Goal: Task Accomplishment & Management: Manage account settings

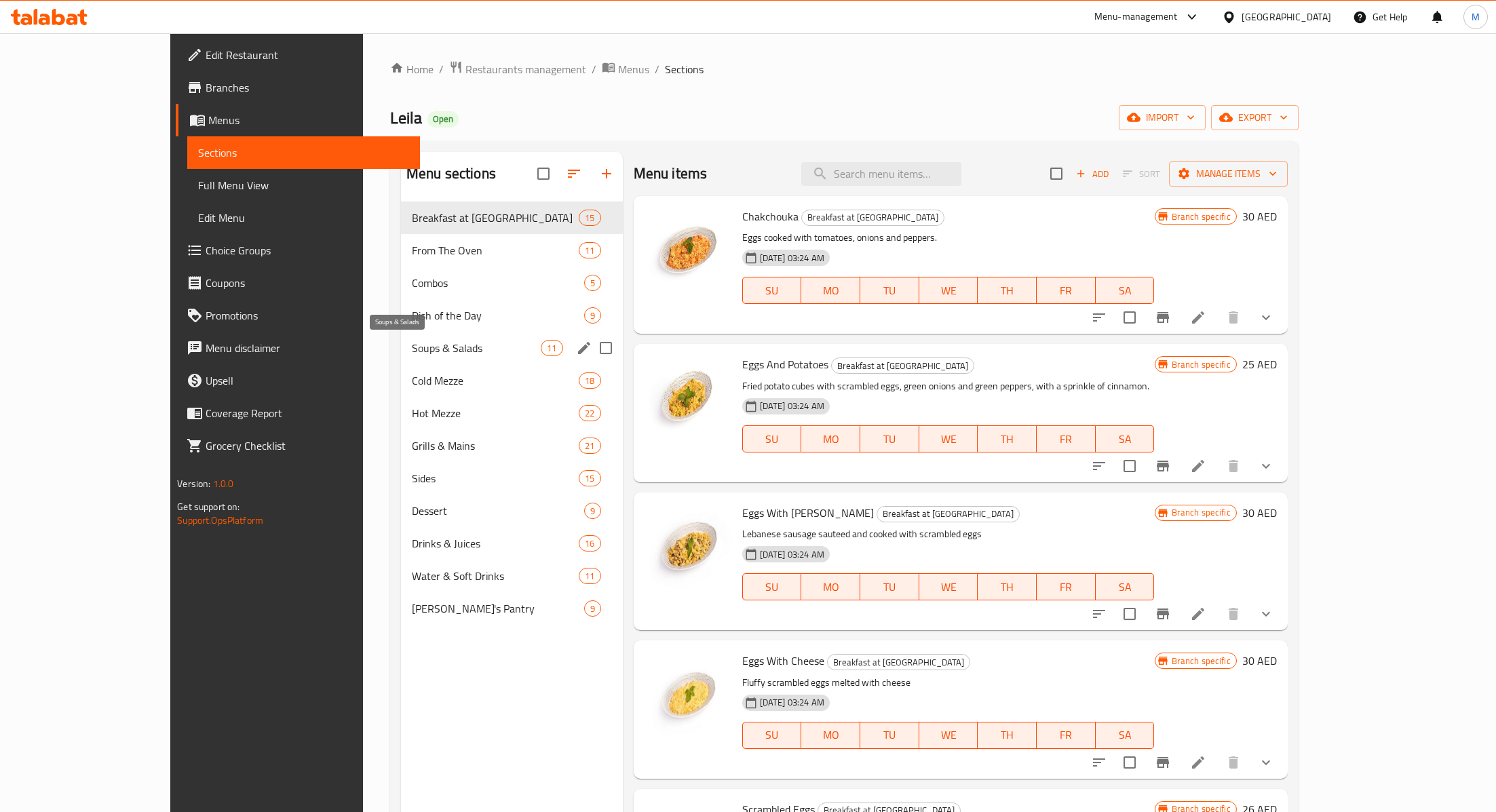
click at [412, 343] on span "Soups & Salads" at bounding box center [476, 348] width 129 height 16
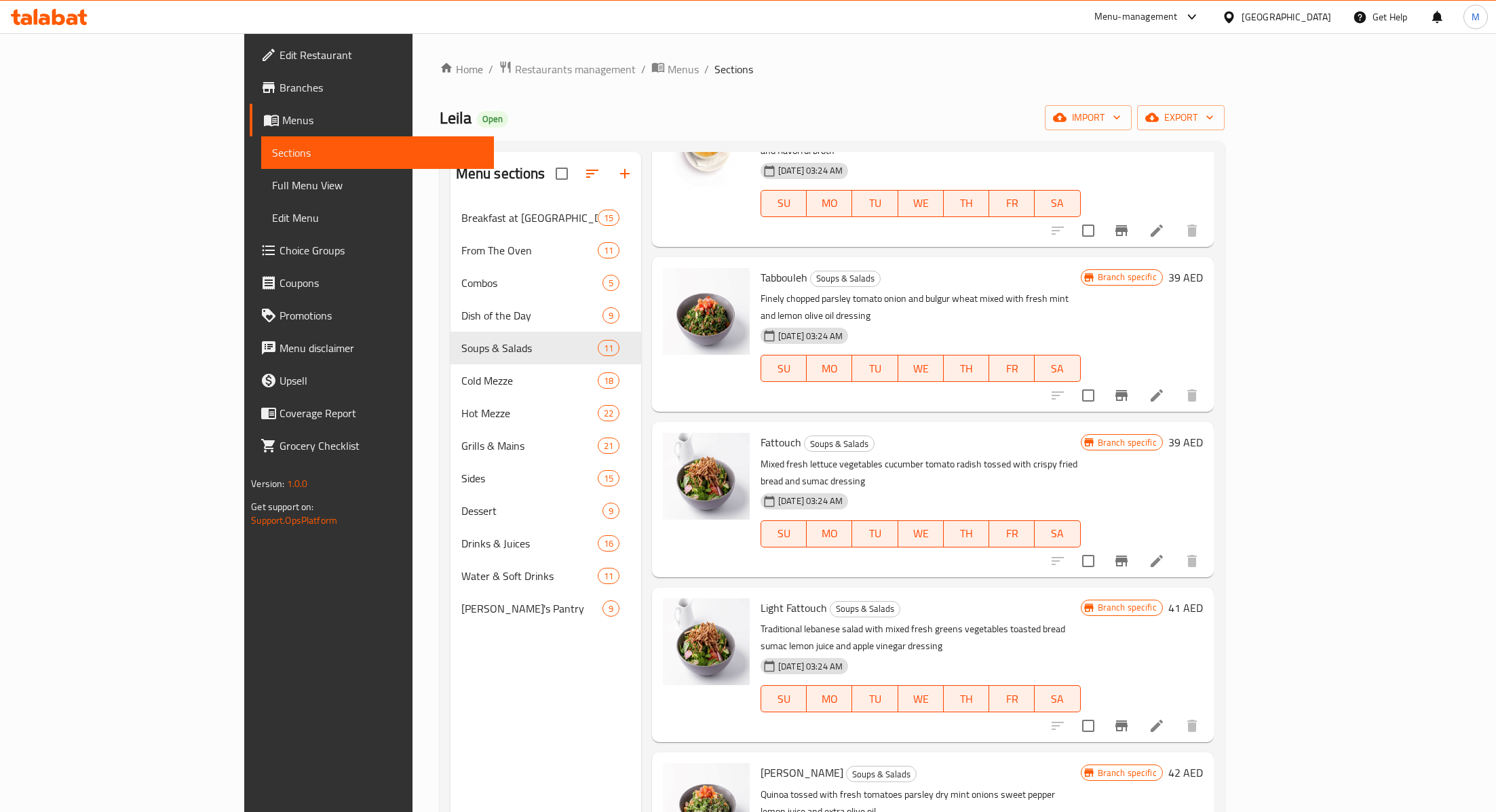
scroll to position [279, 0]
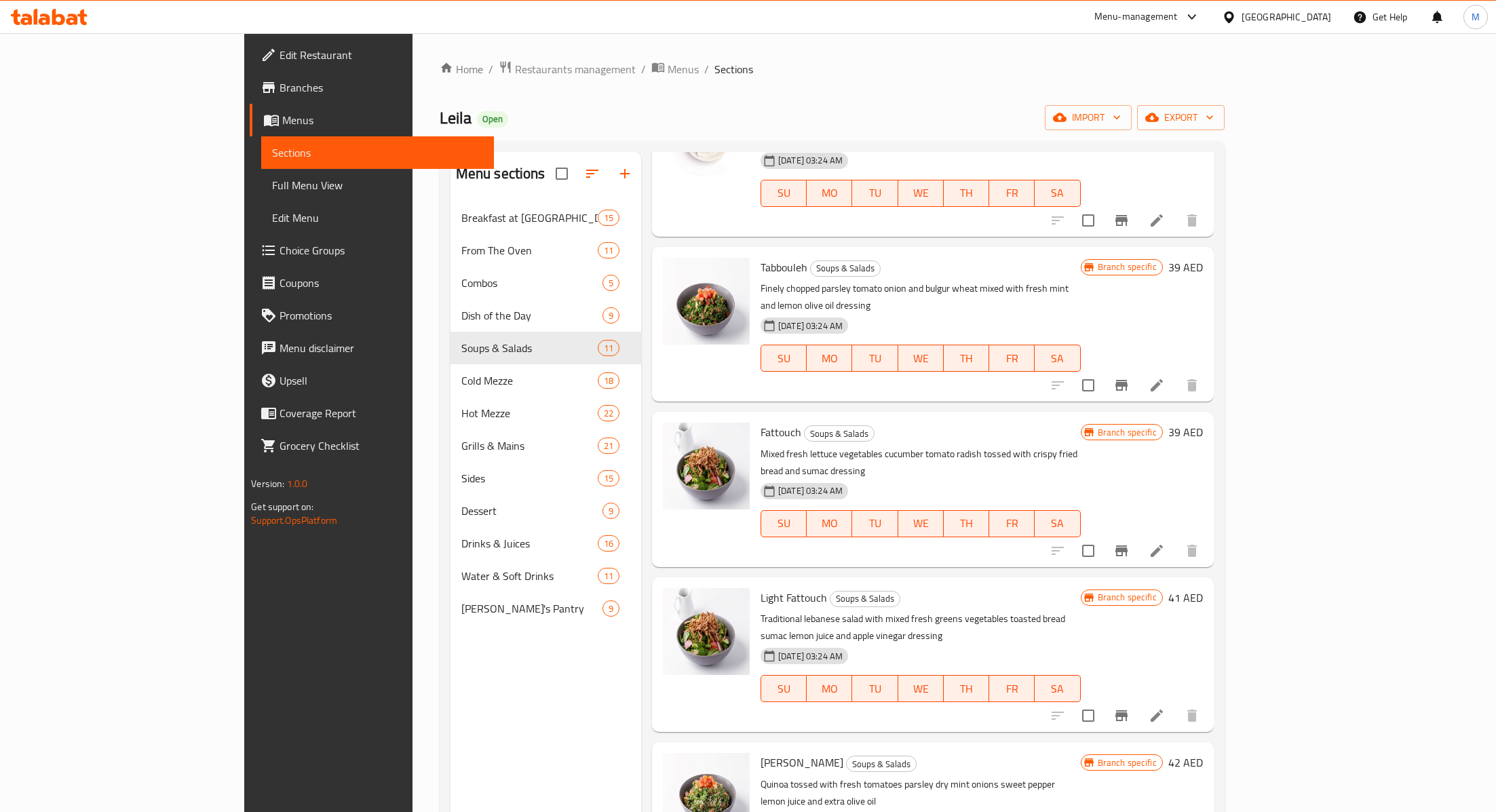
click at [1127, 380] on icon "Branch-specific-item" at bounding box center [1121, 385] width 12 height 11
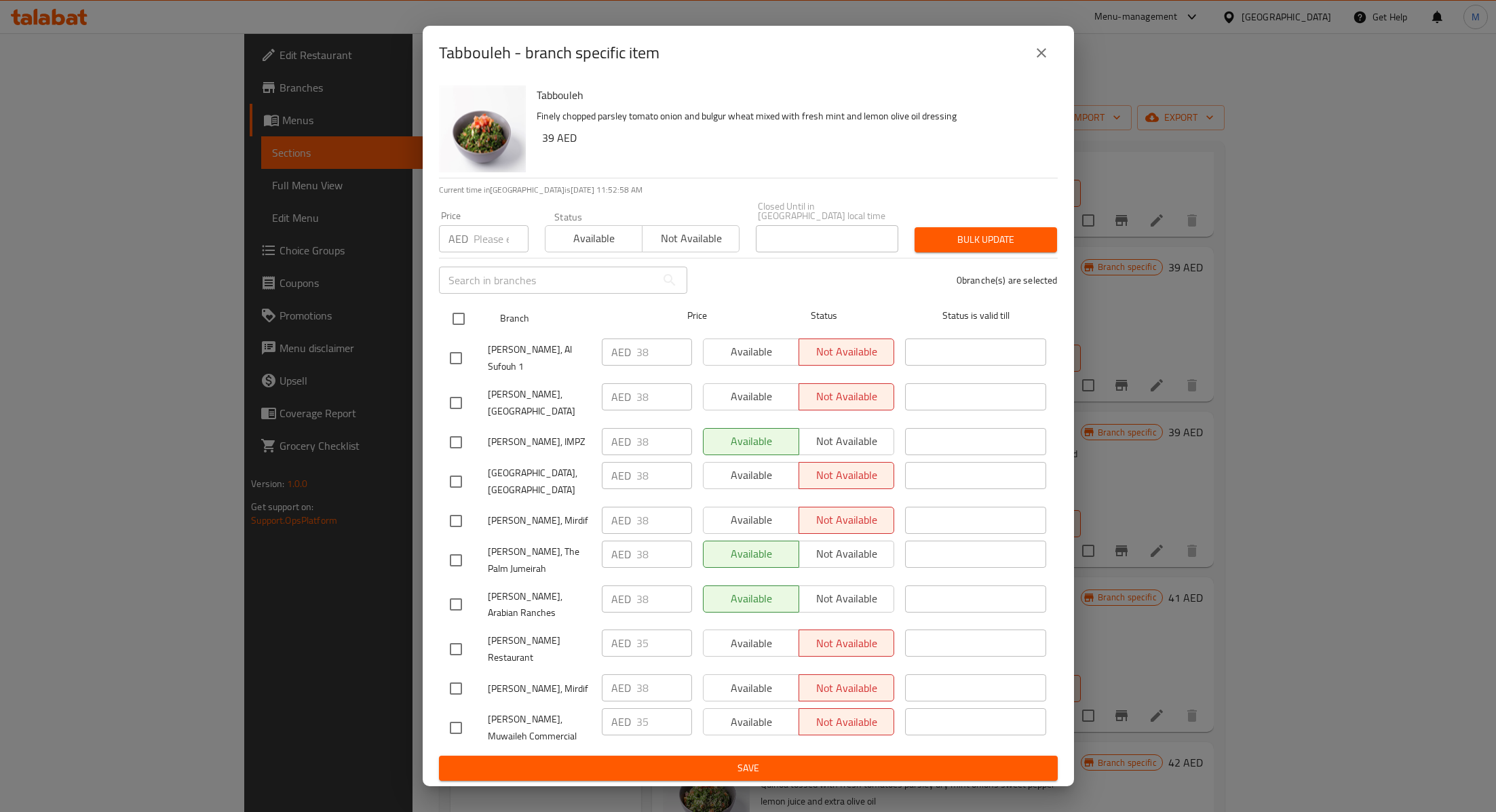
click at [457, 333] on input "checkbox" at bounding box center [458, 319] width 28 height 28
checkbox input "true"
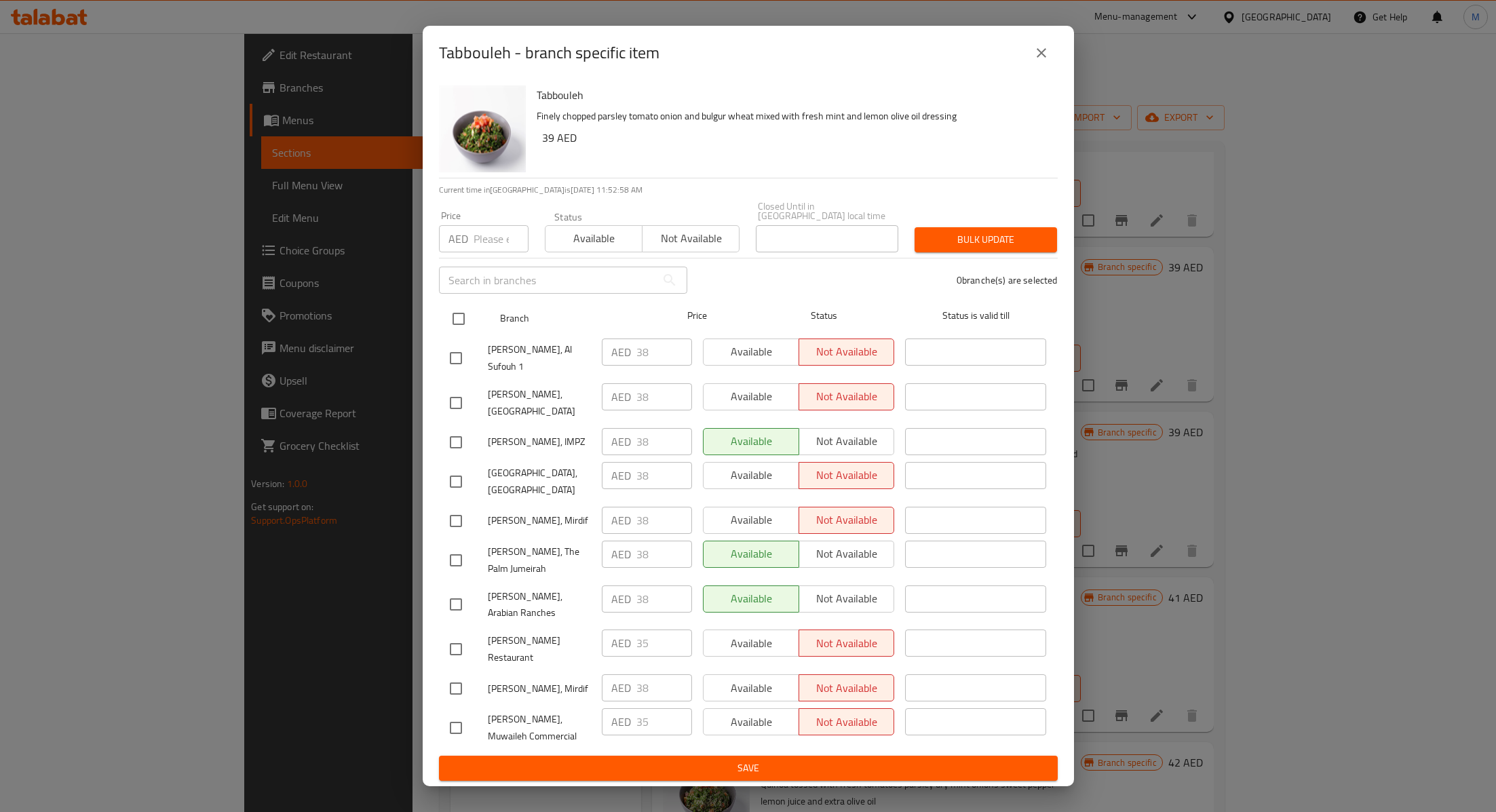
checkbox input "true"
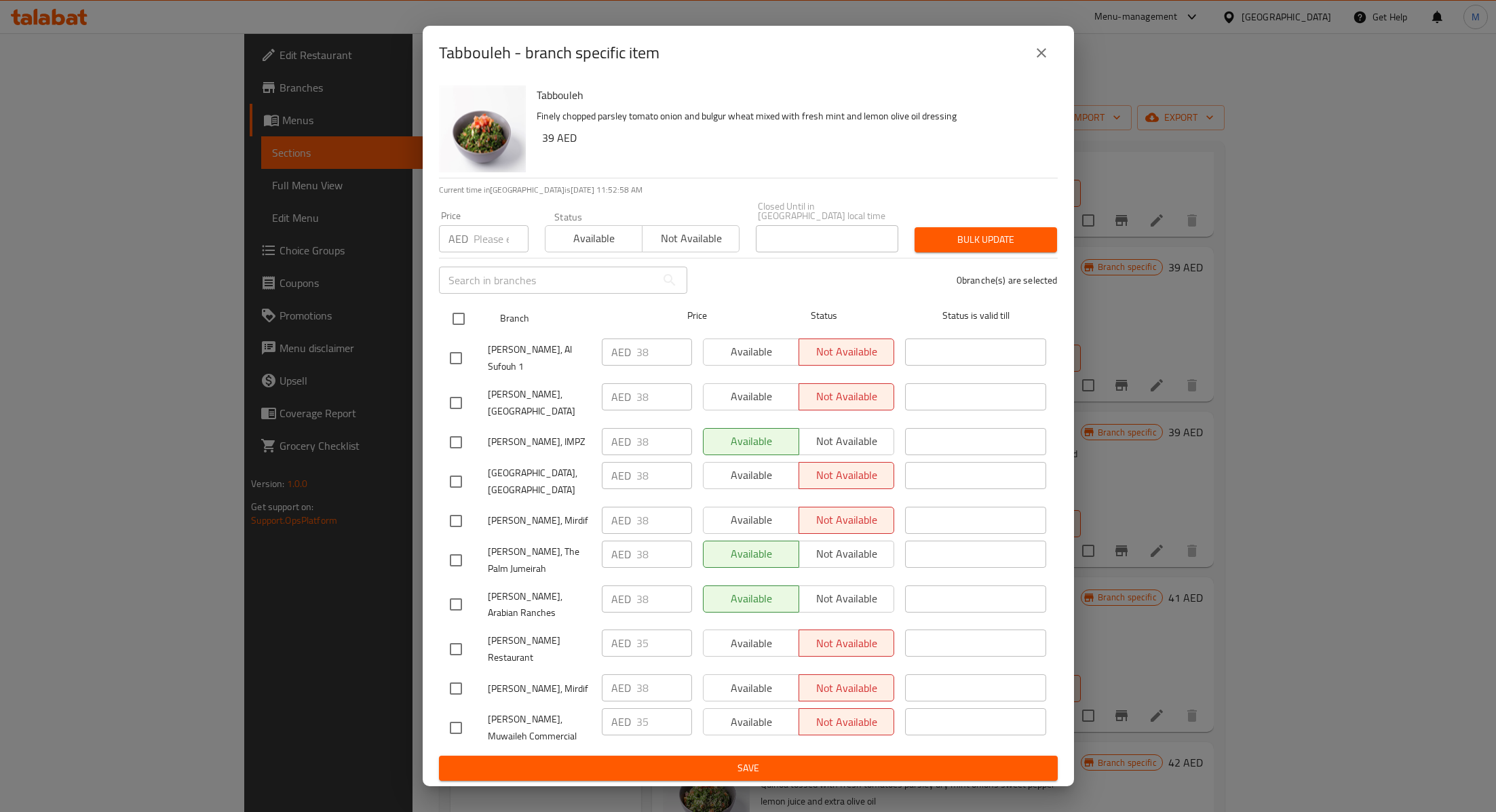
checkbox input "true"
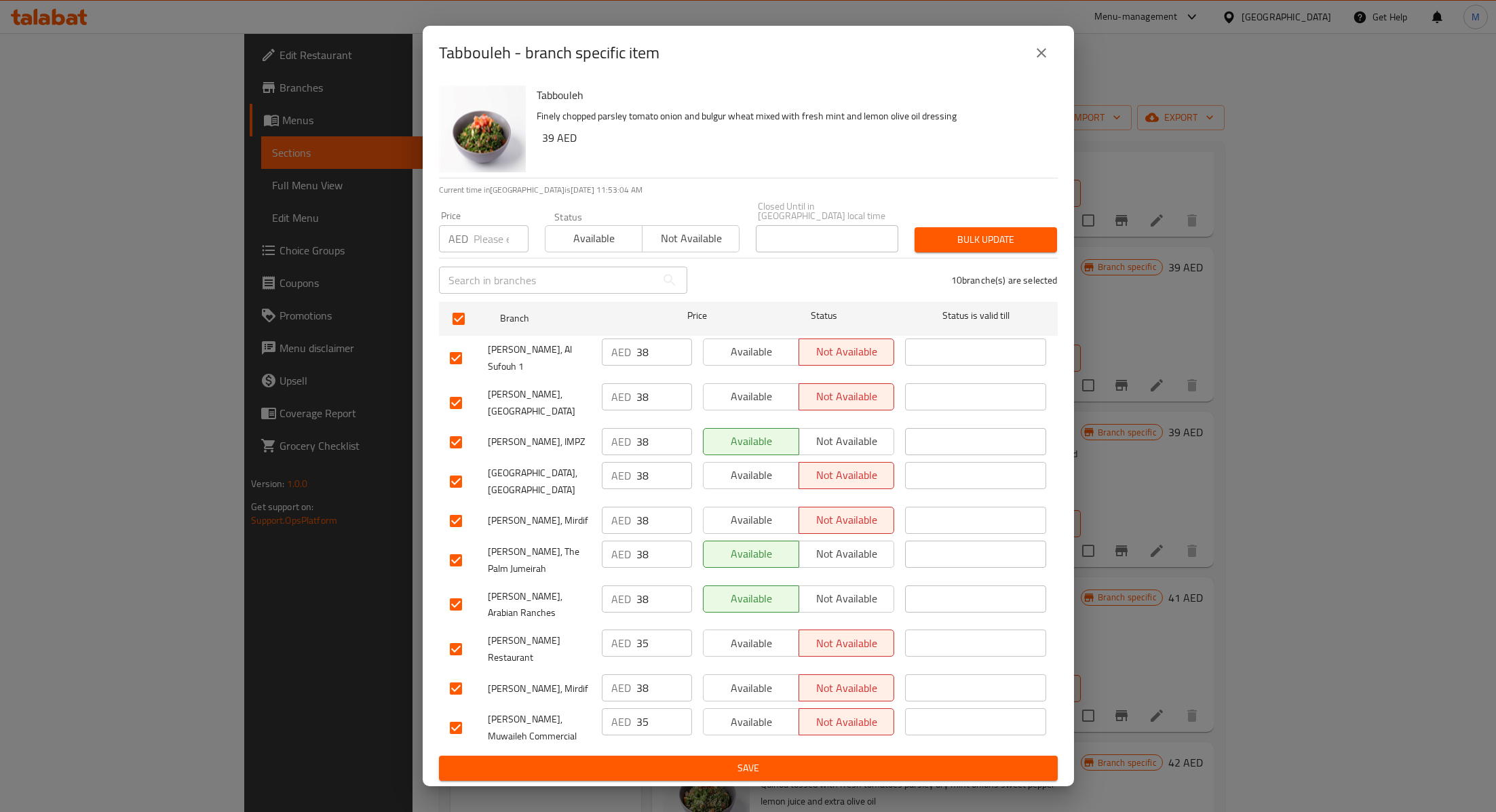
click at [498, 253] on input "number" at bounding box center [501, 239] width 55 height 27
type input "39"
click at [569, 248] on span "Available" at bounding box center [594, 239] width 86 height 20
click at [972, 248] on span "Bulk update" at bounding box center [986, 240] width 121 height 17
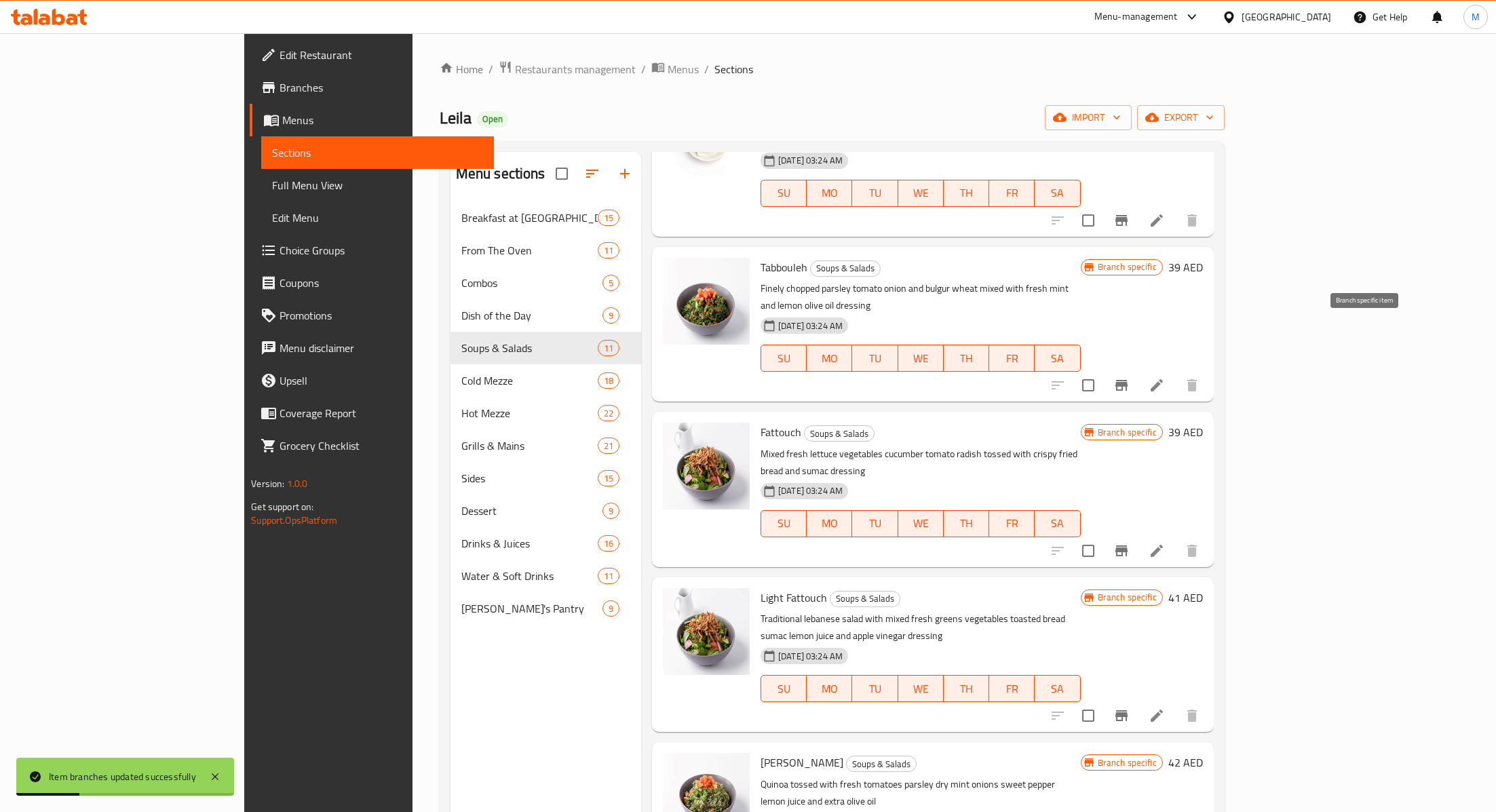
click at [1138, 369] on button "Branch-specific-item" at bounding box center [1121, 385] width 32 height 32
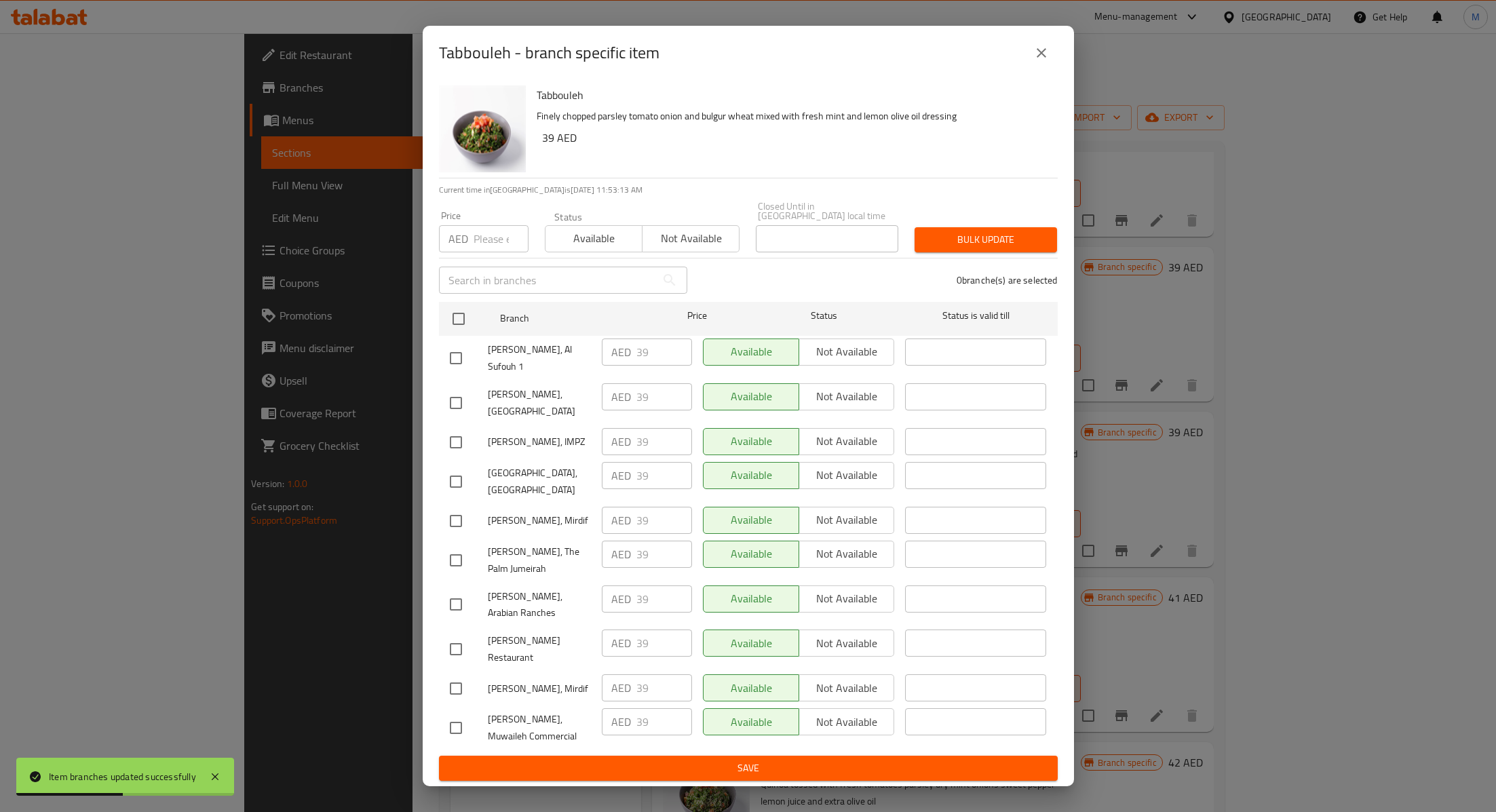
click at [453, 713] on input "checkbox" at bounding box center [456, 728] width 28 height 28
checkbox input "true"
click at [654, 708] on input "39" at bounding box center [664, 721] width 56 height 27
type input "36"
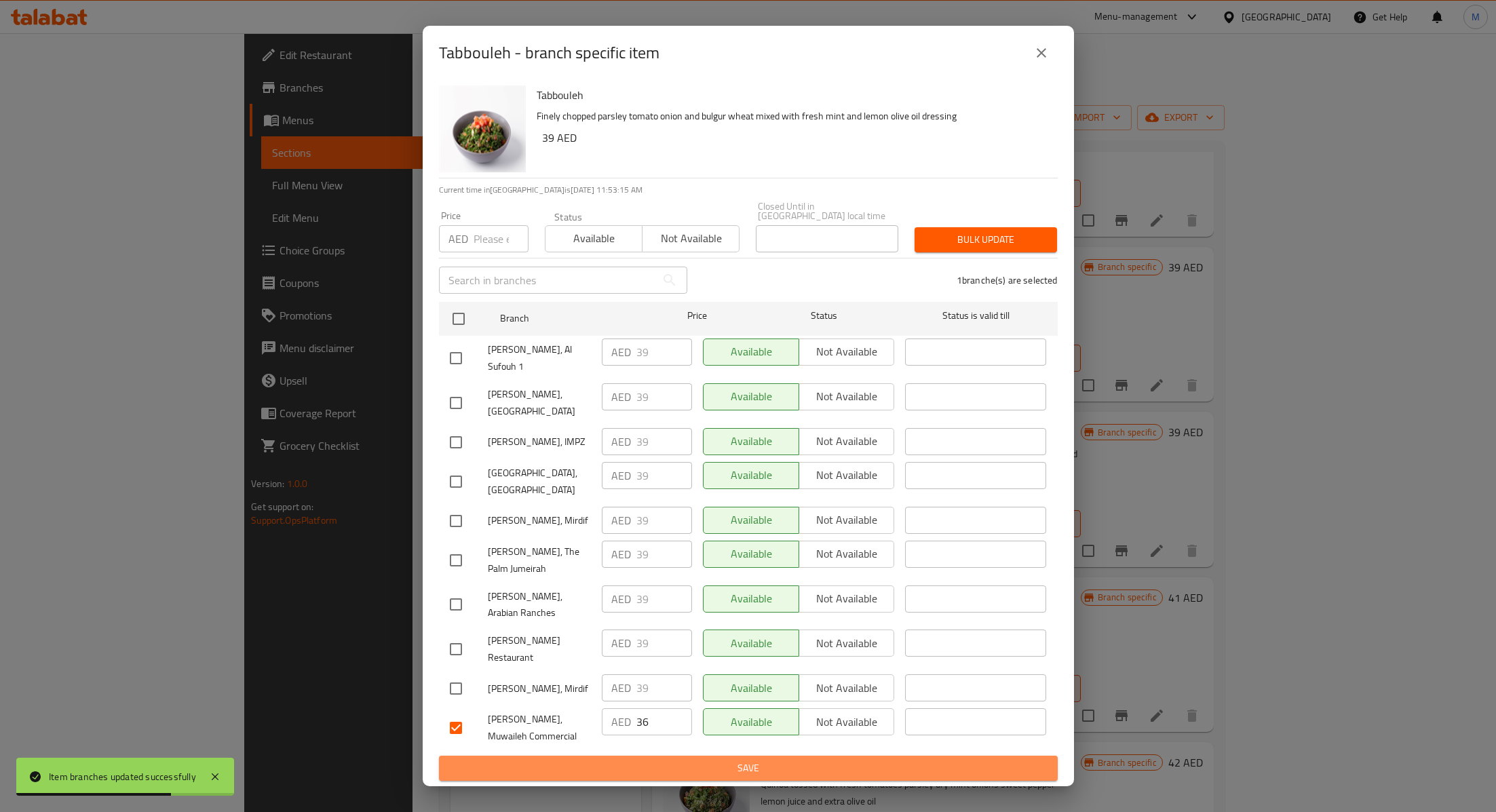
click at [699, 760] on span "Save" at bounding box center [748, 768] width 597 height 17
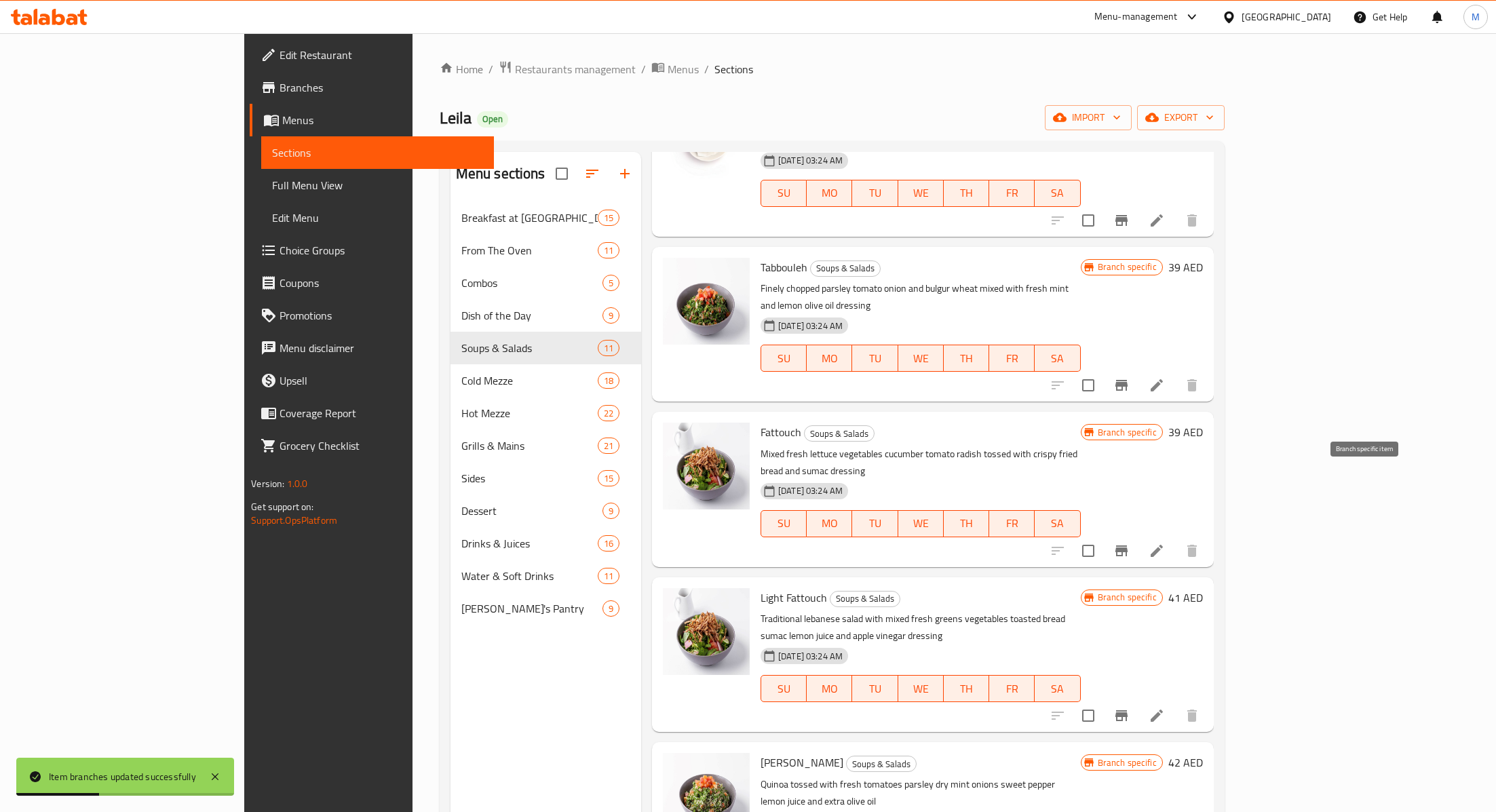
click at [1129, 543] on icon "Branch-specific-item" at bounding box center [1121, 550] width 16 height 16
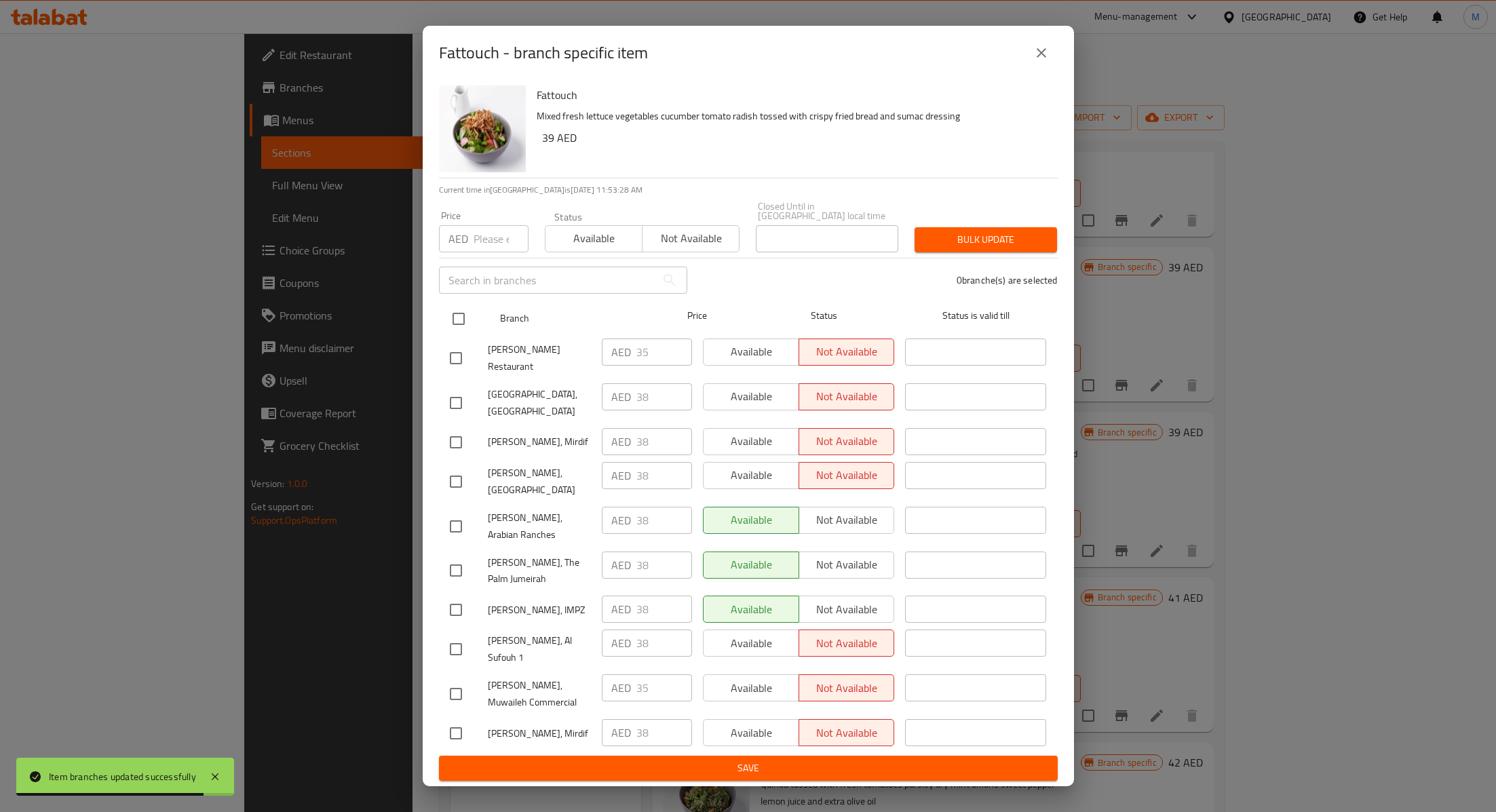
click at [455, 333] on input "checkbox" at bounding box center [458, 319] width 28 height 28
checkbox input "true"
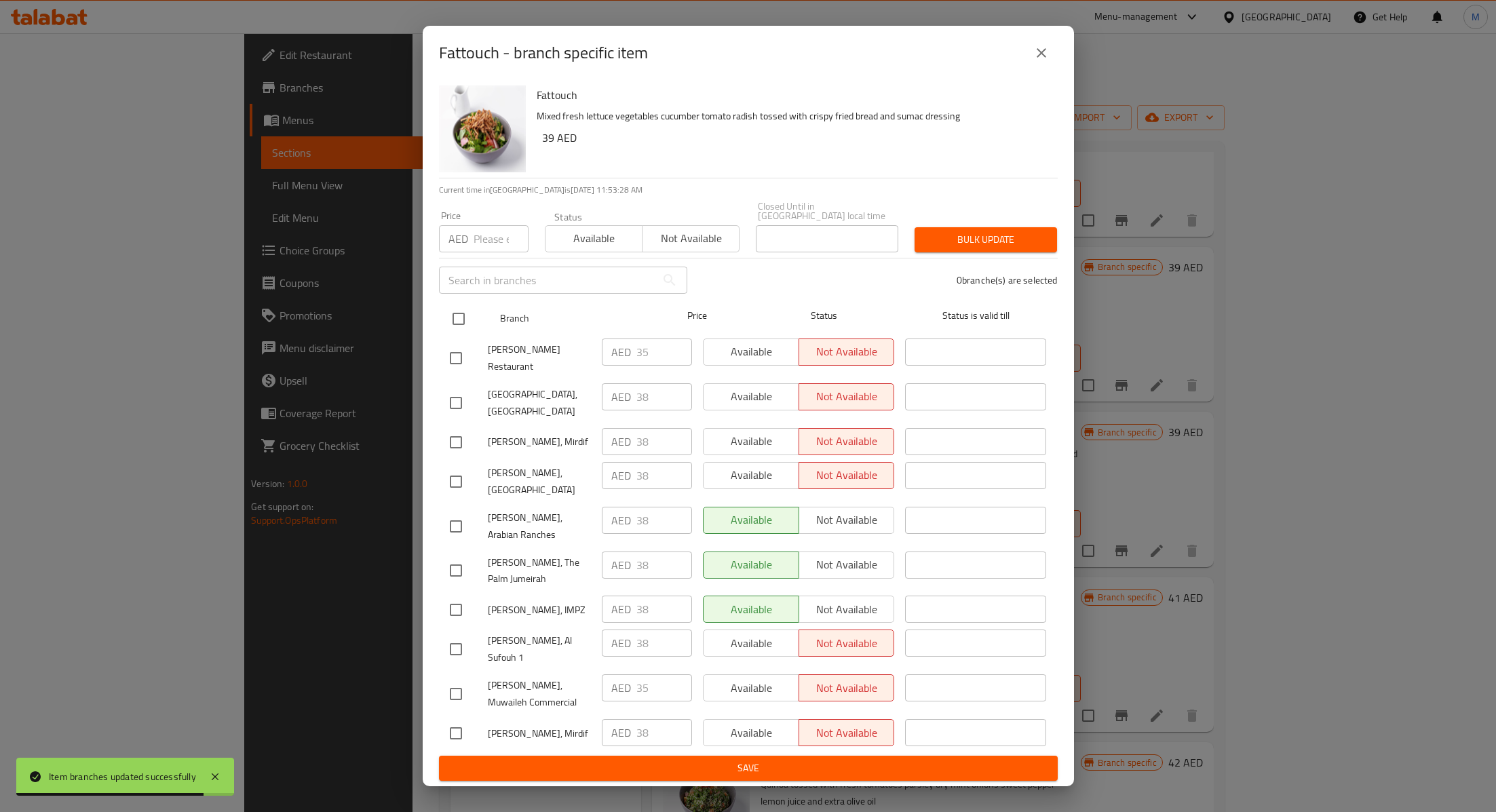
checkbox input "true"
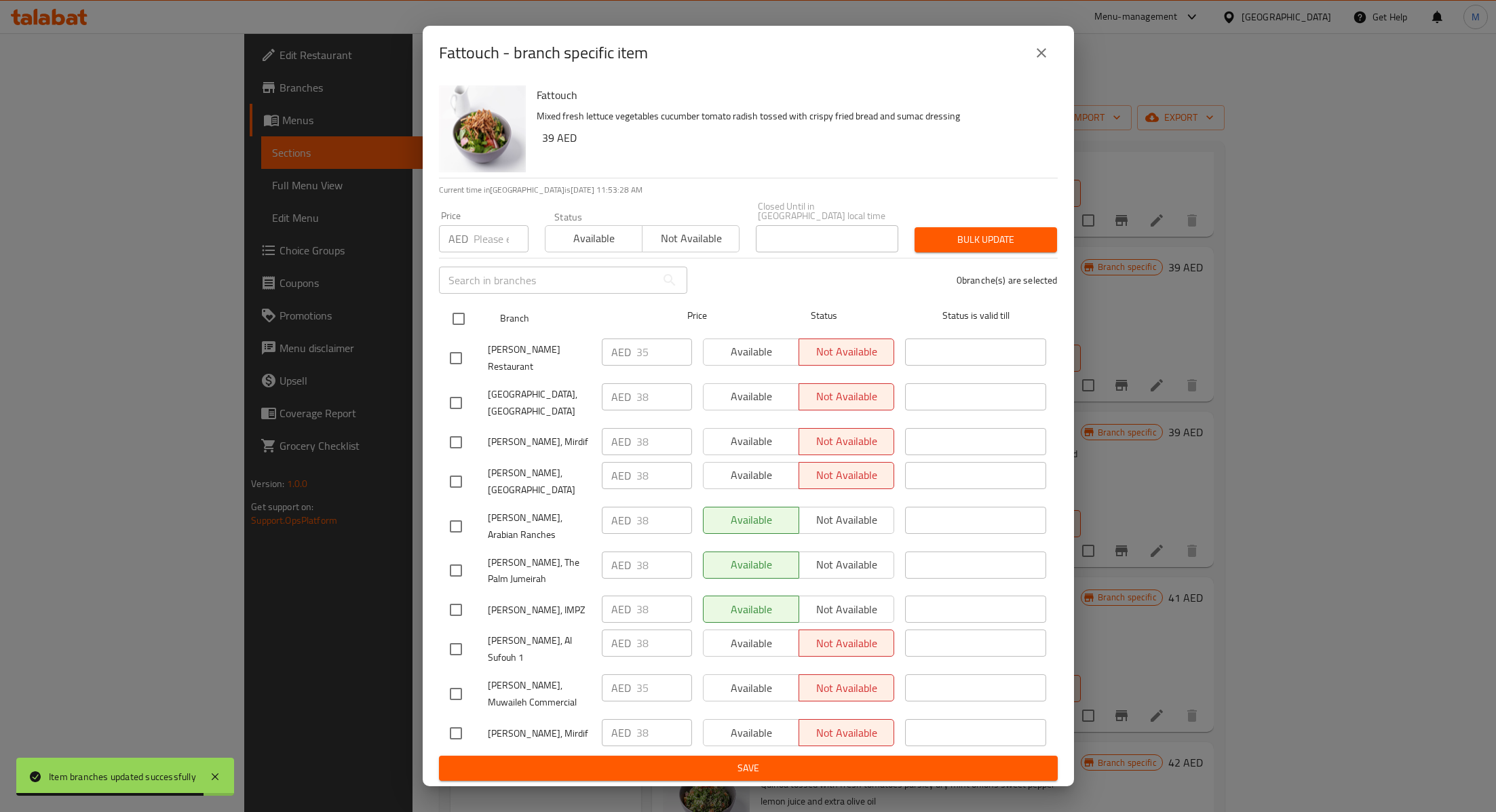
checkbox input "true"
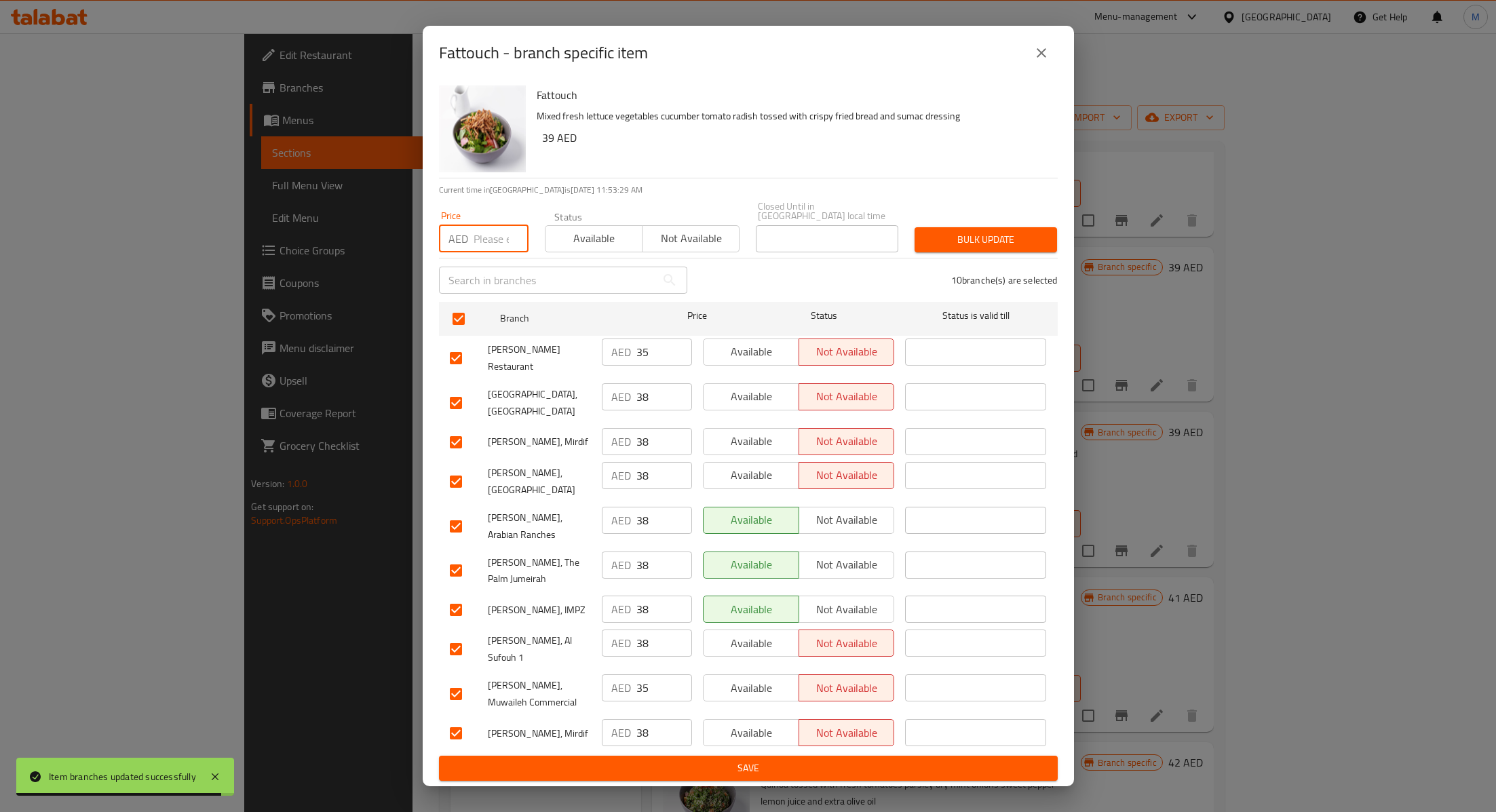
click at [483, 253] on input "number" at bounding box center [501, 239] width 55 height 27
type input "39"
type button "0"
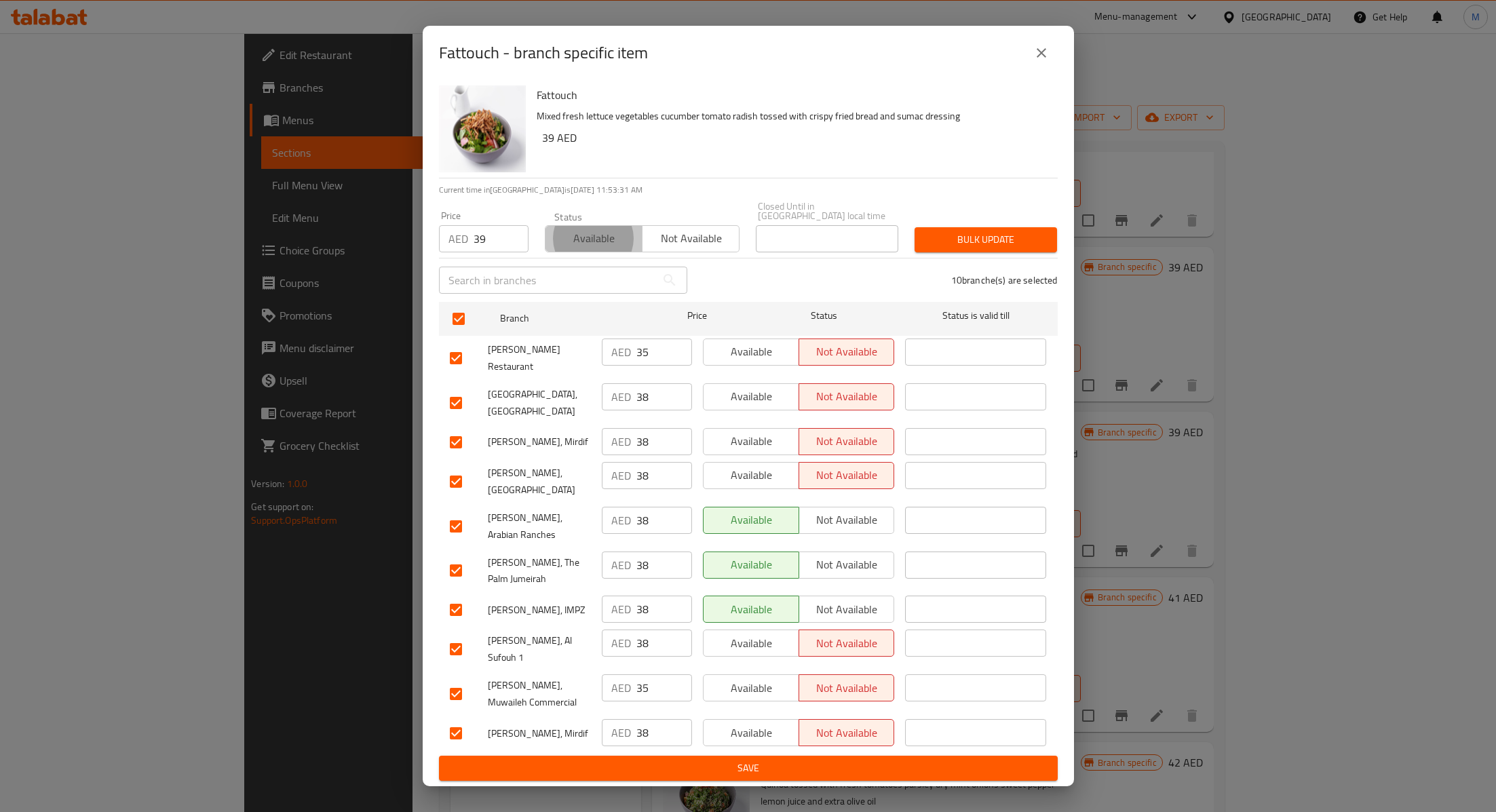
click at [575, 248] on span "Available" at bounding box center [594, 239] width 86 height 20
click at [1027, 248] on span "Bulk update" at bounding box center [986, 240] width 121 height 17
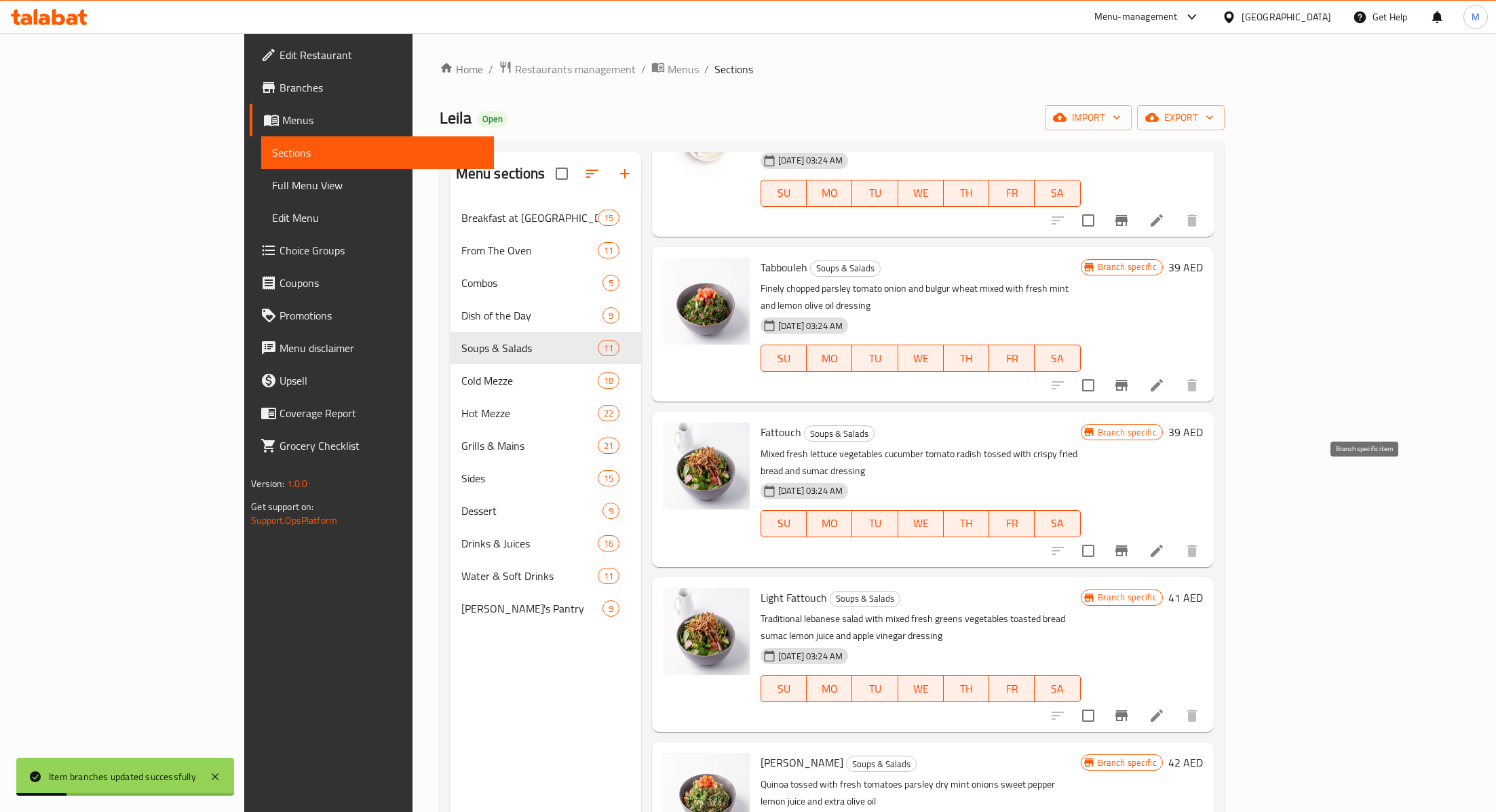
click at [1127, 545] on icon "Branch-specific-item" at bounding box center [1121, 550] width 12 height 11
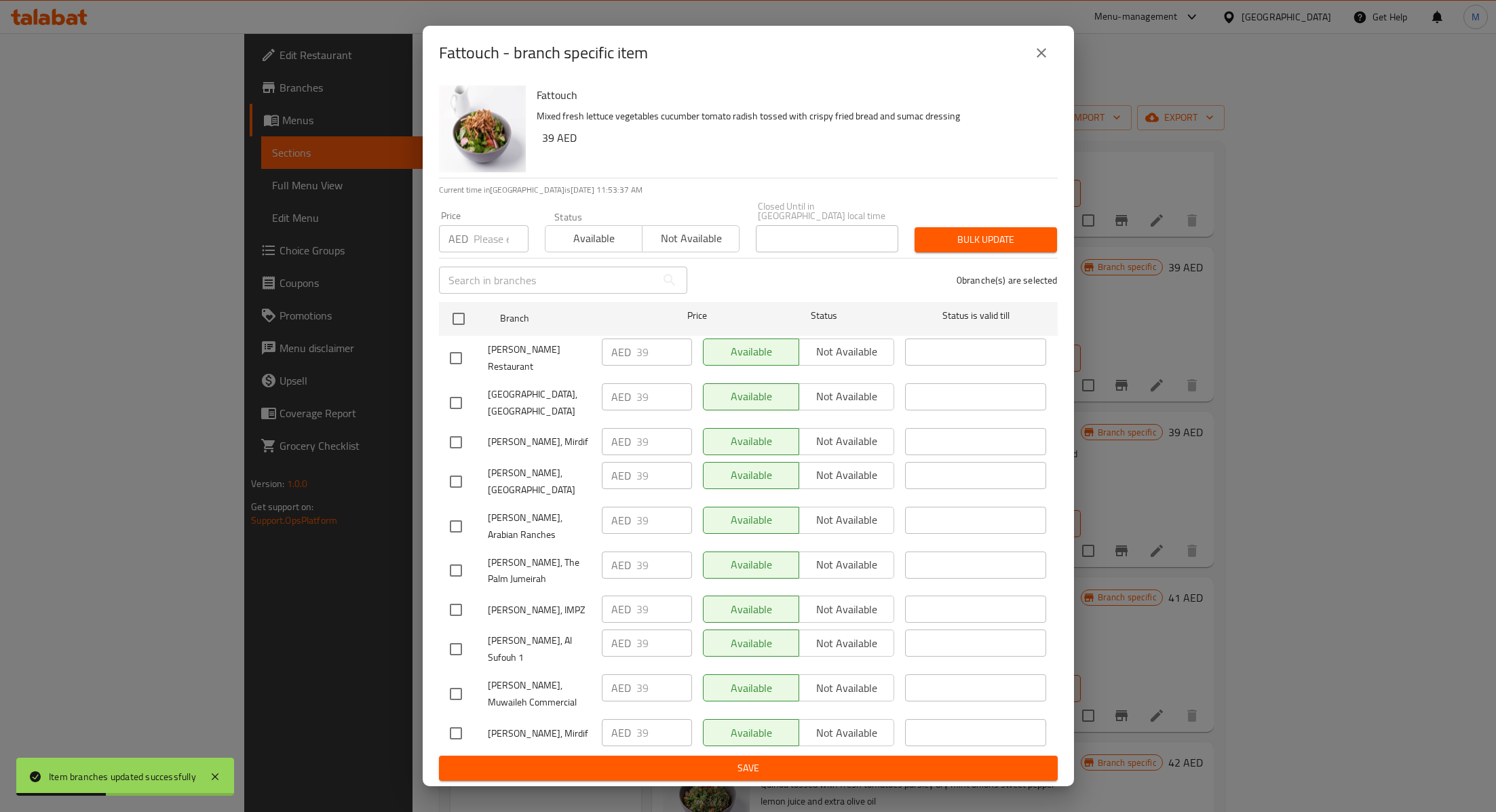
click at [462, 680] on input "checkbox" at bounding box center [456, 694] width 28 height 28
checkbox input "true"
click at [654, 674] on input "39" at bounding box center [664, 687] width 56 height 27
type input "36"
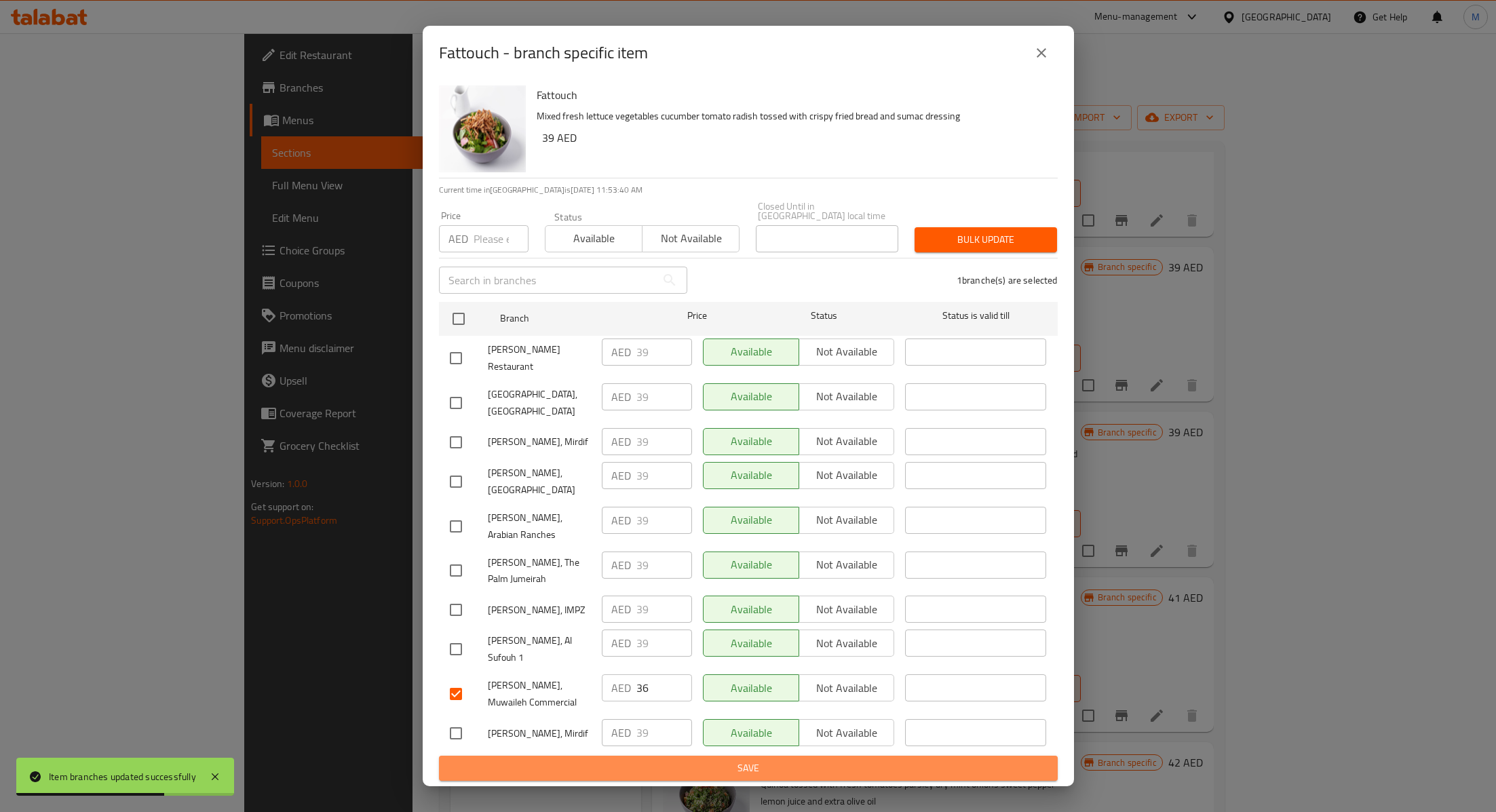
click at [741, 760] on span "Save" at bounding box center [748, 768] width 597 height 17
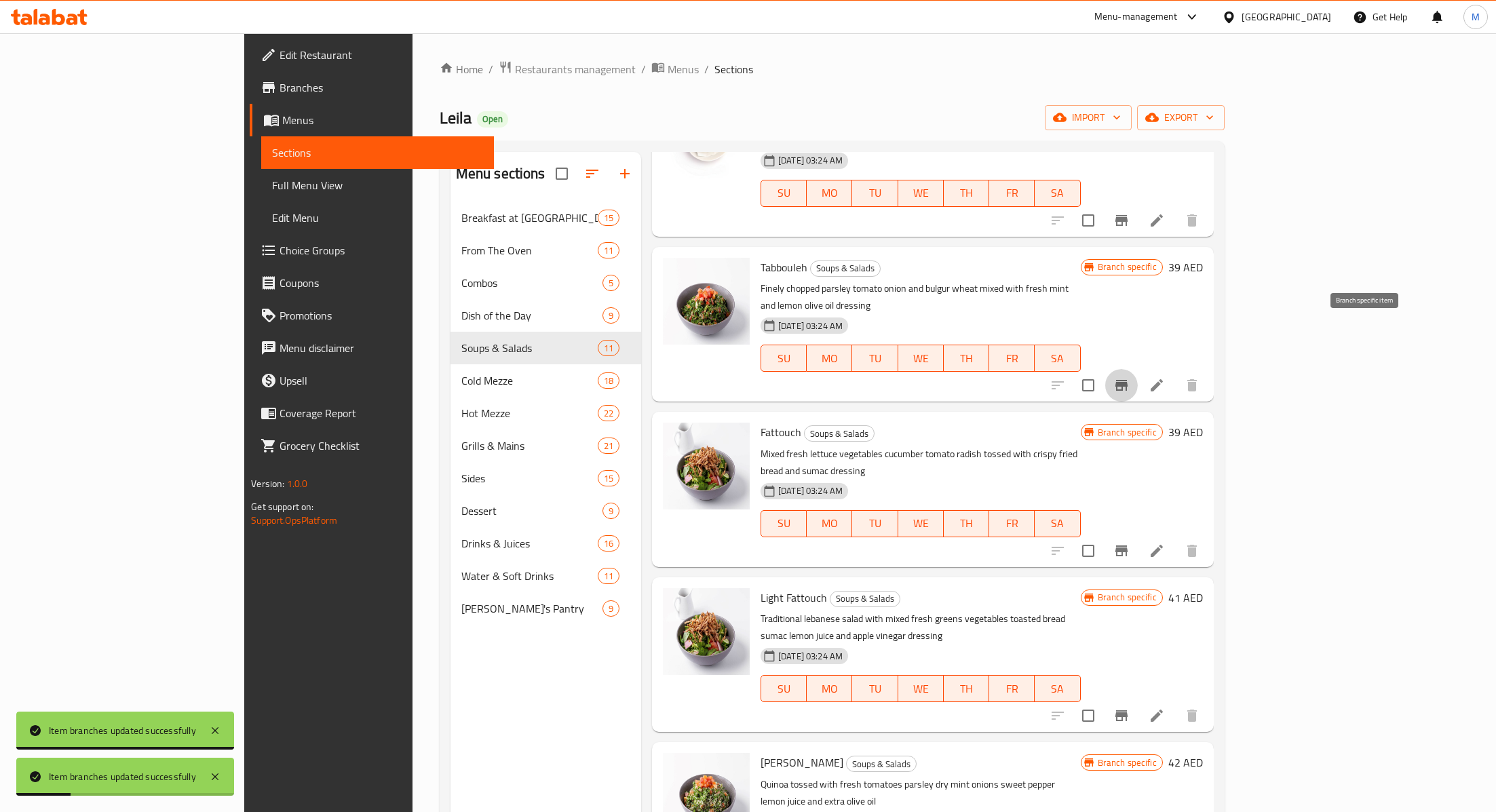
click at [1138, 369] on button "Branch-specific-item" at bounding box center [1121, 385] width 32 height 32
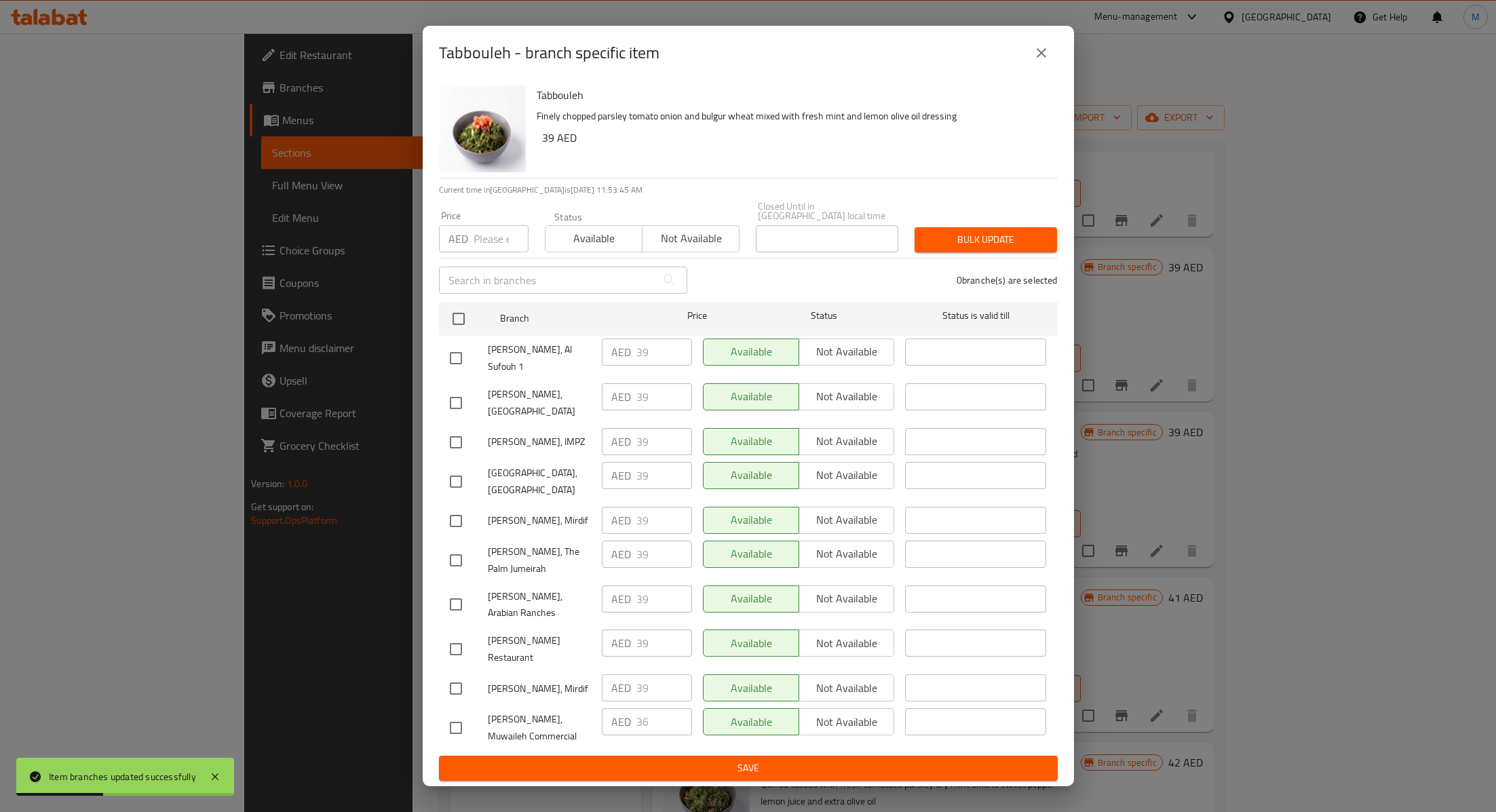
click at [1040, 61] on icon "close" at bounding box center [1041, 53] width 16 height 16
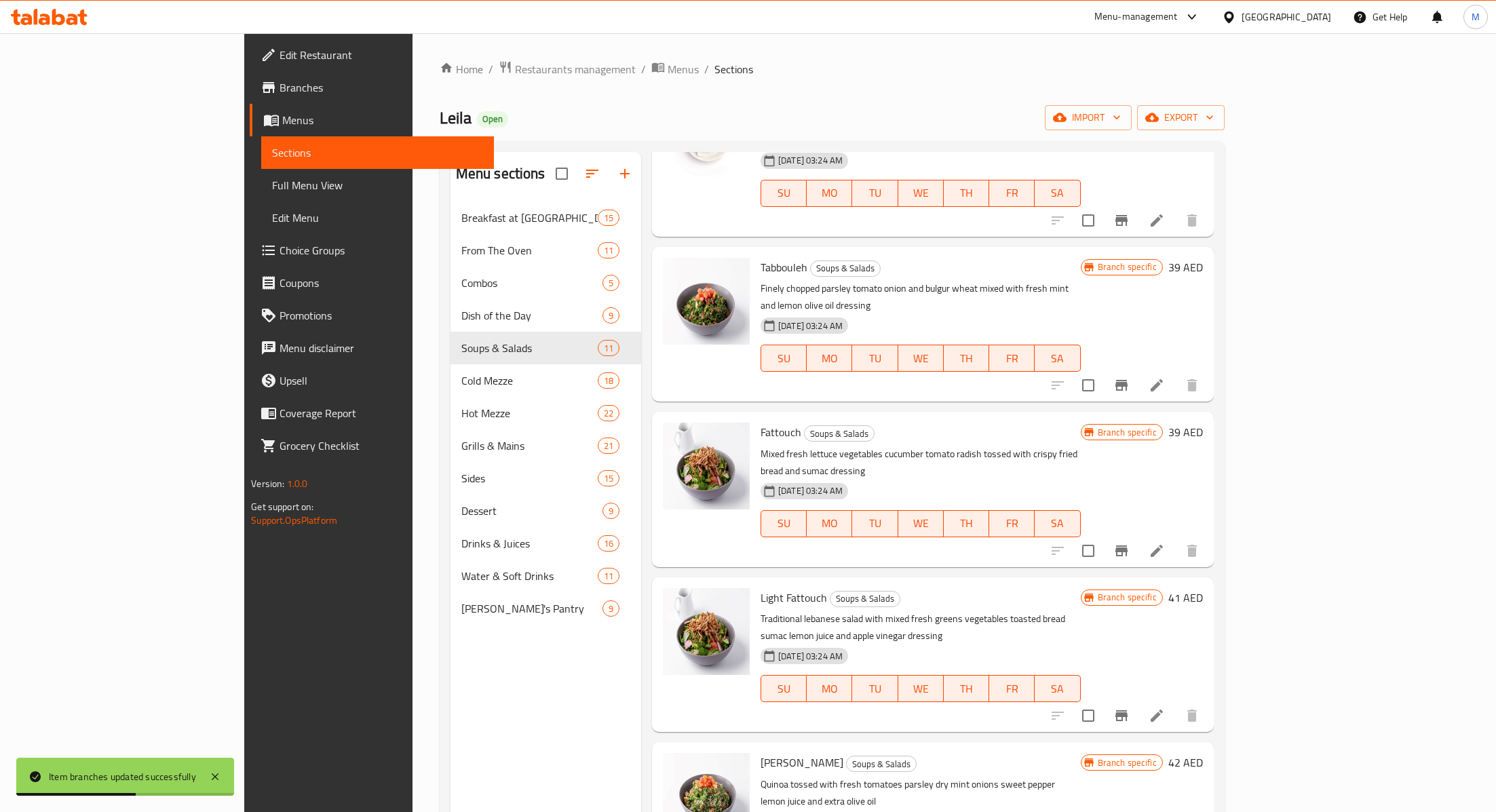
click at [1127, 545] on icon "Branch-specific-item" at bounding box center [1121, 550] width 12 height 11
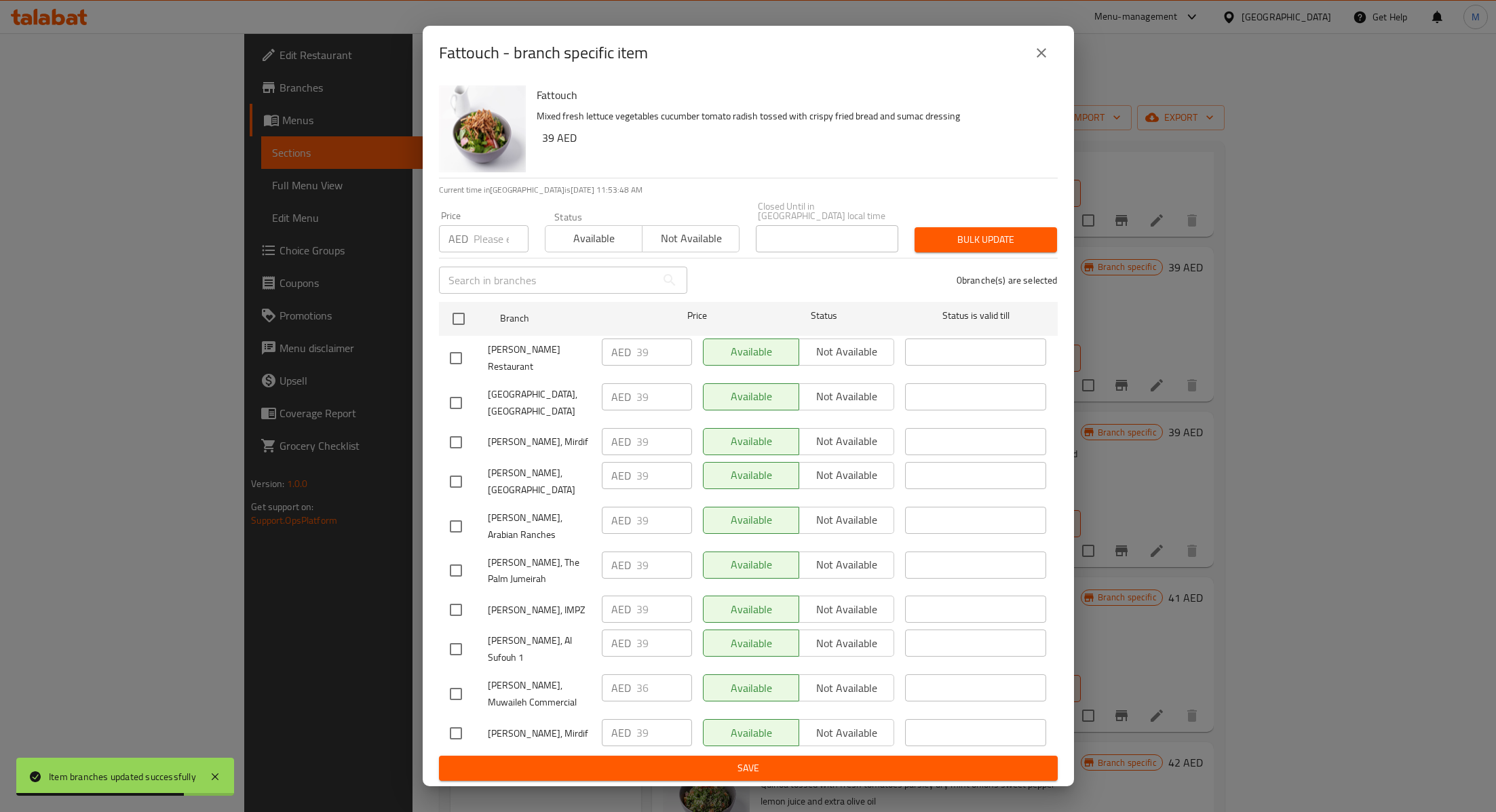
click at [1051, 69] on button "close" at bounding box center [1041, 53] width 32 height 32
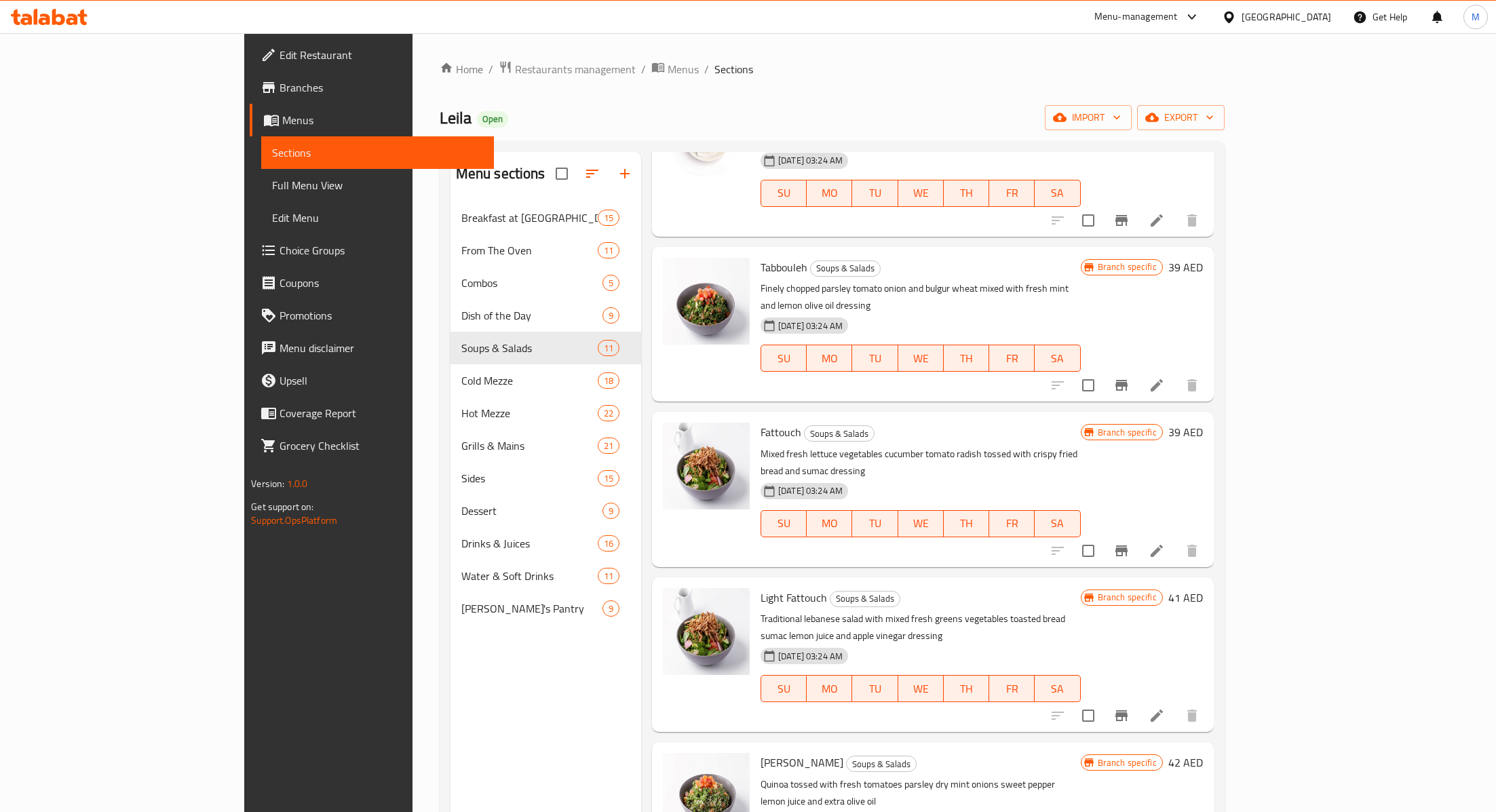
click at [1127, 710] on icon "Branch-specific-item" at bounding box center [1121, 715] width 12 height 11
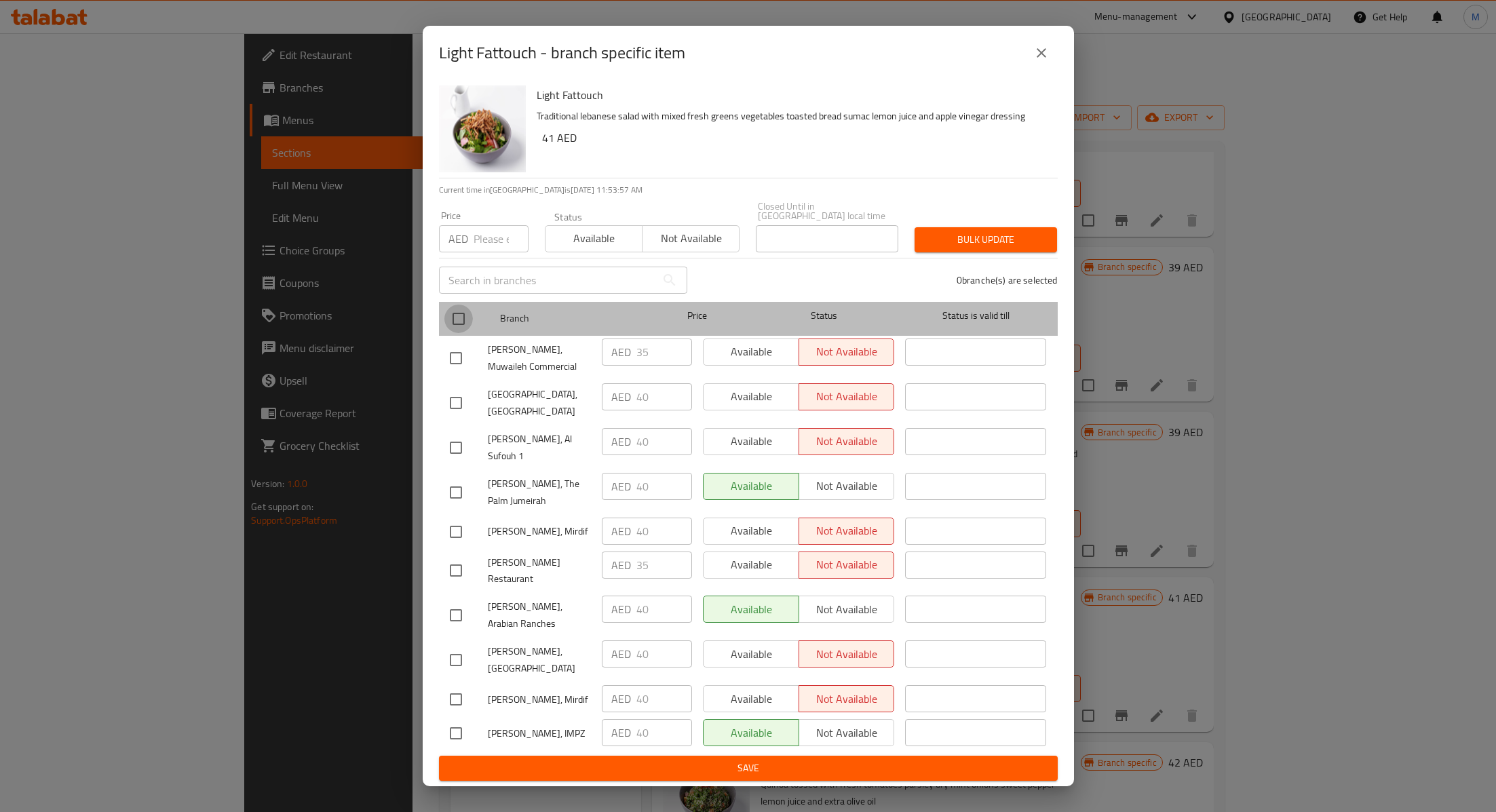
click at [462, 333] on input "checkbox" at bounding box center [458, 319] width 28 height 28
checkbox input "true"
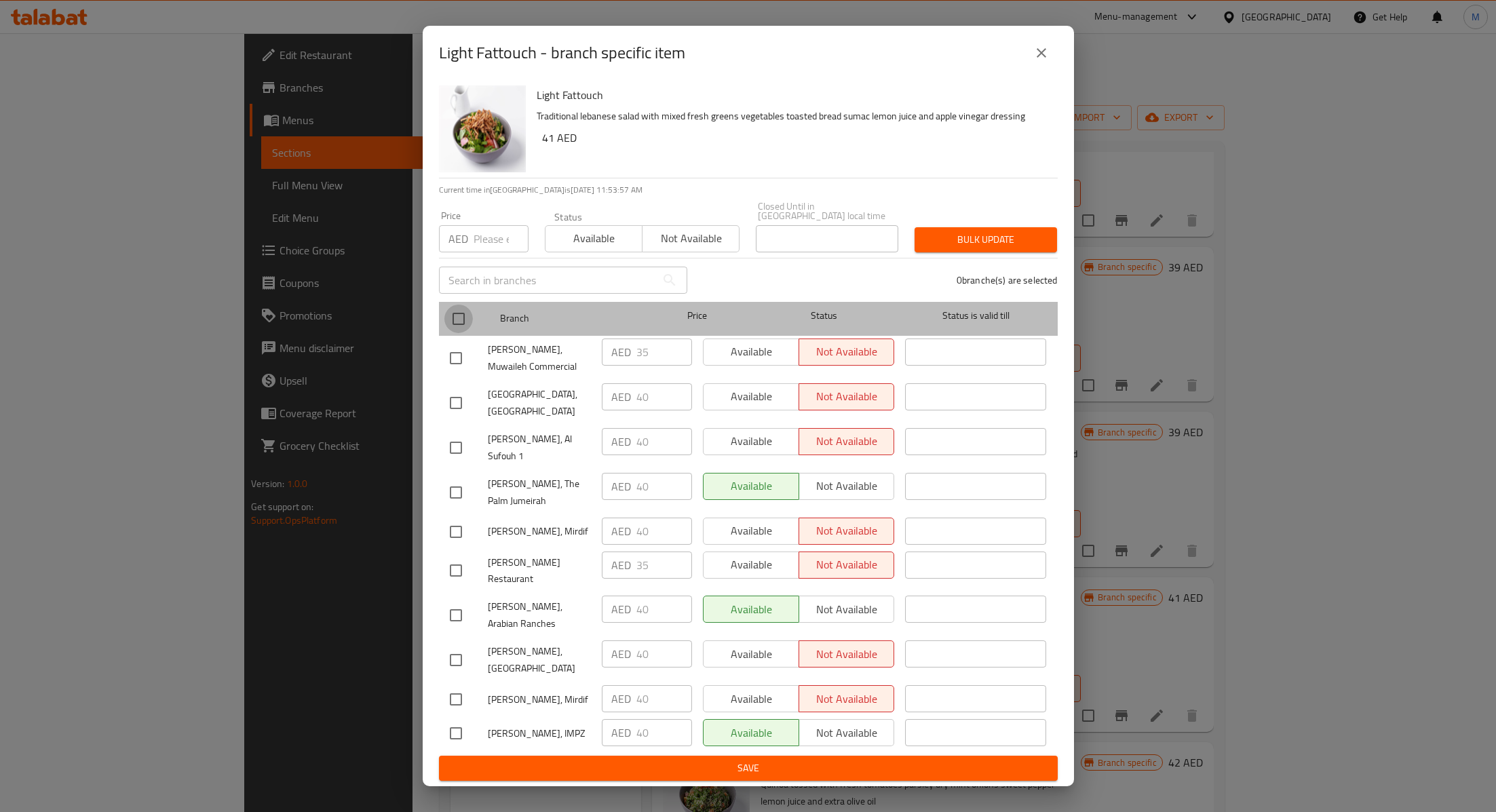
checkbox input "true"
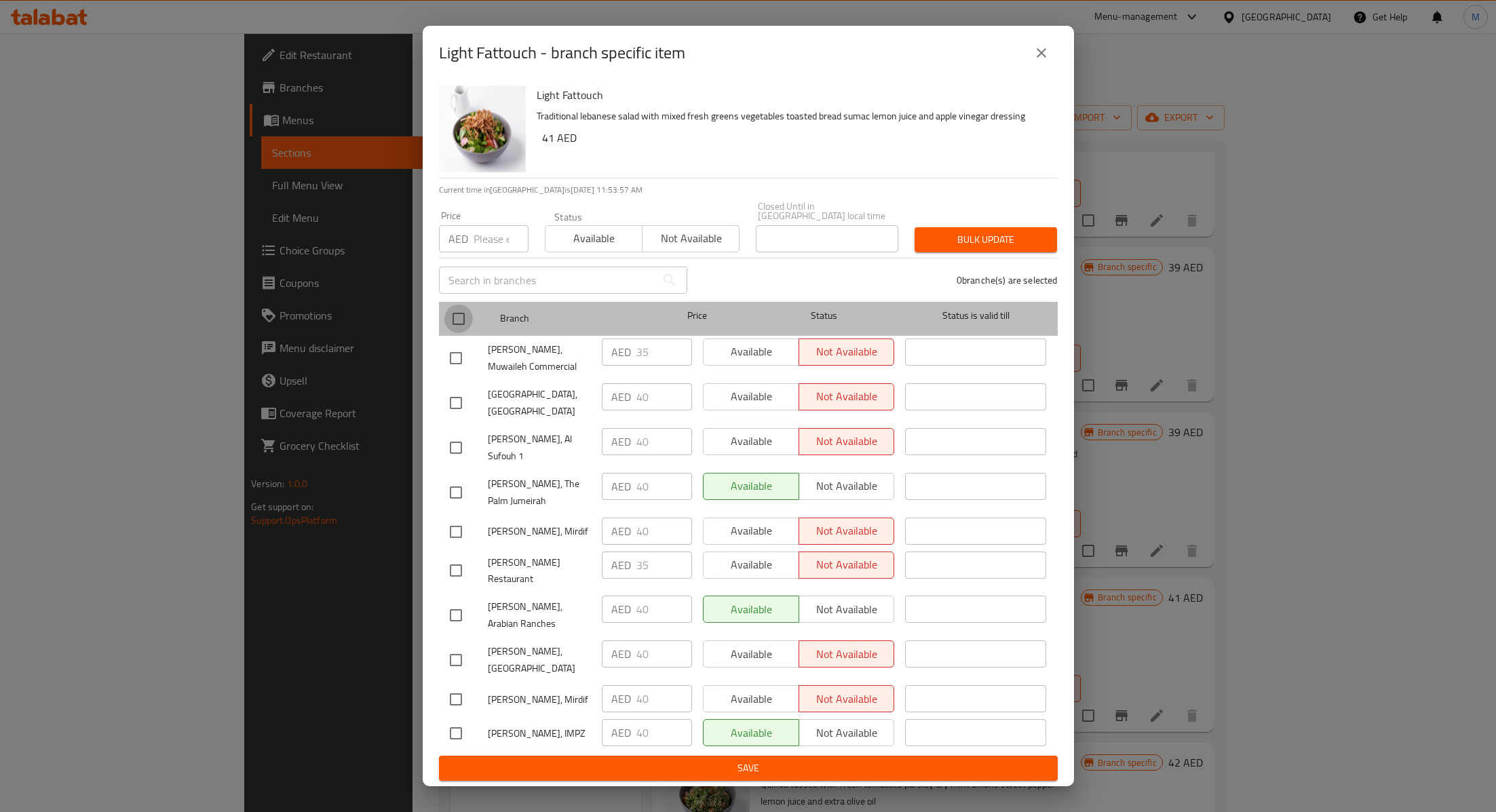
checkbox input "true"
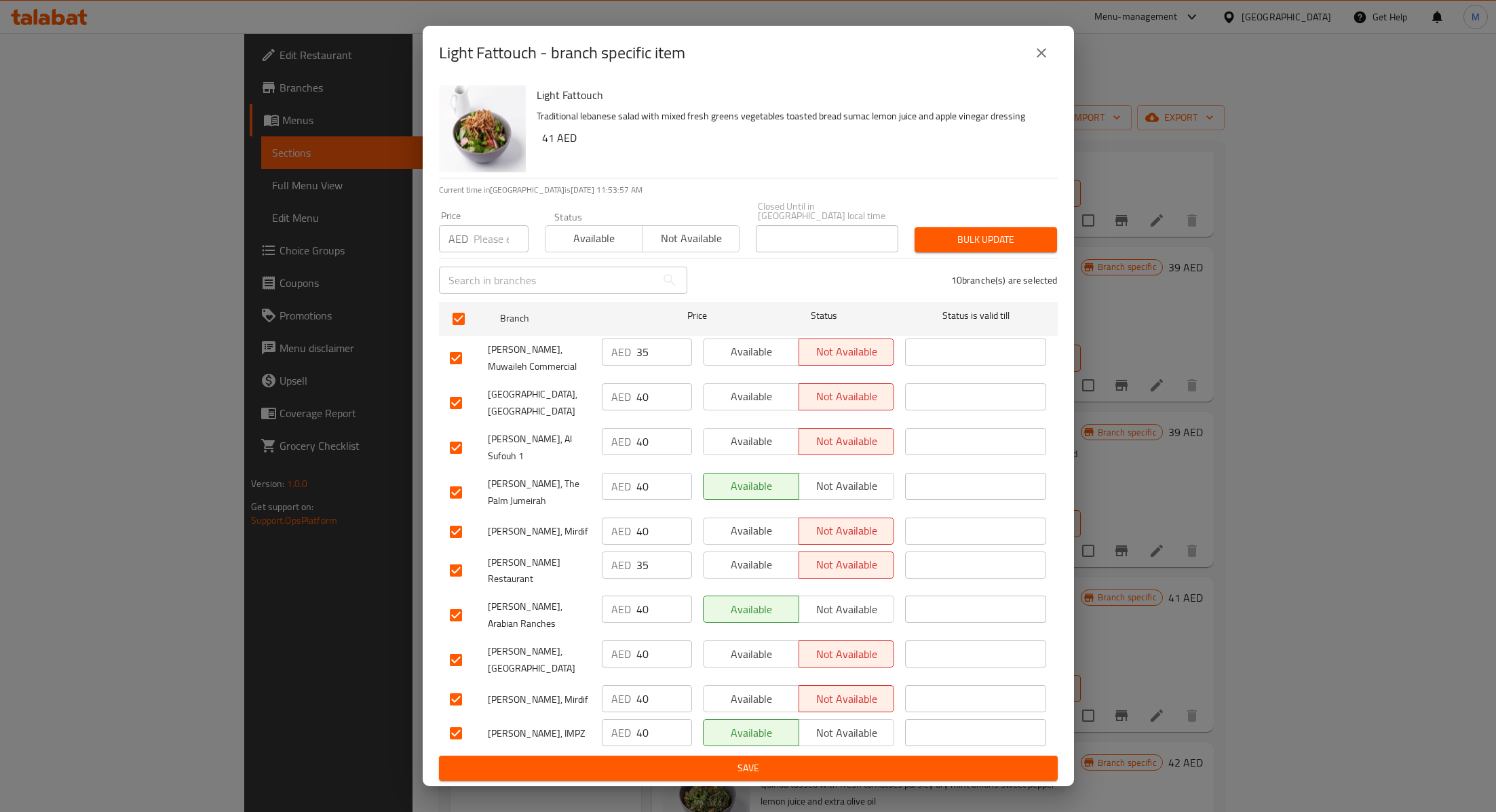
click at [483, 253] on input "number" at bounding box center [501, 239] width 55 height 27
type input "41"
click at [582, 248] on span "Available" at bounding box center [594, 239] width 86 height 20
click at [968, 248] on span "Bulk update" at bounding box center [986, 240] width 121 height 17
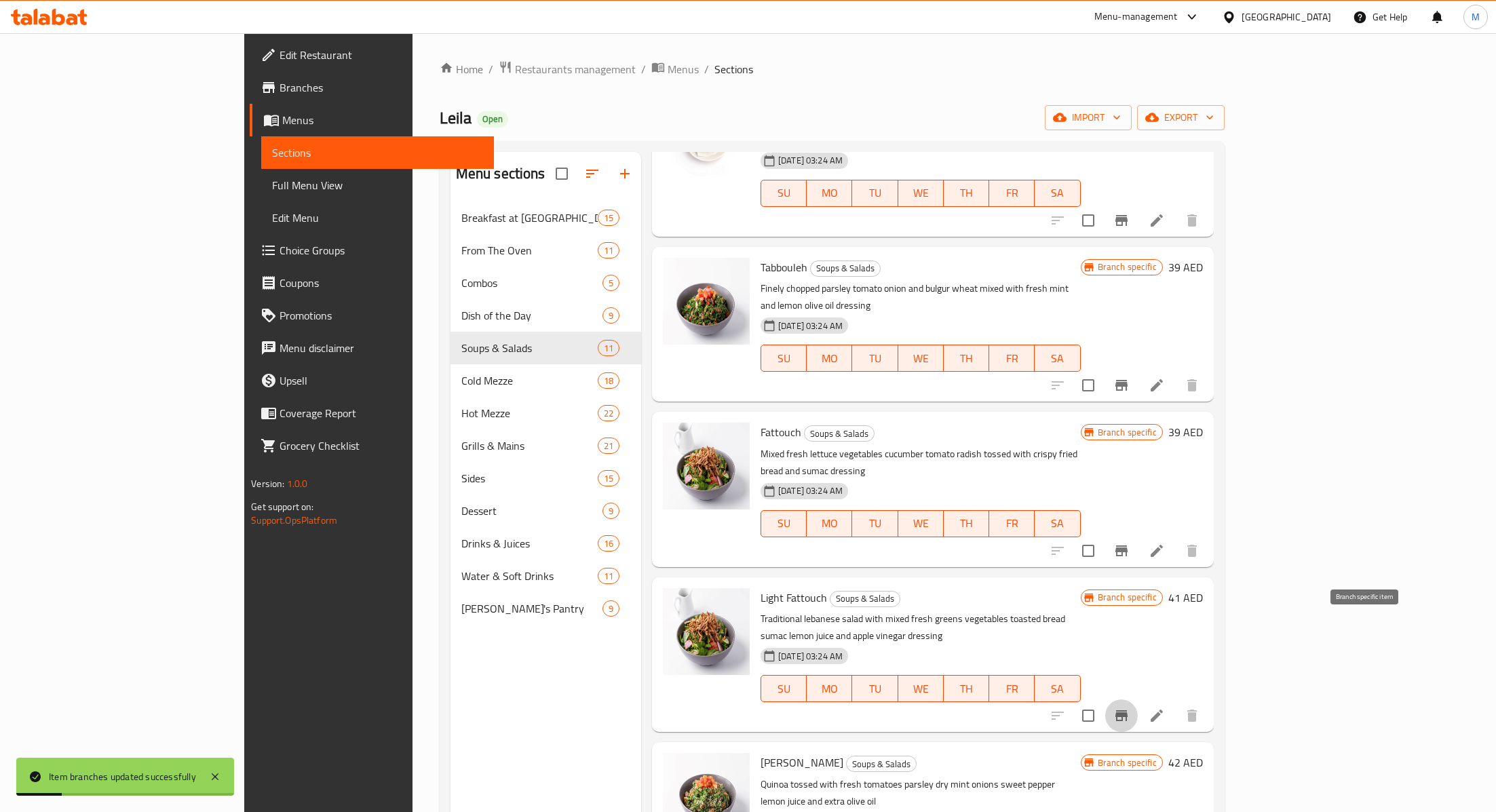
click at [1138, 699] on button "Branch-specific-item" at bounding box center [1121, 716] width 32 height 32
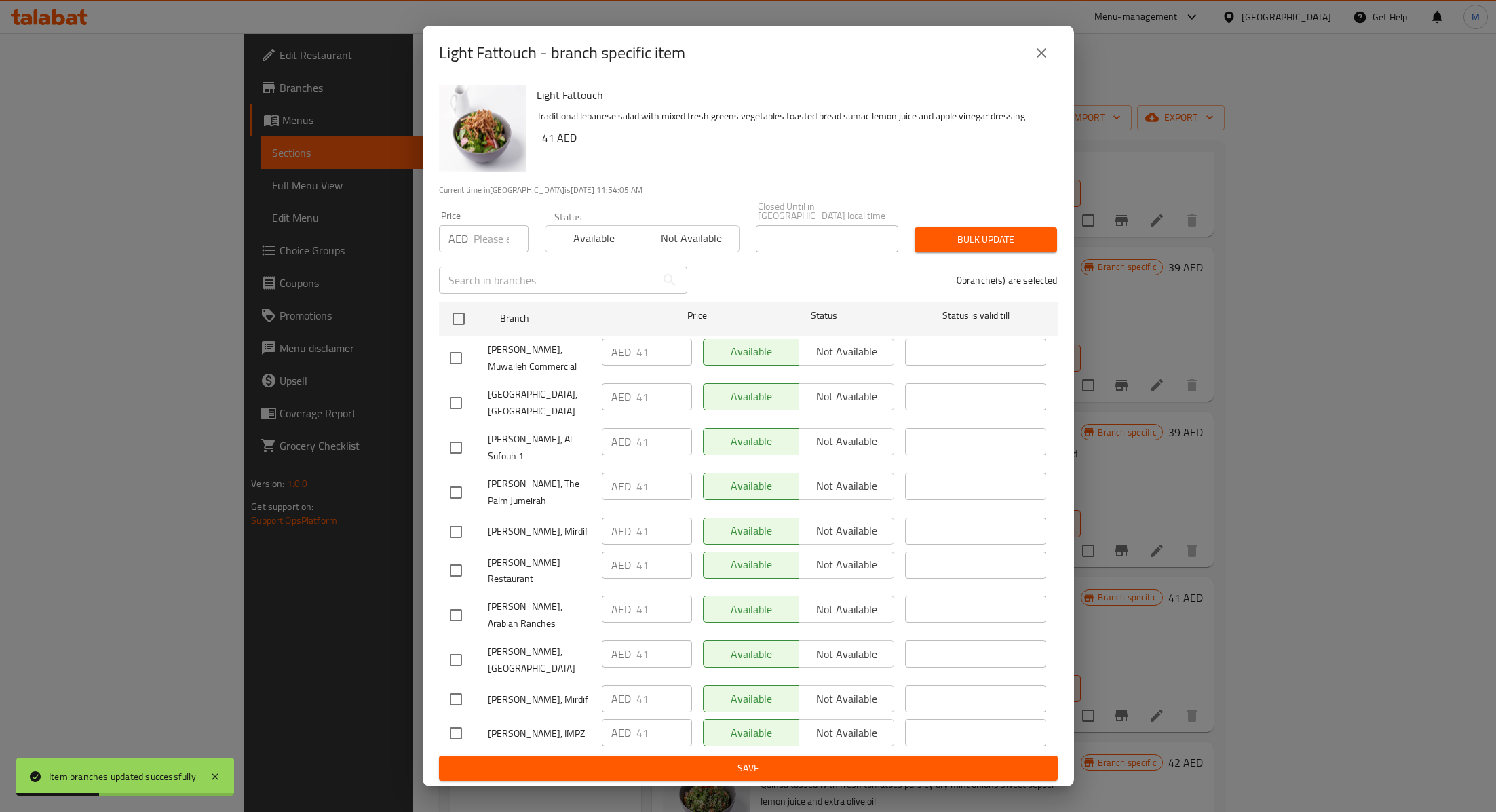
click at [454, 372] on input "checkbox" at bounding box center [456, 358] width 28 height 28
checkbox input "true"
click at [648, 366] on input "41" at bounding box center [664, 352] width 56 height 27
type input "4"
type input "36"
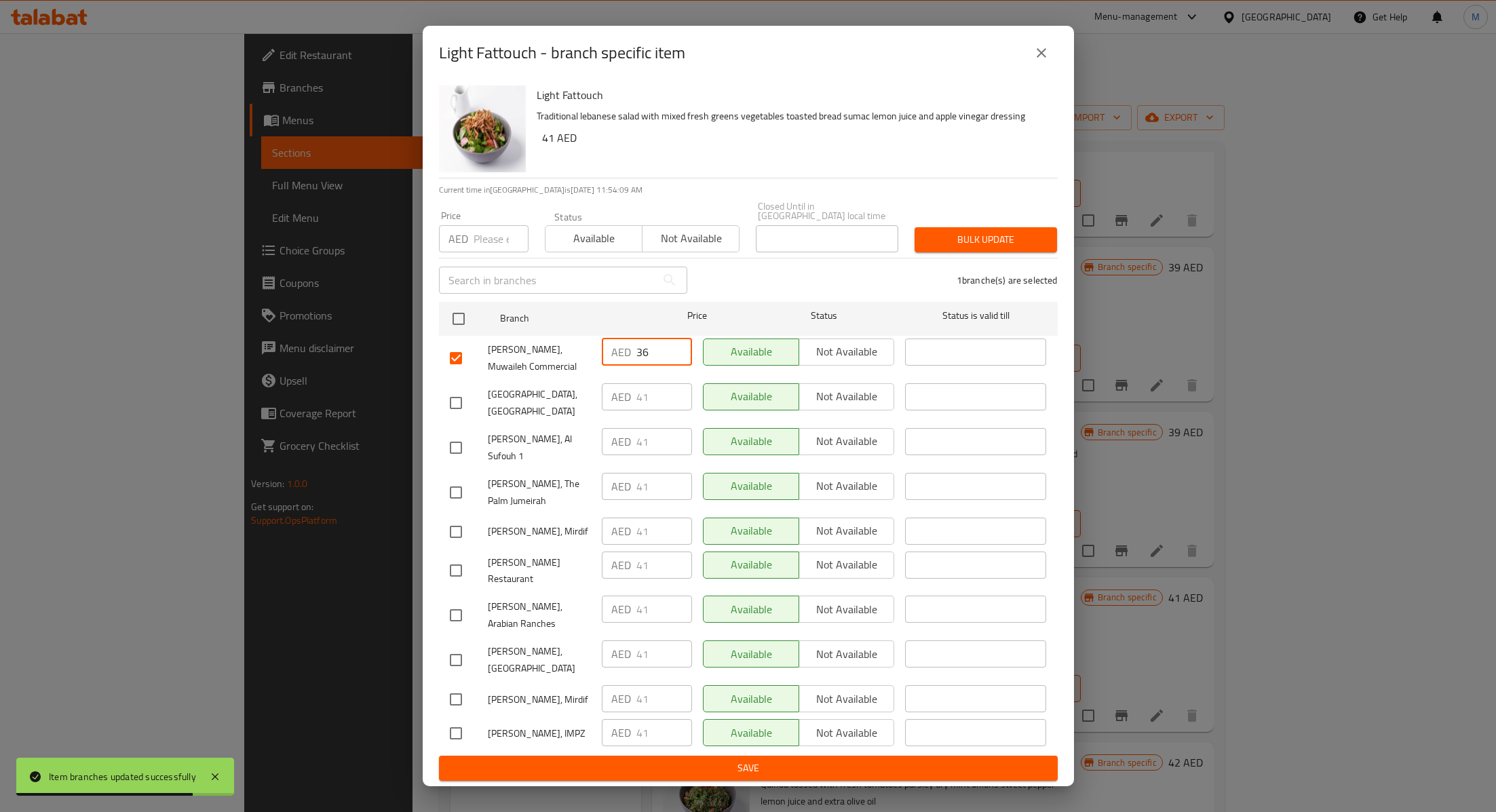
click at [650, 760] on span "Save" at bounding box center [748, 768] width 597 height 17
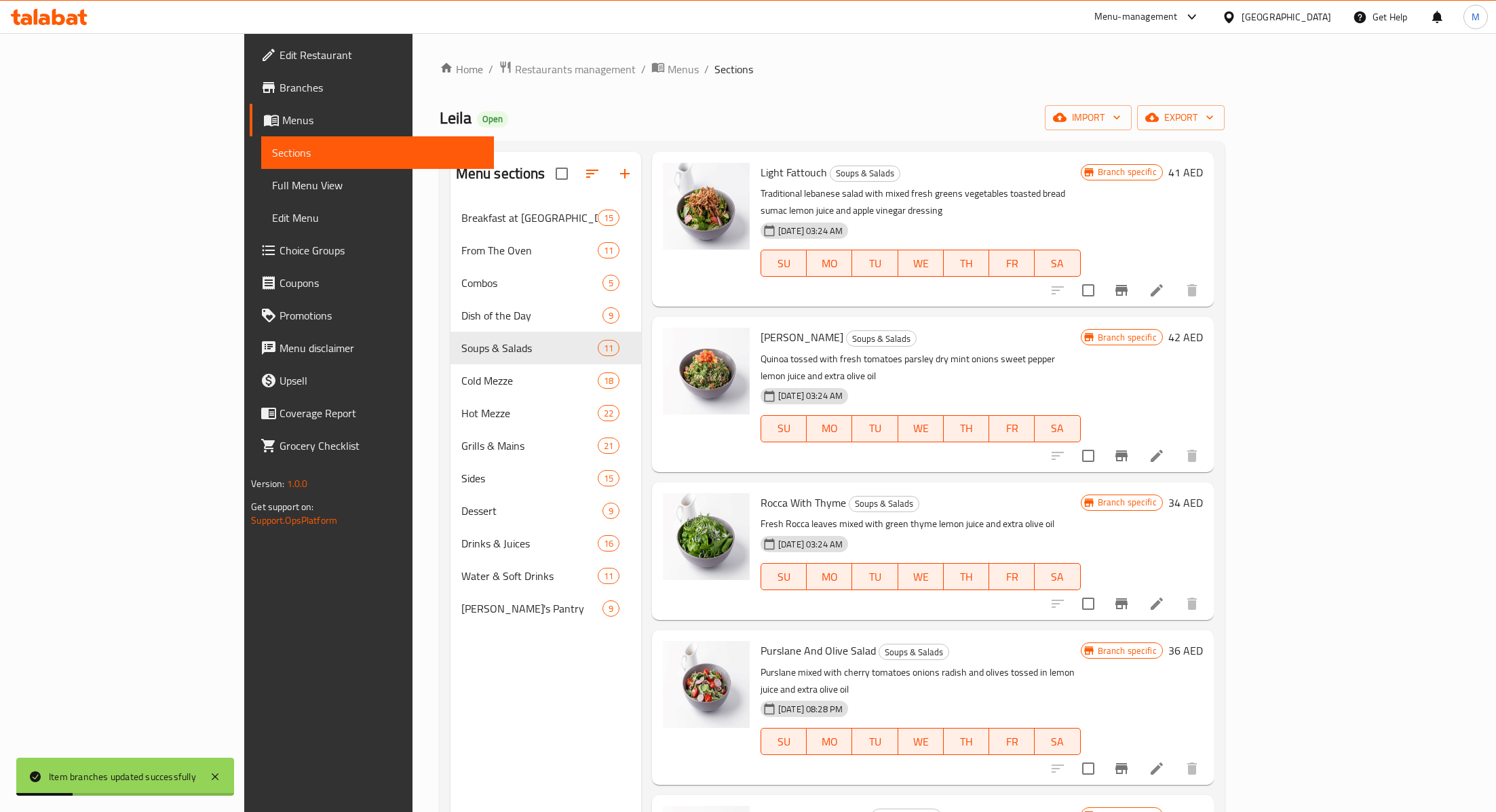
scroll to position [706, 0]
click at [1127, 449] on icon "Branch-specific-item" at bounding box center [1121, 454] width 12 height 11
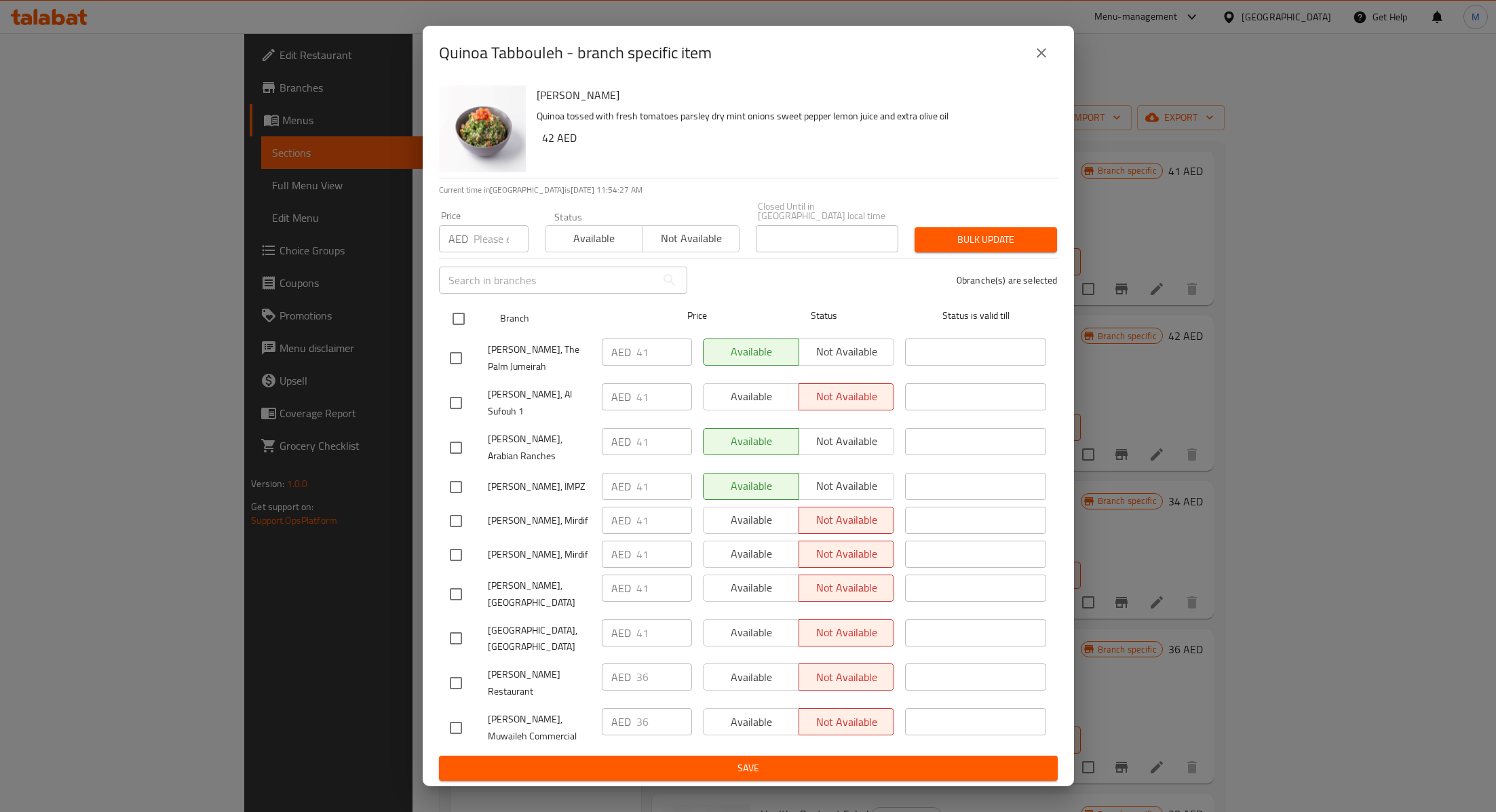
click at [455, 333] on input "checkbox" at bounding box center [458, 319] width 28 height 28
checkbox input "true"
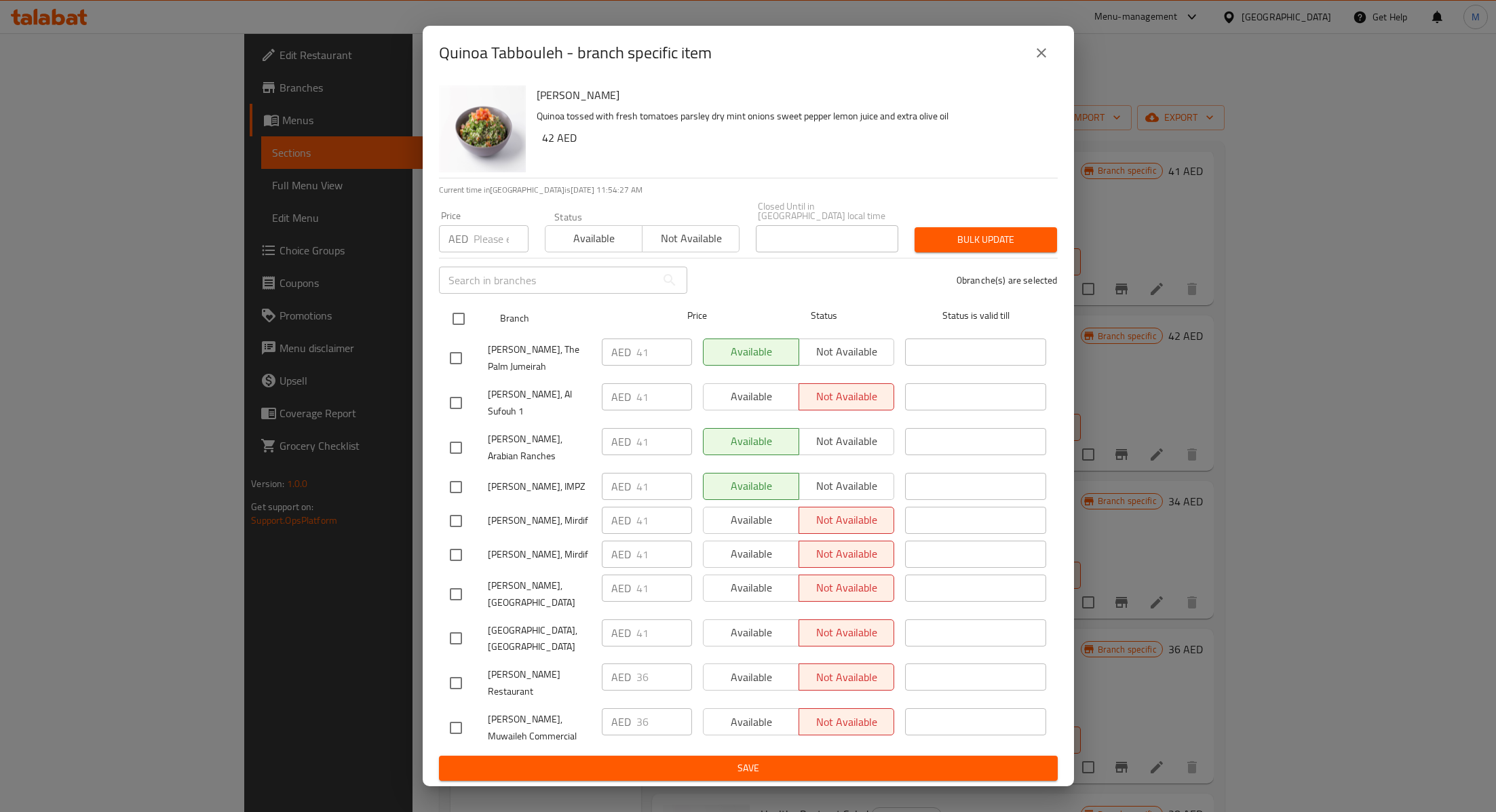
checkbox input "true"
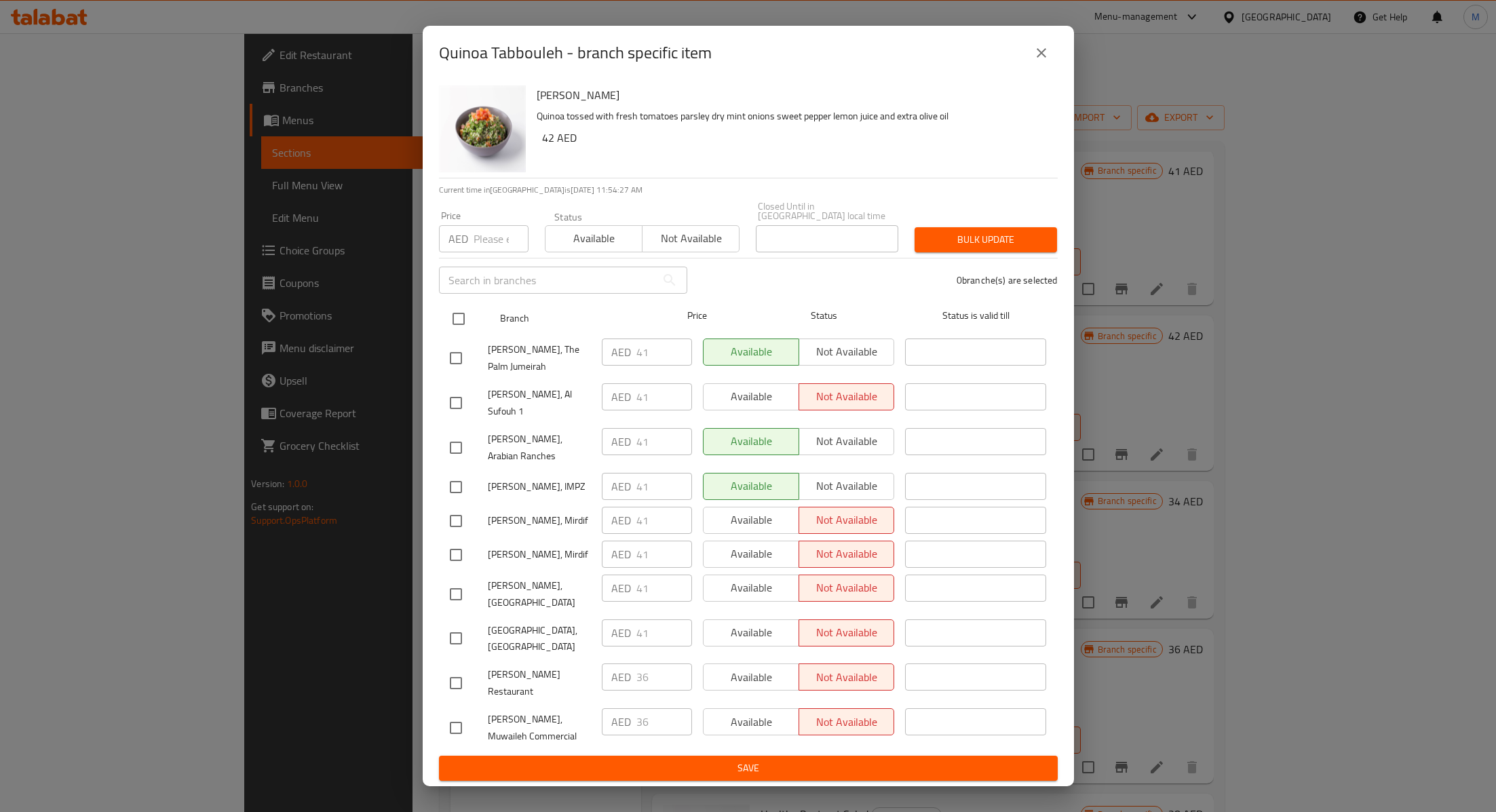
checkbox input "true"
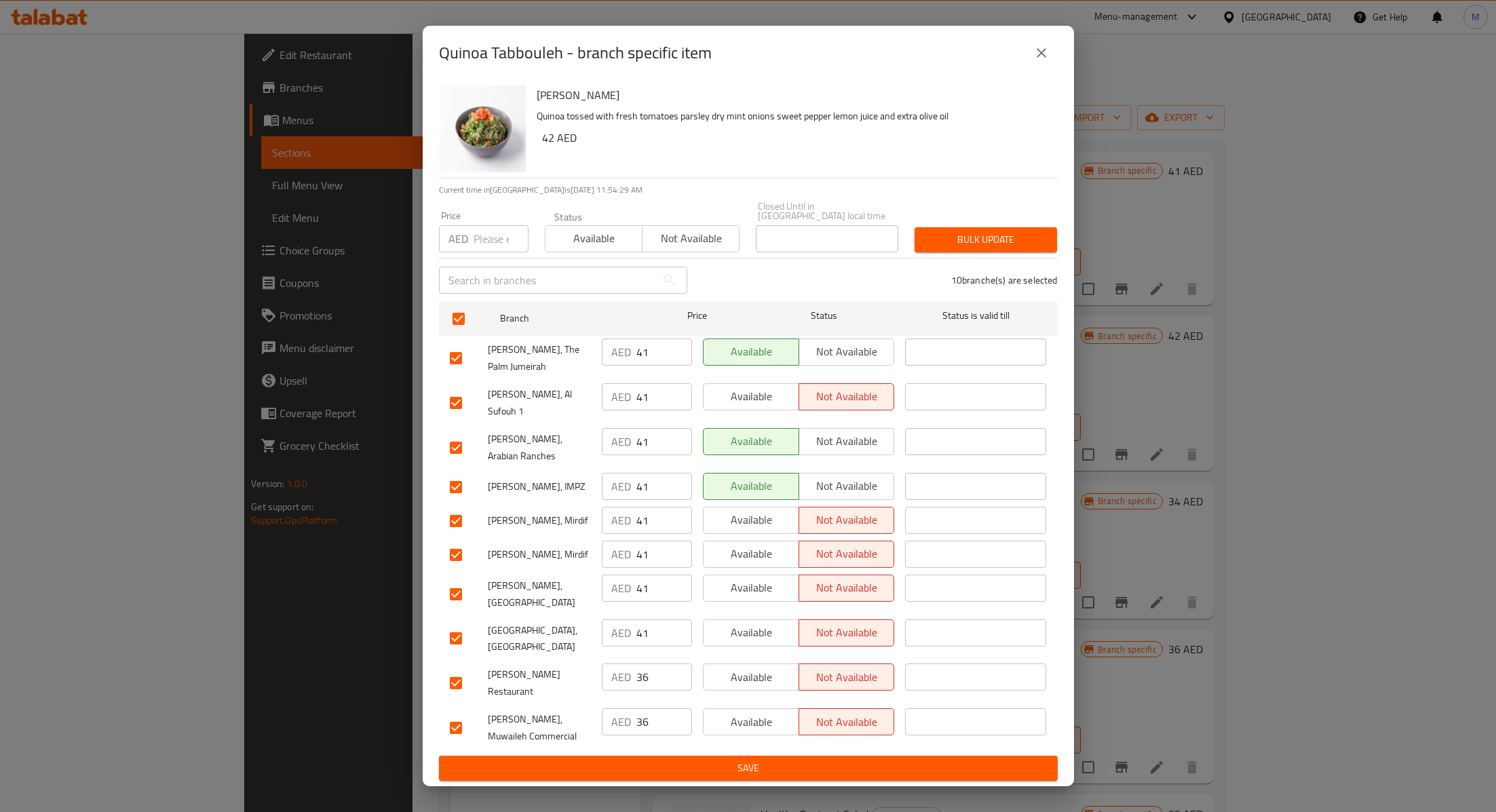
click at [497, 253] on input "number" at bounding box center [501, 239] width 55 height 27
type input "42"
click at [587, 248] on span "Available" at bounding box center [594, 239] width 86 height 20
click at [981, 253] on button "Bulk update" at bounding box center [985, 240] width 142 height 25
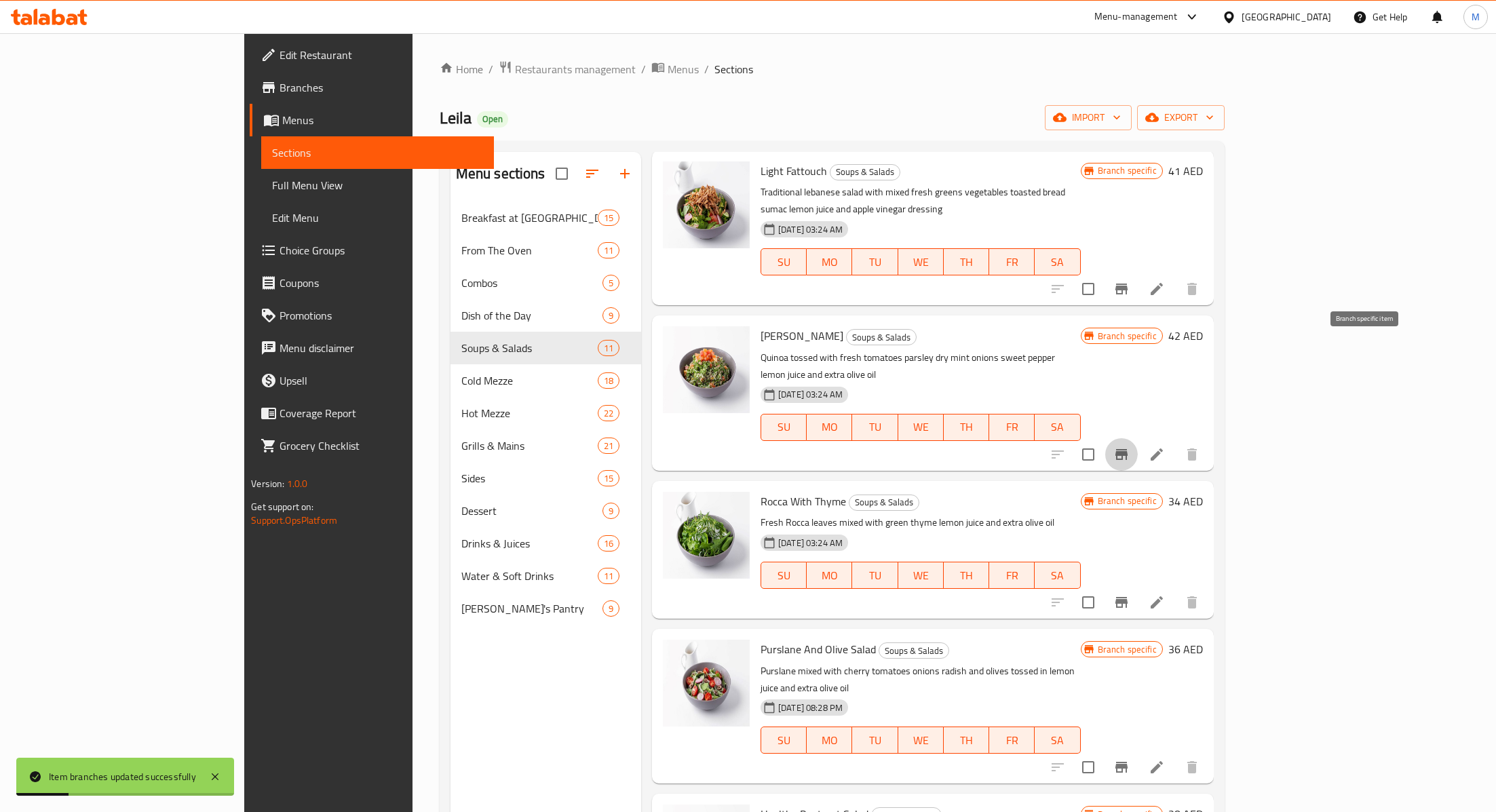
click at [1138, 438] on button "Branch-specific-item" at bounding box center [1121, 455] width 32 height 32
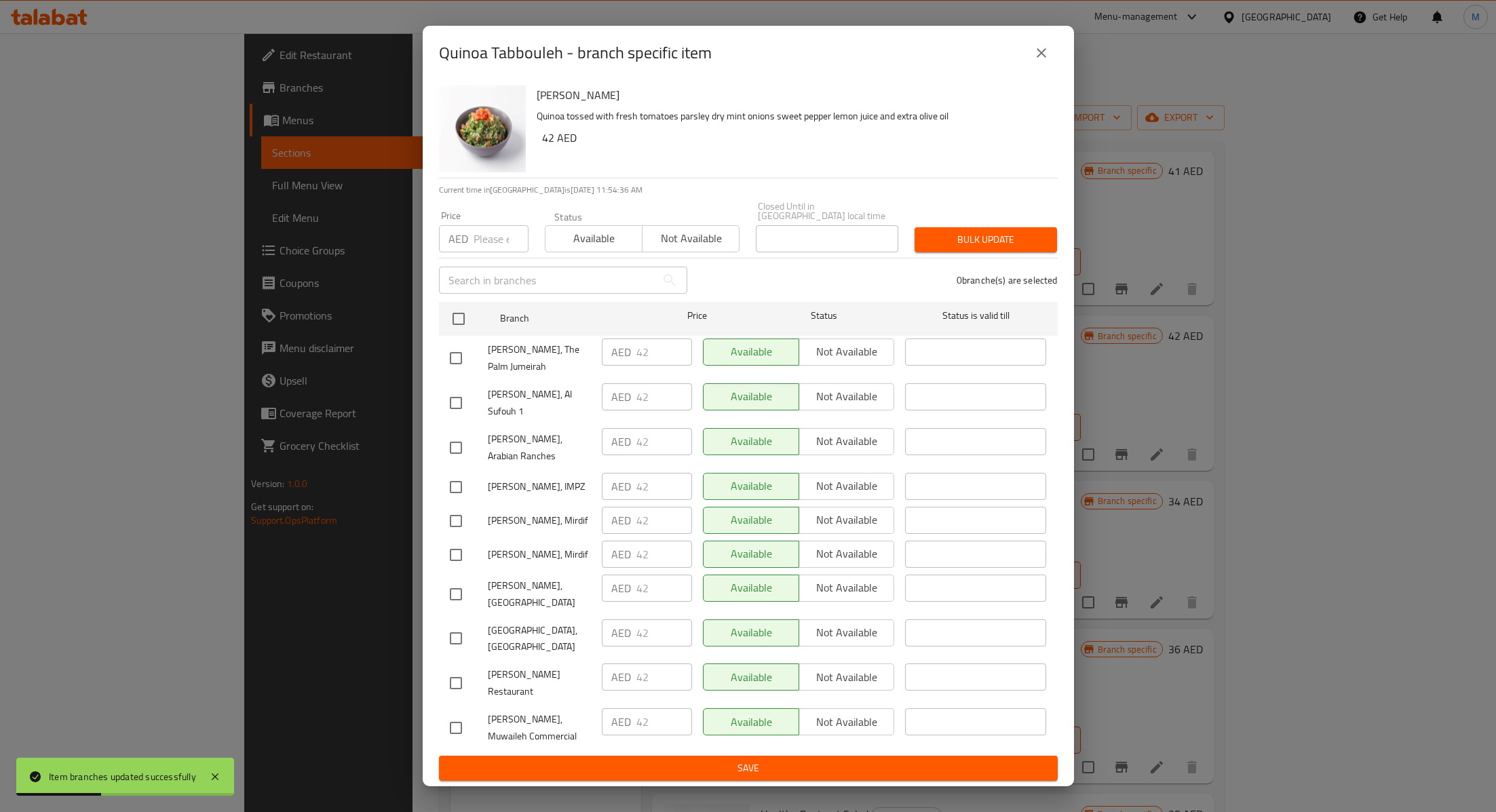
click at [465, 669] on input "checkbox" at bounding box center [456, 683] width 28 height 28
click at [469, 669] on input "checkbox" at bounding box center [456, 683] width 28 height 28
checkbox input "false"
click at [463, 713] on input "checkbox" at bounding box center [456, 728] width 28 height 28
checkbox input "true"
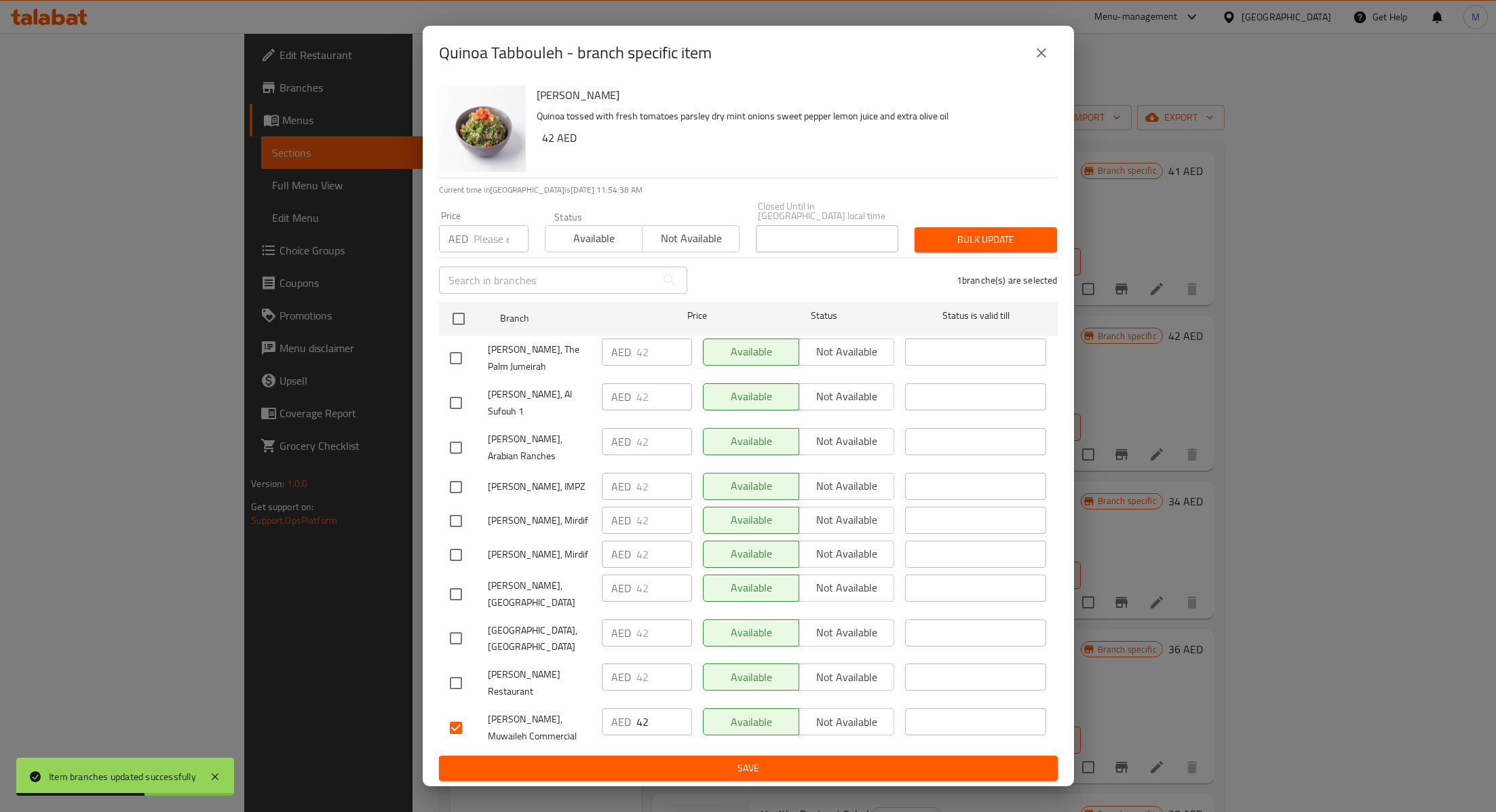
click at [650, 708] on input "42" at bounding box center [664, 721] width 56 height 27
type input "4"
type input "37"
click at [675, 760] on span "Save" at bounding box center [748, 768] width 597 height 17
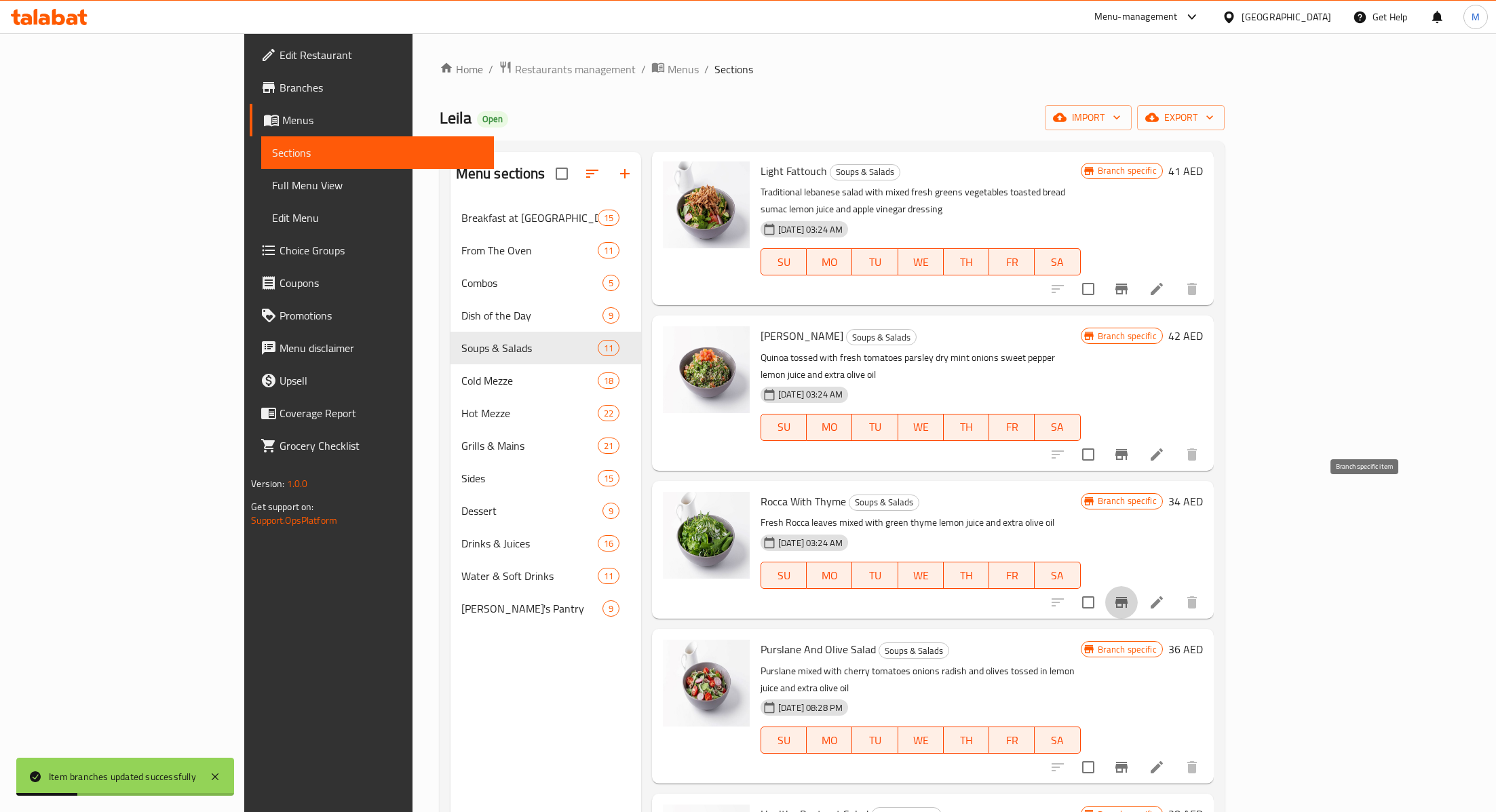
click at [1127, 597] on icon "Branch-specific-item" at bounding box center [1121, 602] width 12 height 11
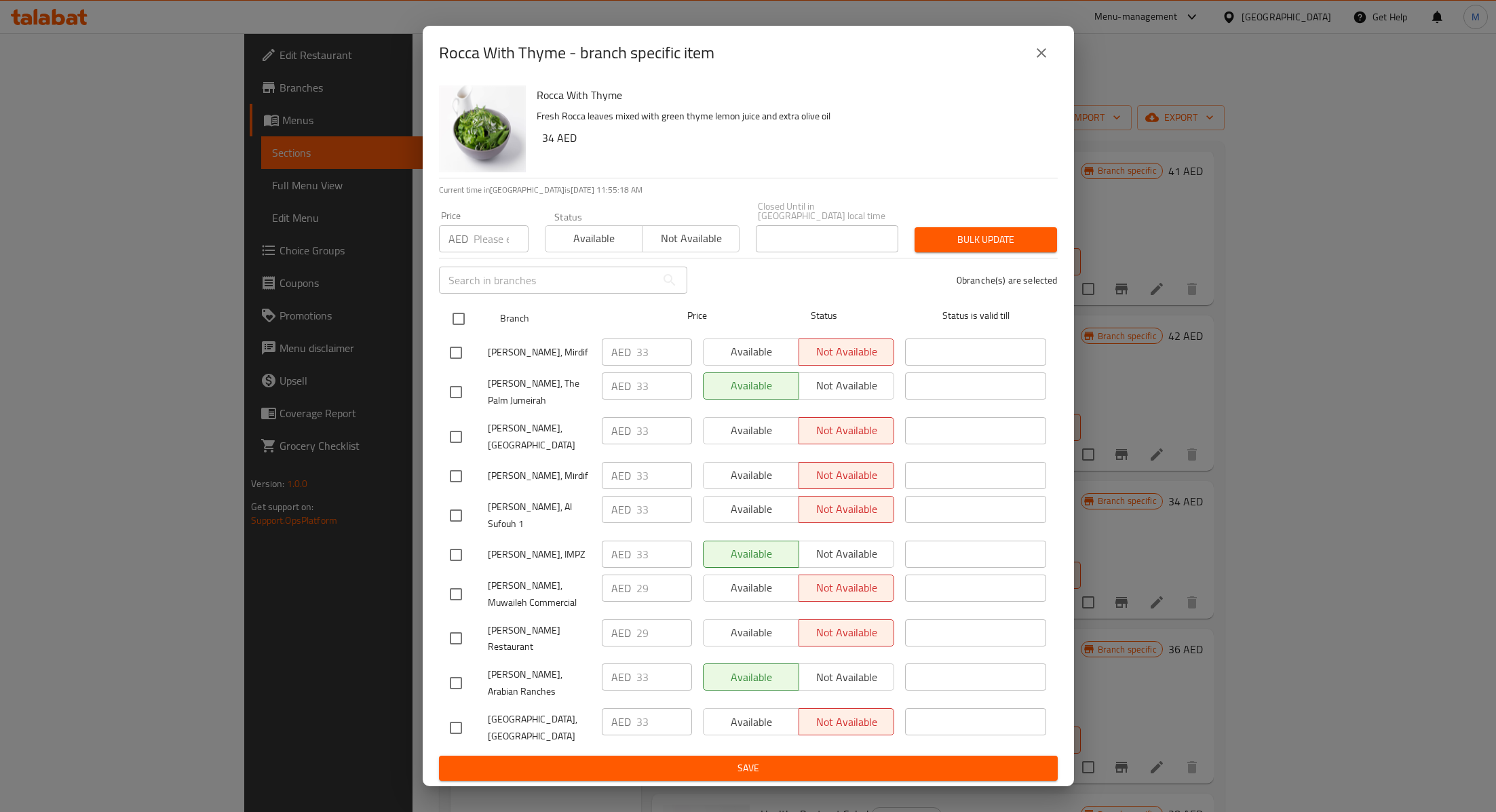
click at [466, 333] on input "checkbox" at bounding box center [458, 319] width 28 height 28
checkbox input "true"
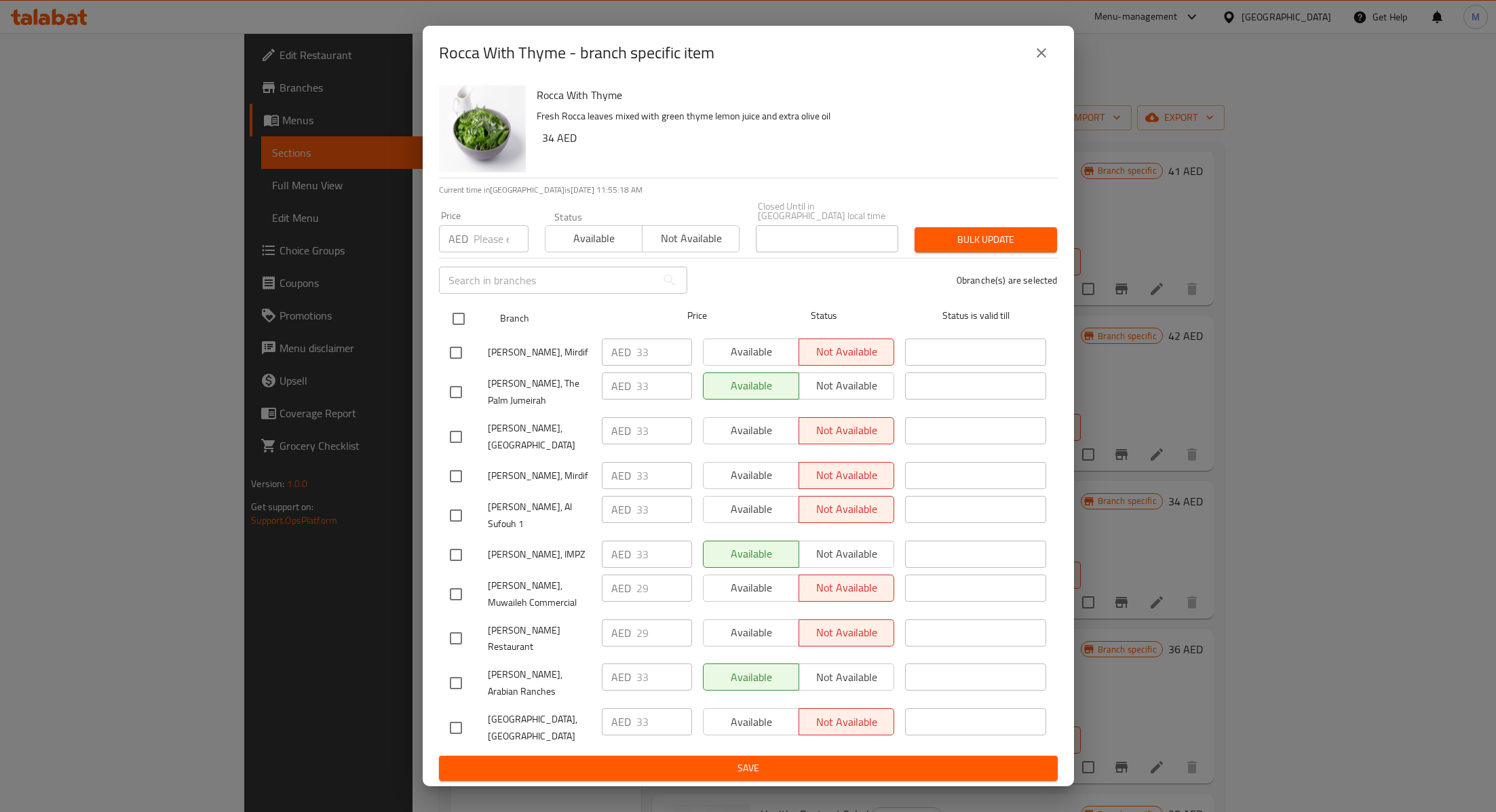
checkbox input "true"
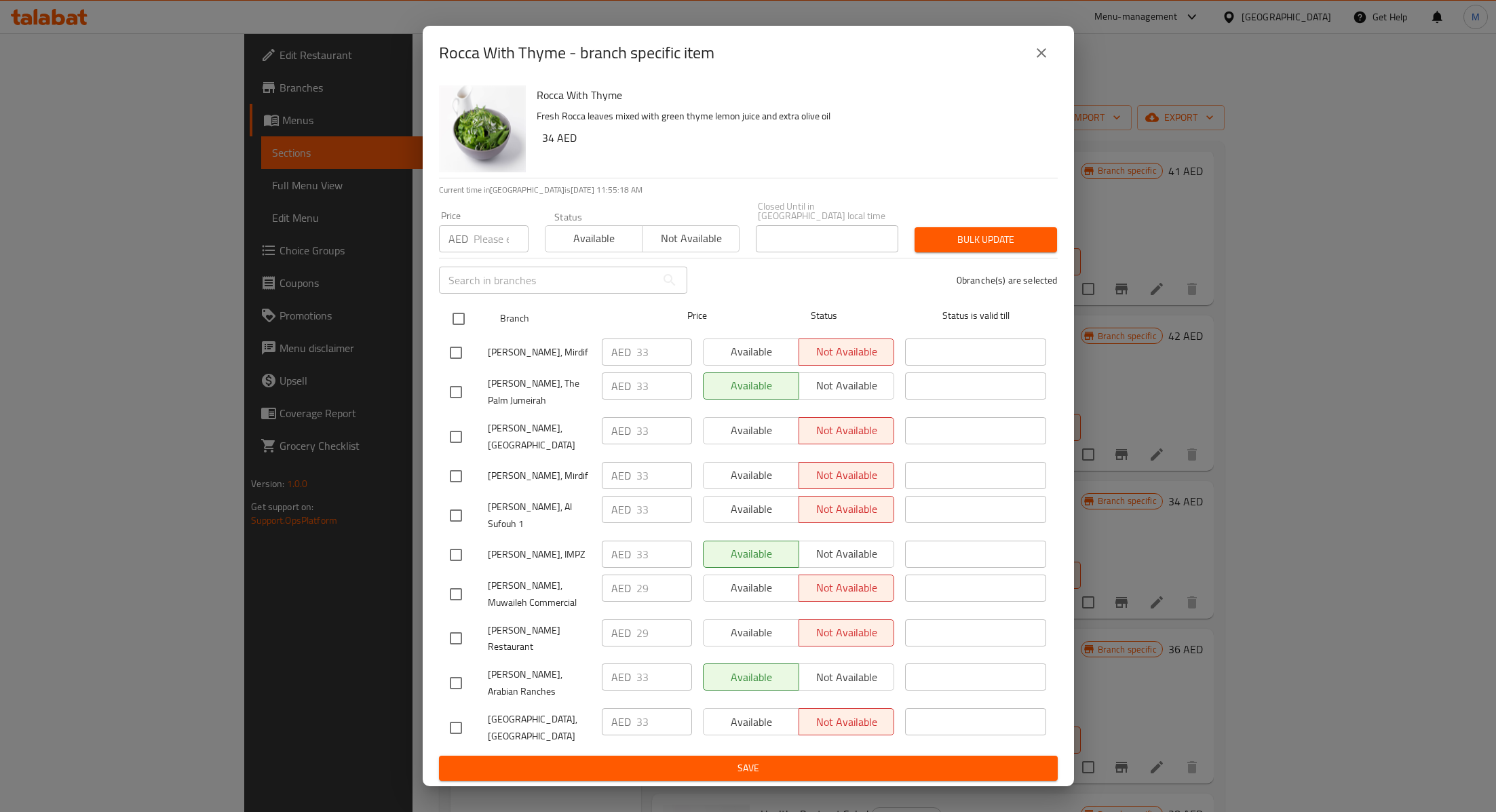
checkbox input "true"
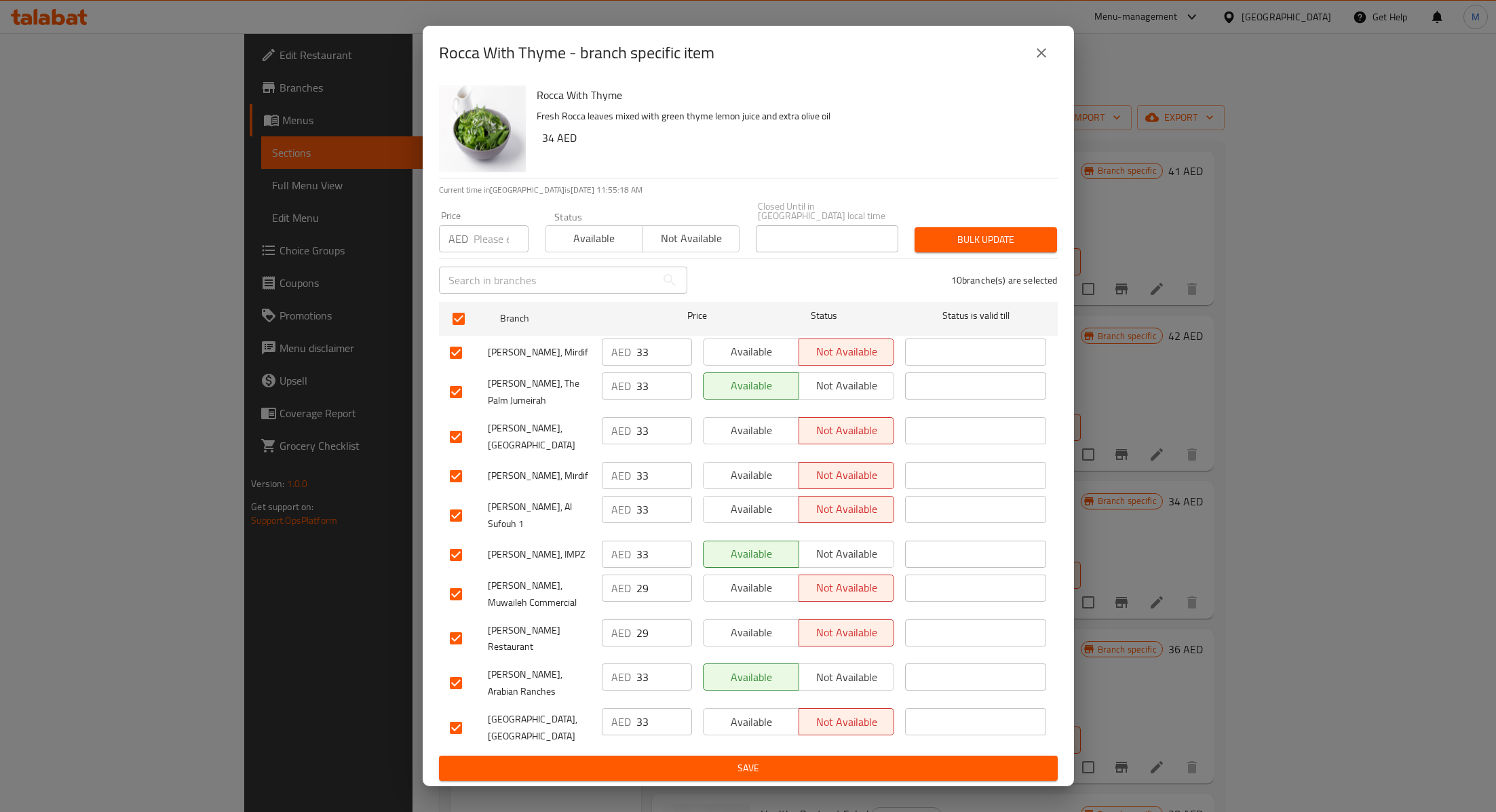
click at [478, 253] on input "number" at bounding box center [501, 239] width 55 height 27
type input "34"
click at [581, 248] on span "Available" at bounding box center [594, 239] width 86 height 20
click at [953, 248] on span "Bulk update" at bounding box center [986, 240] width 121 height 17
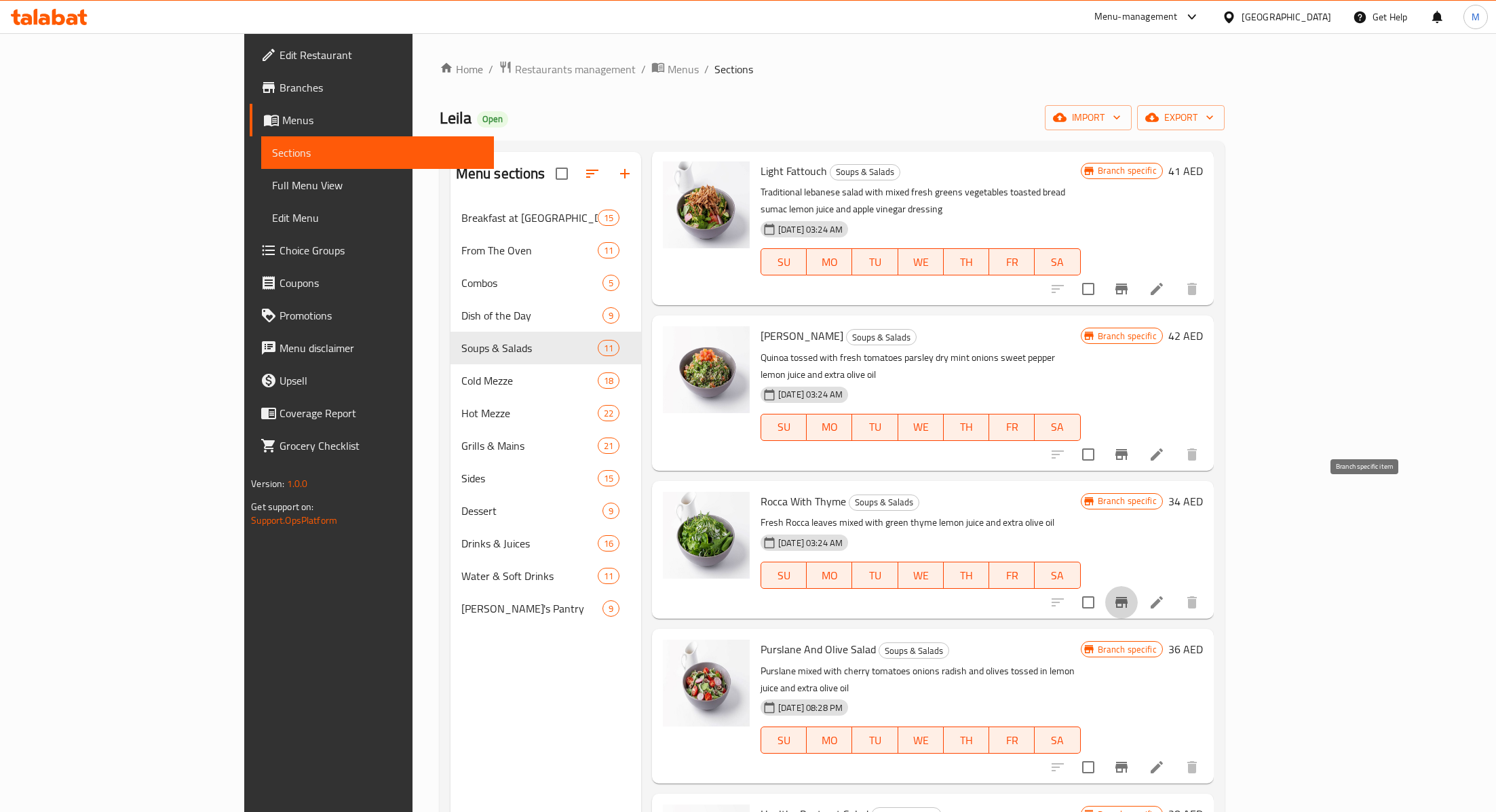
click at [1138, 586] on button "Branch-specific-item" at bounding box center [1121, 602] width 32 height 32
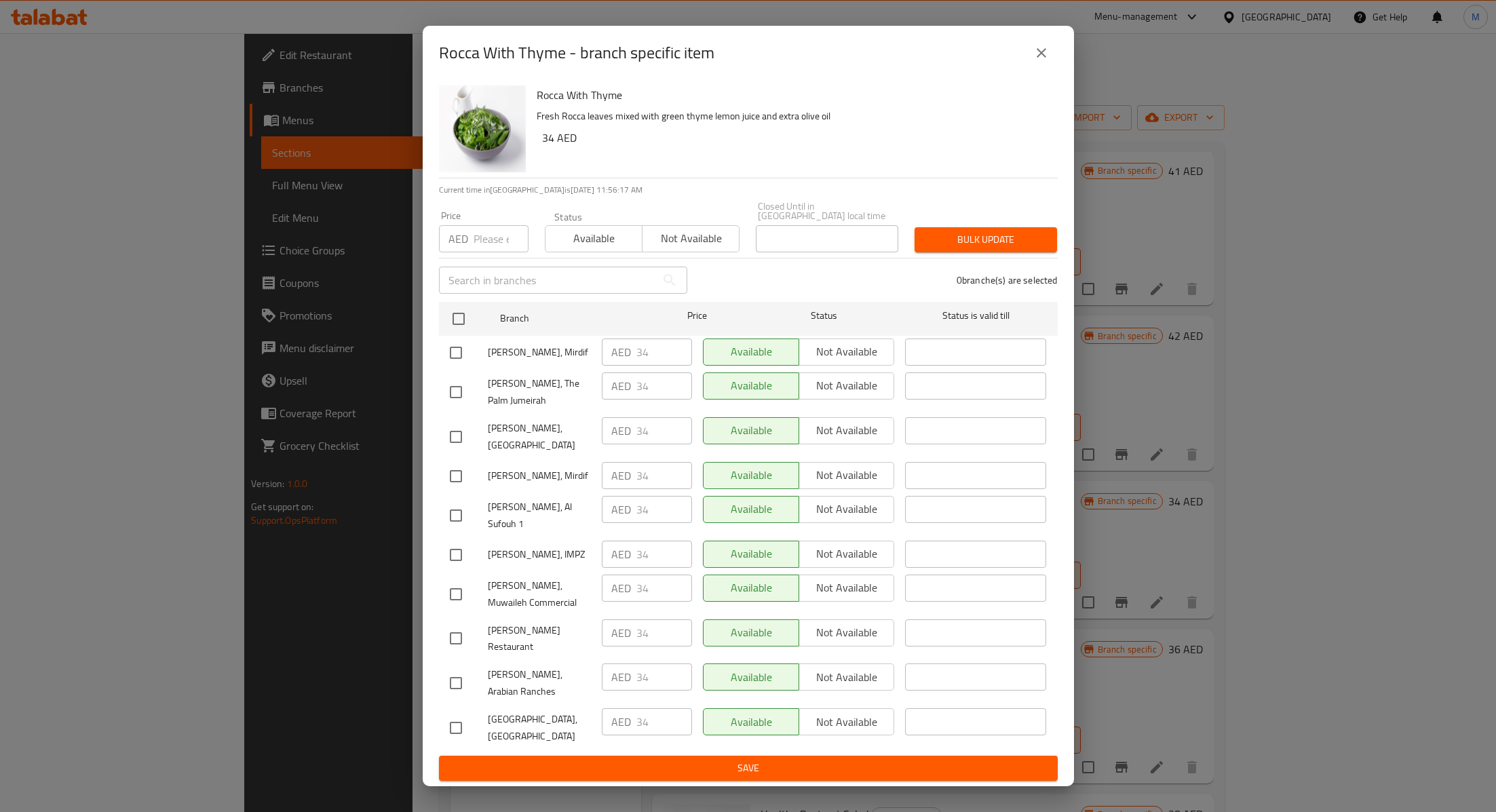
click at [459, 580] on input "checkbox" at bounding box center [456, 594] width 28 height 28
checkbox input "true"
click at [651, 585] on input "34" at bounding box center [664, 588] width 56 height 27
type input "30"
click at [725, 760] on span "Save" at bounding box center [748, 768] width 597 height 17
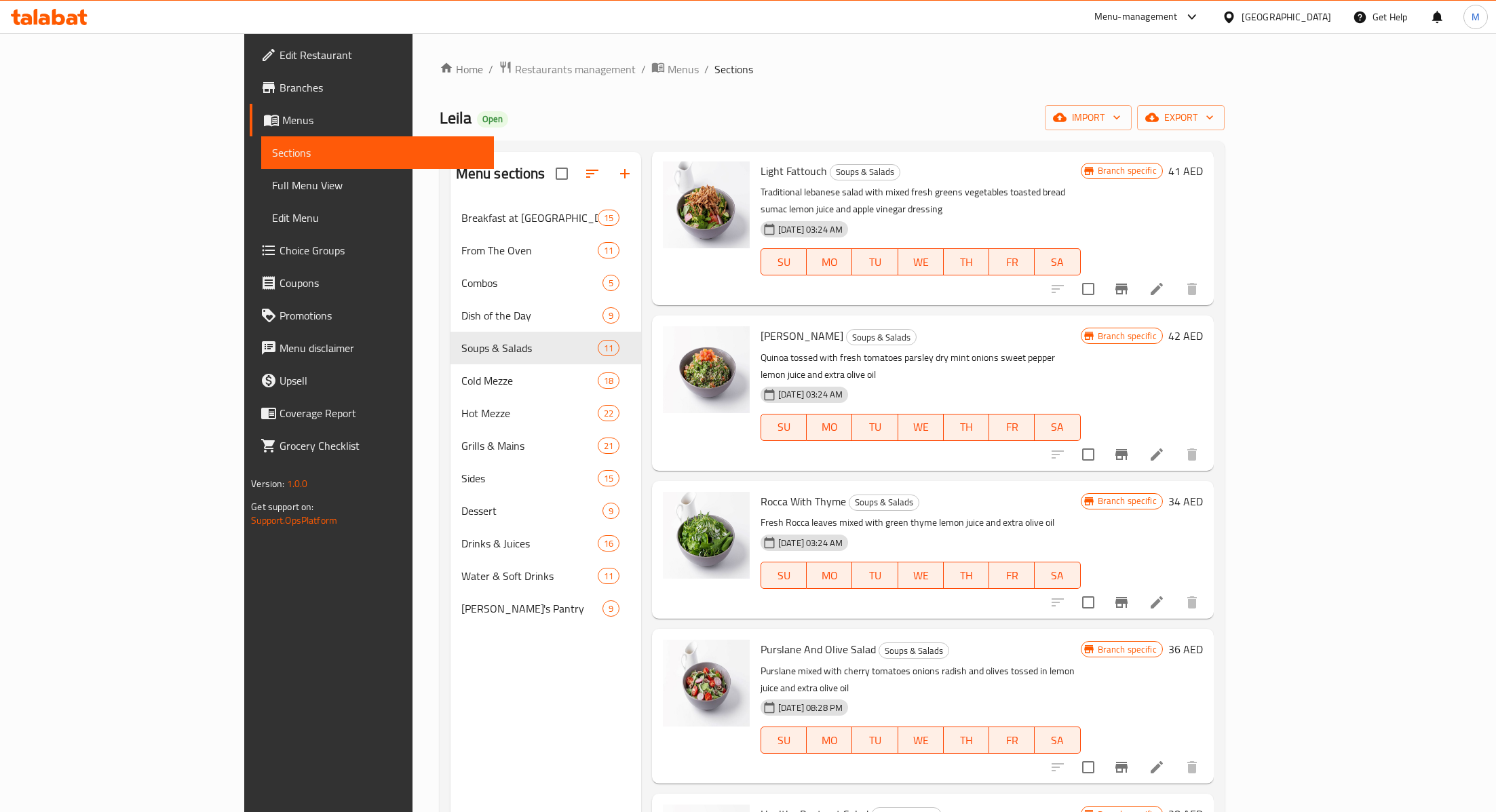
scroll to position [851, 0]
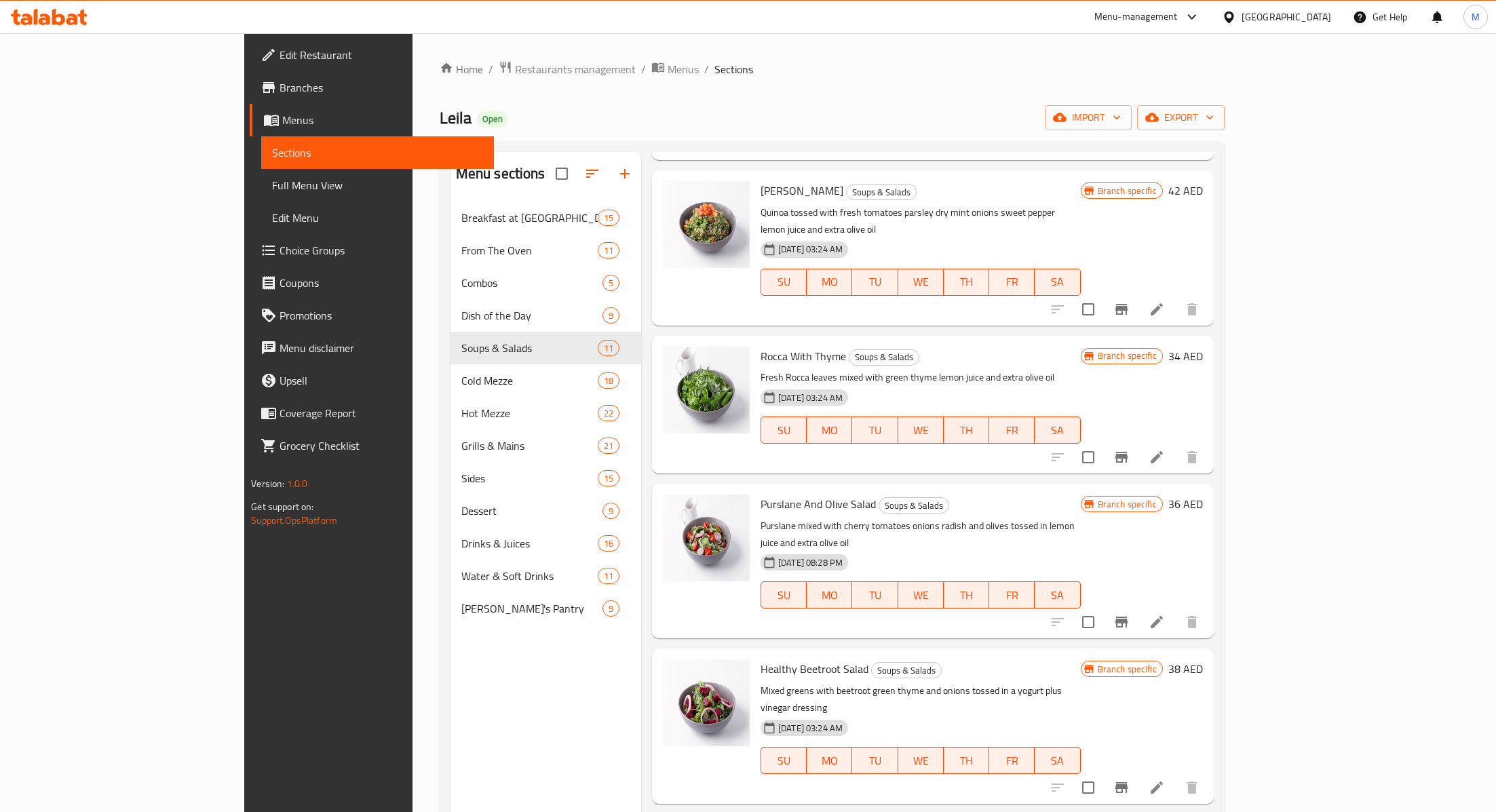
click at [1127, 616] on icon "Branch-specific-item" at bounding box center [1121, 621] width 12 height 11
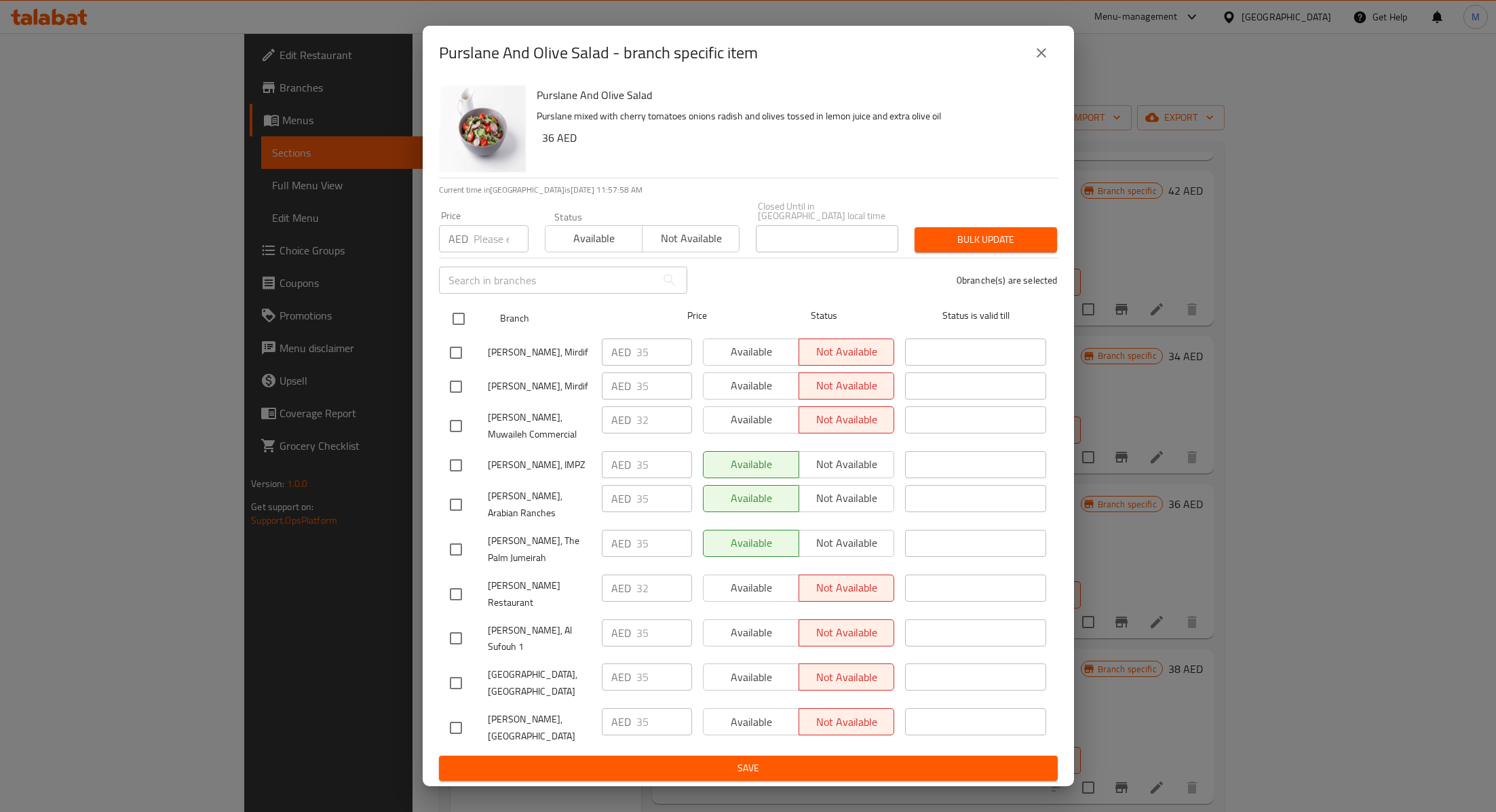
click at [459, 333] on input "checkbox" at bounding box center [458, 319] width 28 height 28
checkbox input "true"
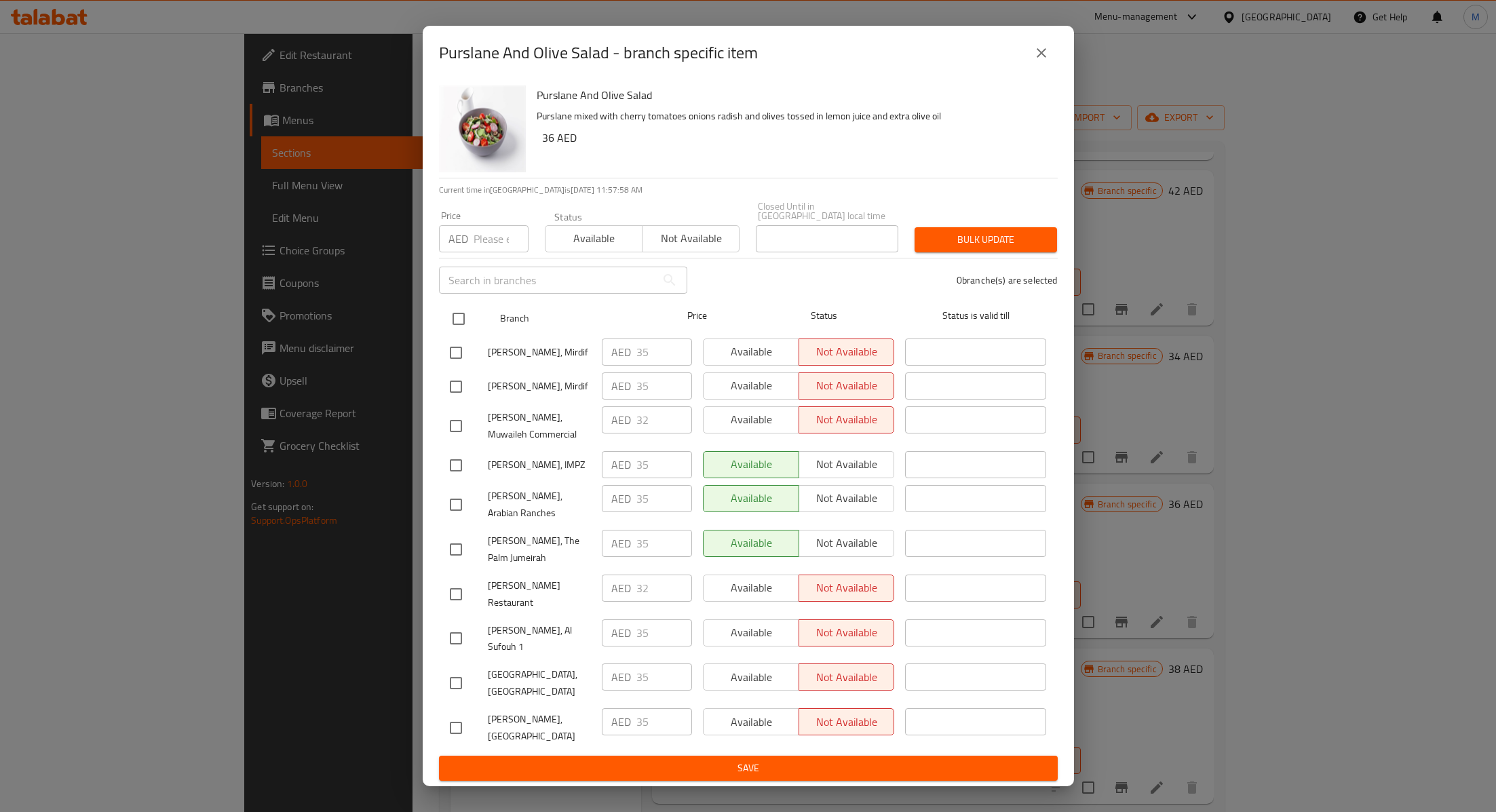
checkbox input "true"
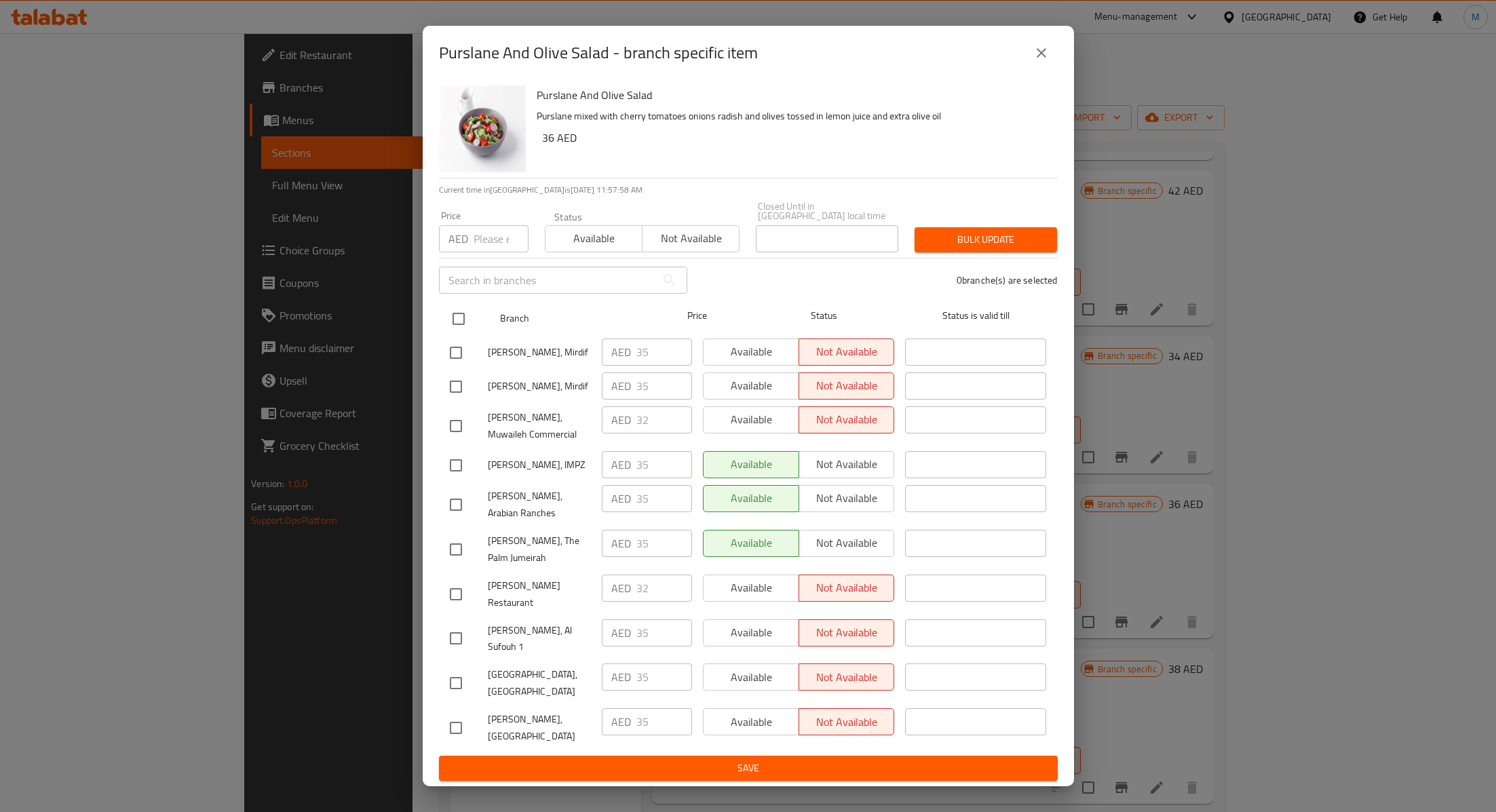
checkbox input "true"
click at [486, 253] on input "number" at bounding box center [501, 239] width 55 height 27
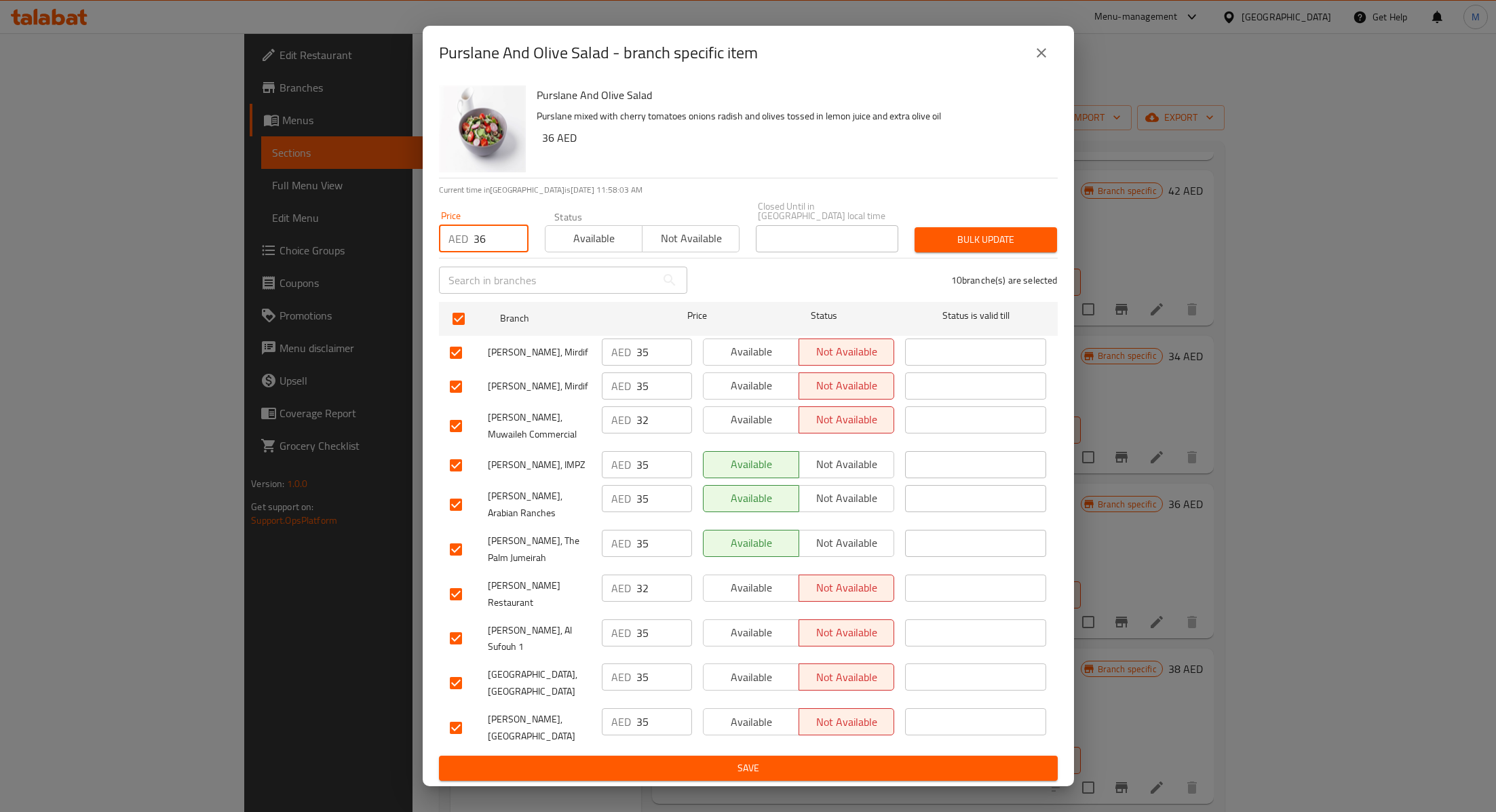
type input "36"
click at [986, 253] on button "Bulk update" at bounding box center [985, 240] width 142 height 25
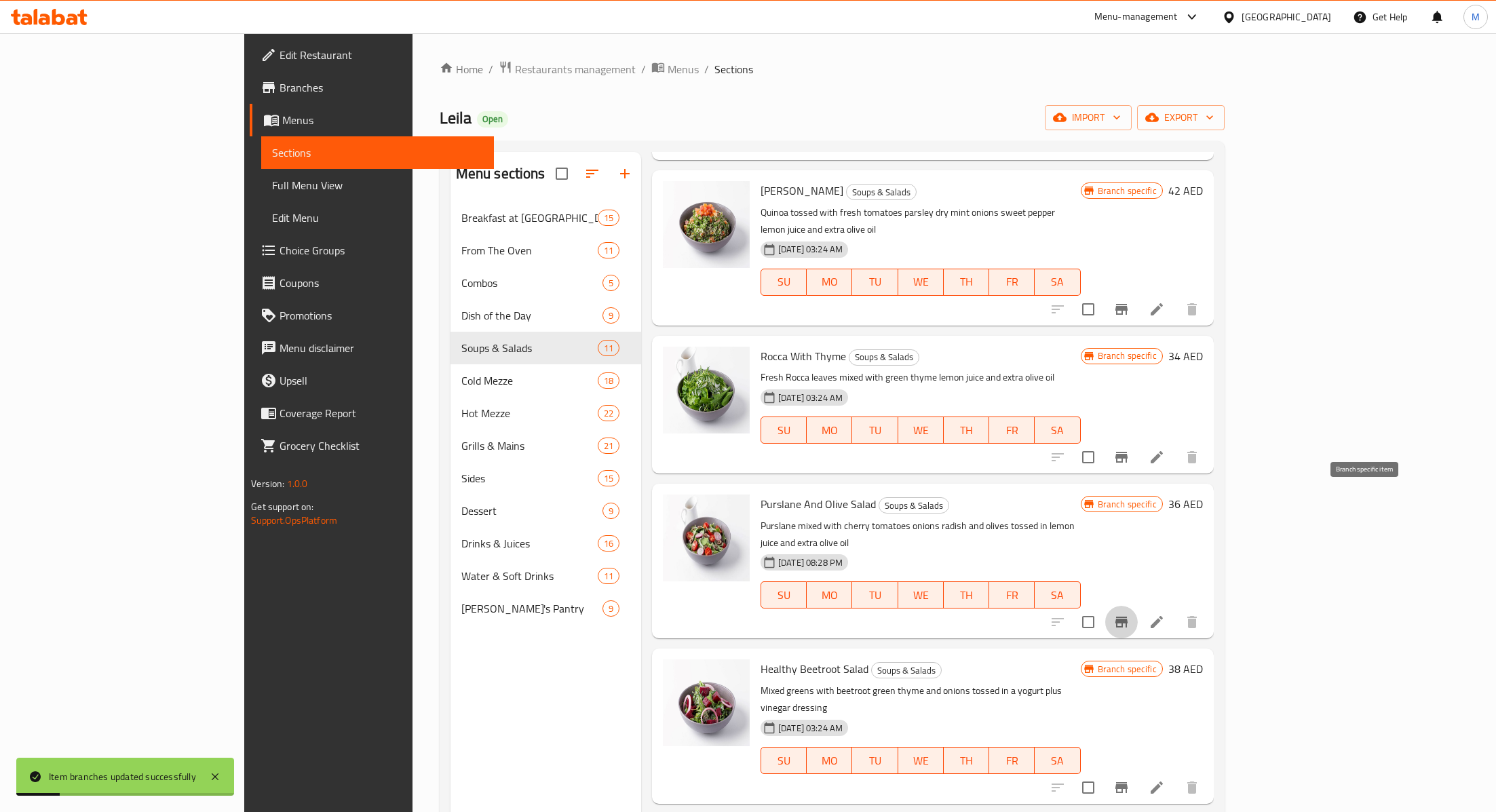
click at [1129, 614] on icon "Branch-specific-item" at bounding box center [1121, 621] width 16 height 16
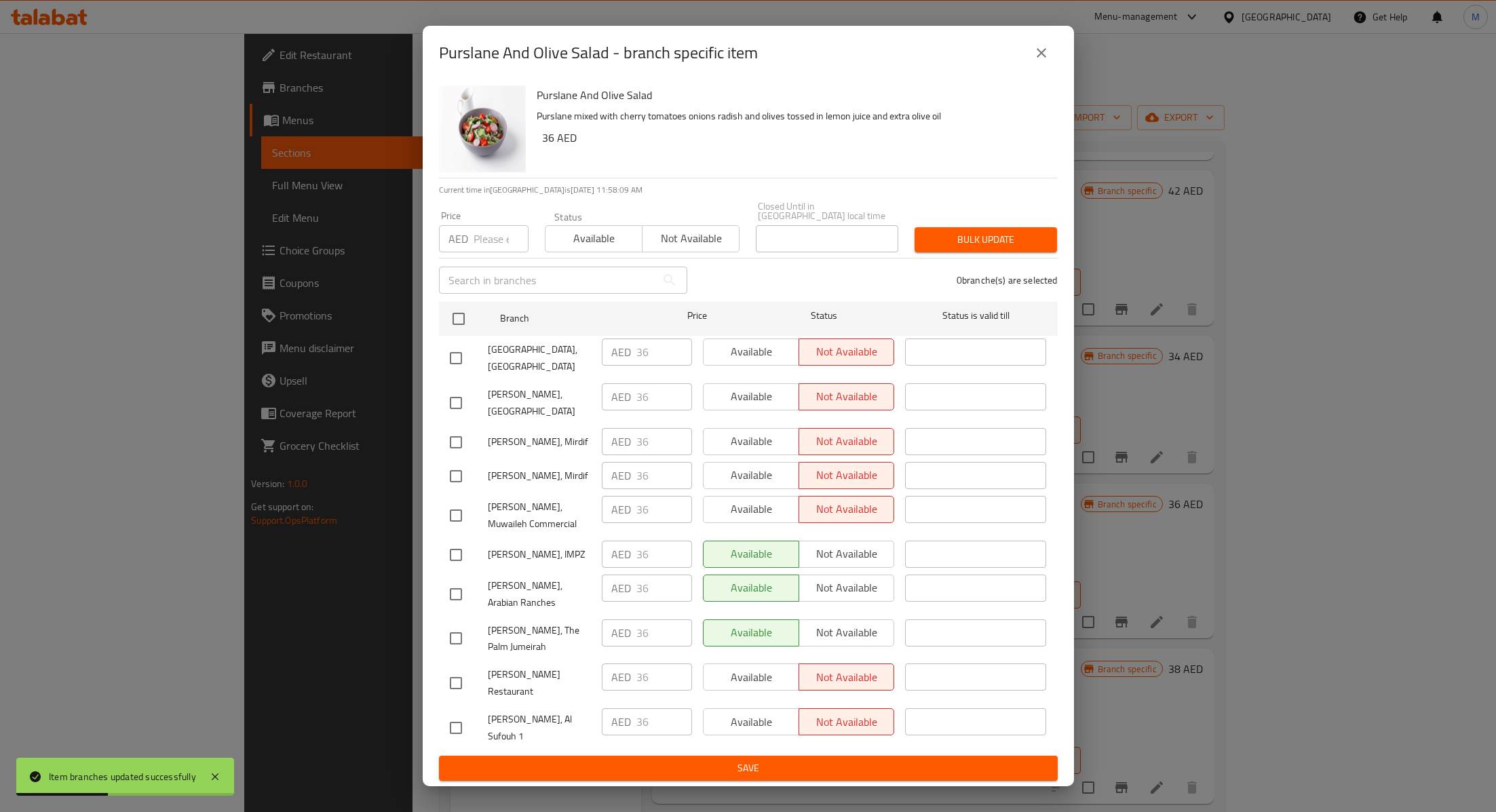
click at [456, 530] on input "checkbox" at bounding box center [456, 515] width 28 height 28
checkbox input "true"
click at [455, 669] on input "checkbox" at bounding box center [456, 683] width 28 height 28
checkbox input "true"
click at [659, 523] on input "36" at bounding box center [664, 509] width 56 height 27
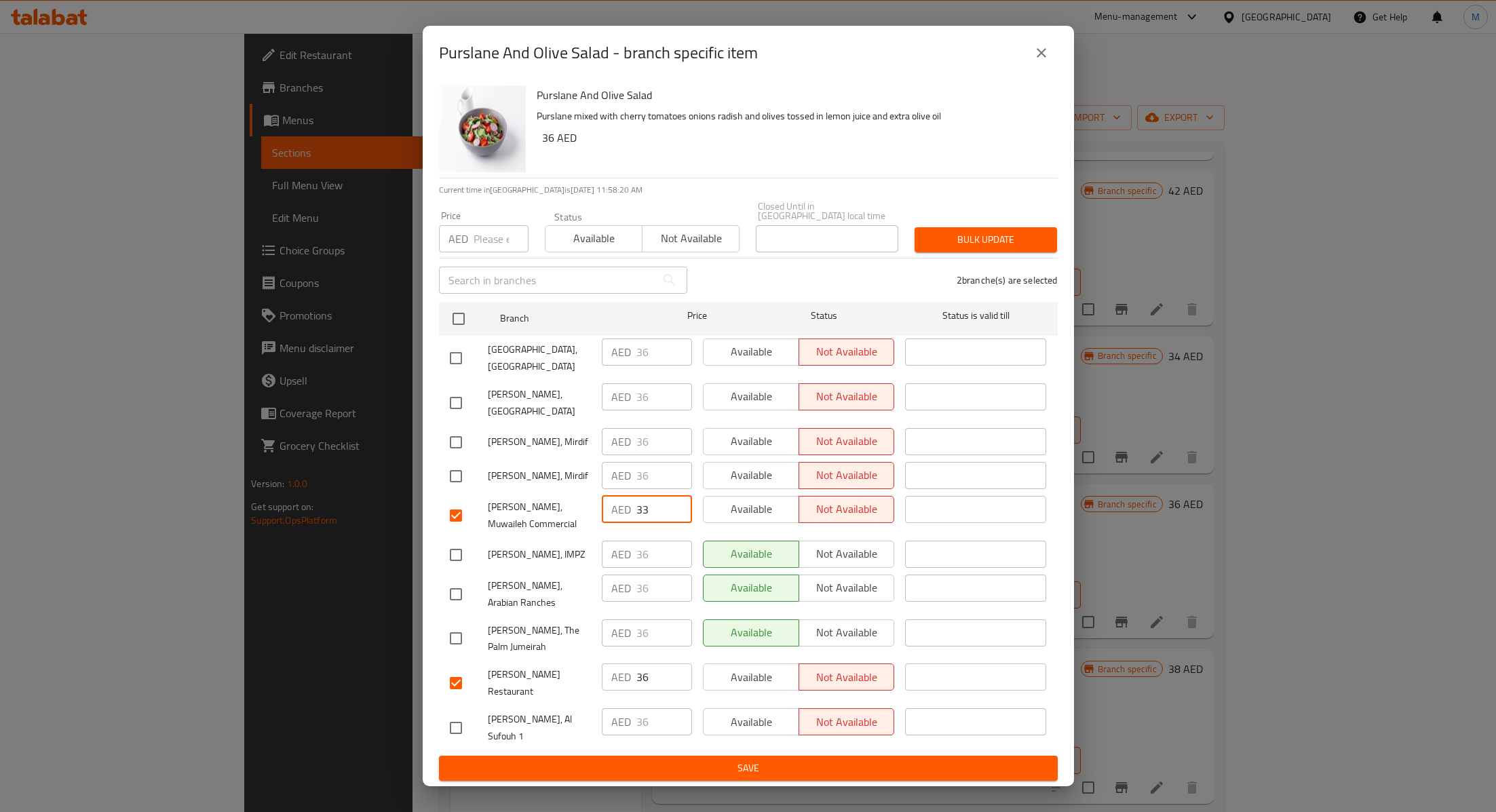
type input "33"
click at [655, 674] on input "36" at bounding box center [664, 677] width 56 height 27
type input "33"
click at [667, 760] on span "Save" at bounding box center [748, 768] width 597 height 17
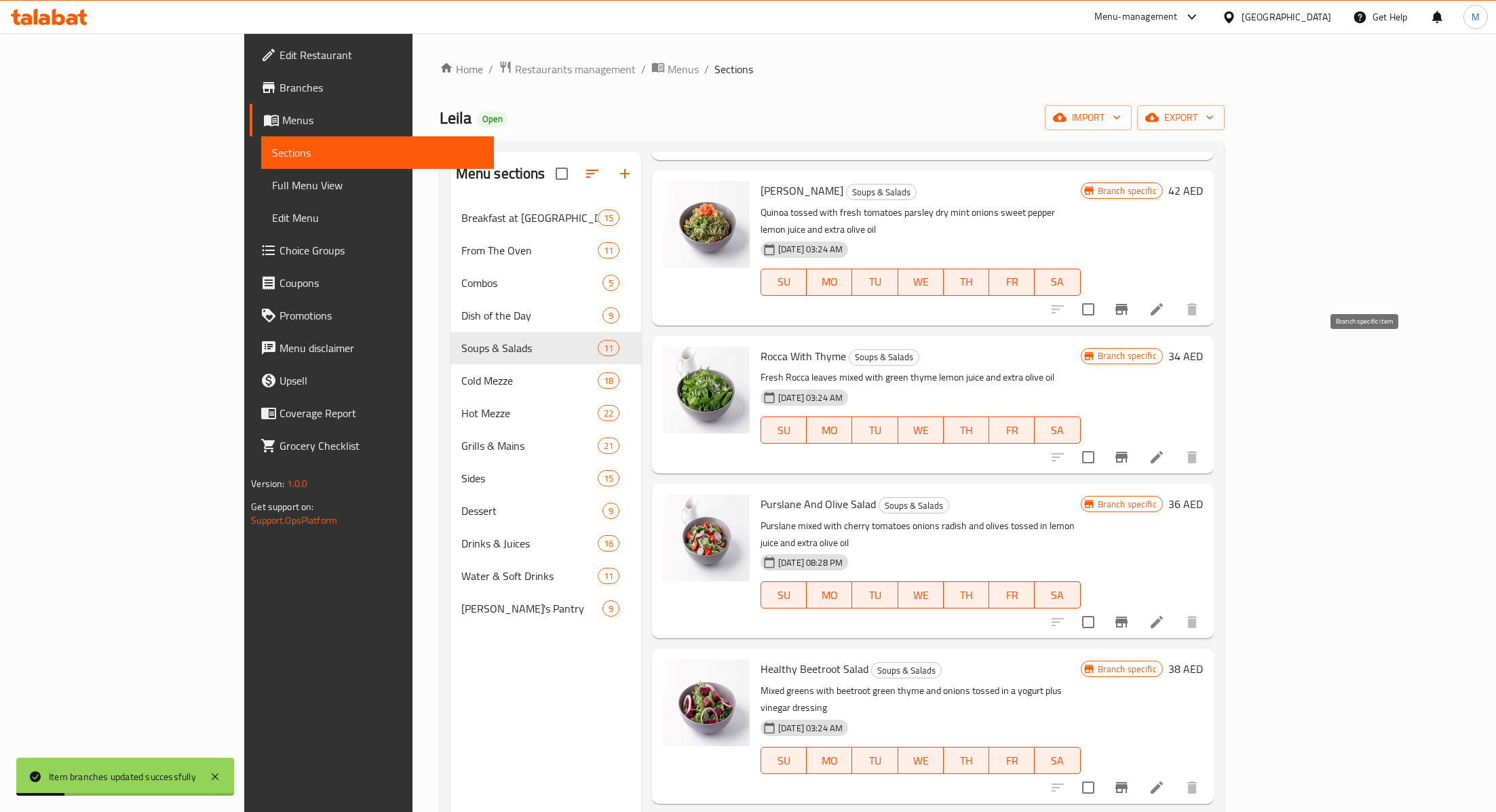
click at [1129, 449] on icon "Branch-specific-item" at bounding box center [1121, 457] width 16 height 16
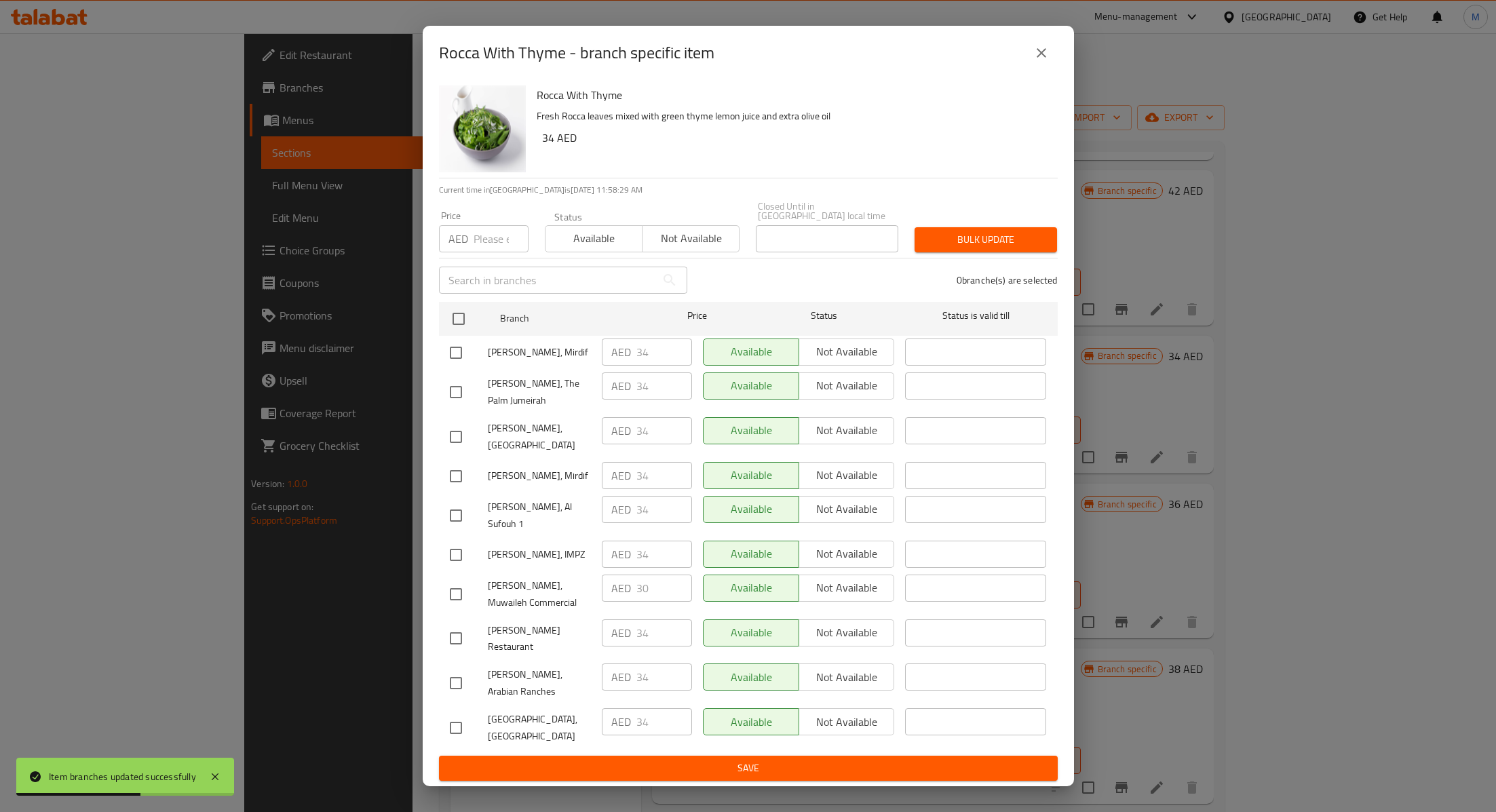
click at [461, 625] on input "checkbox" at bounding box center [456, 638] width 28 height 28
checkbox input "true"
click at [653, 628] on input "34" at bounding box center [664, 633] width 56 height 27
type input "30"
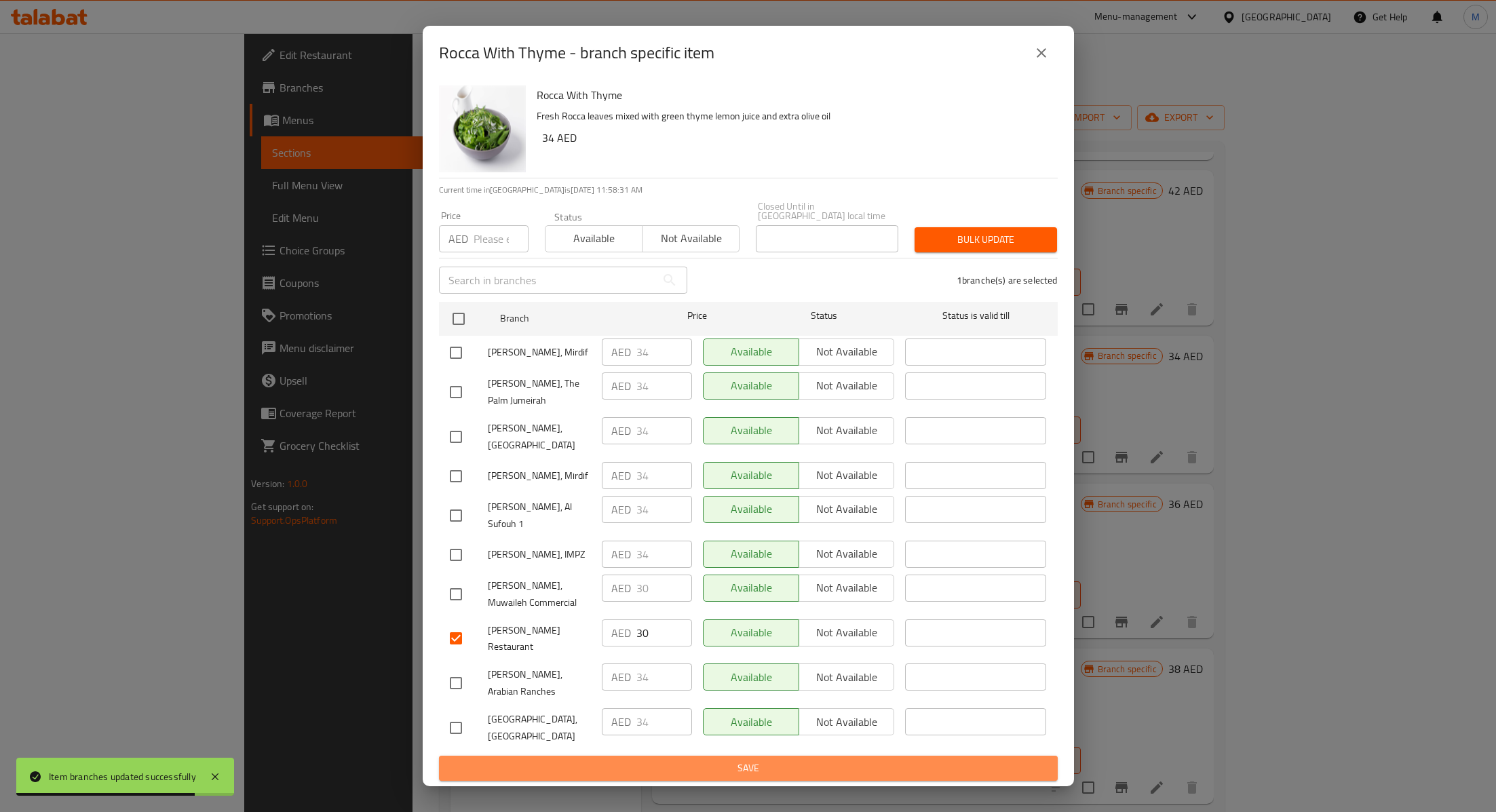
click at [656, 760] on span "Save" at bounding box center [748, 768] width 597 height 17
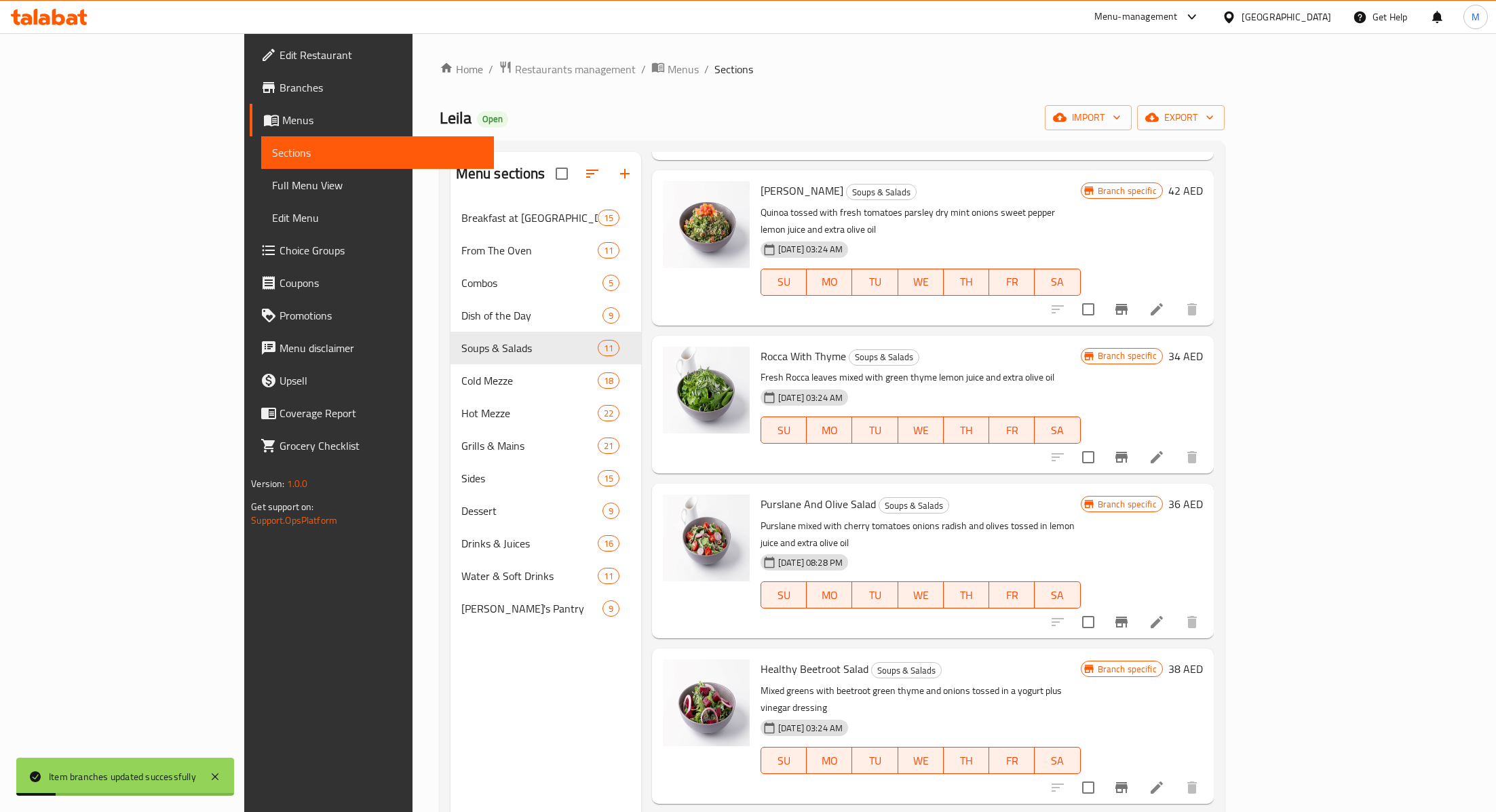
click at [1129, 301] on icon "Branch-specific-item" at bounding box center [1121, 309] width 16 height 16
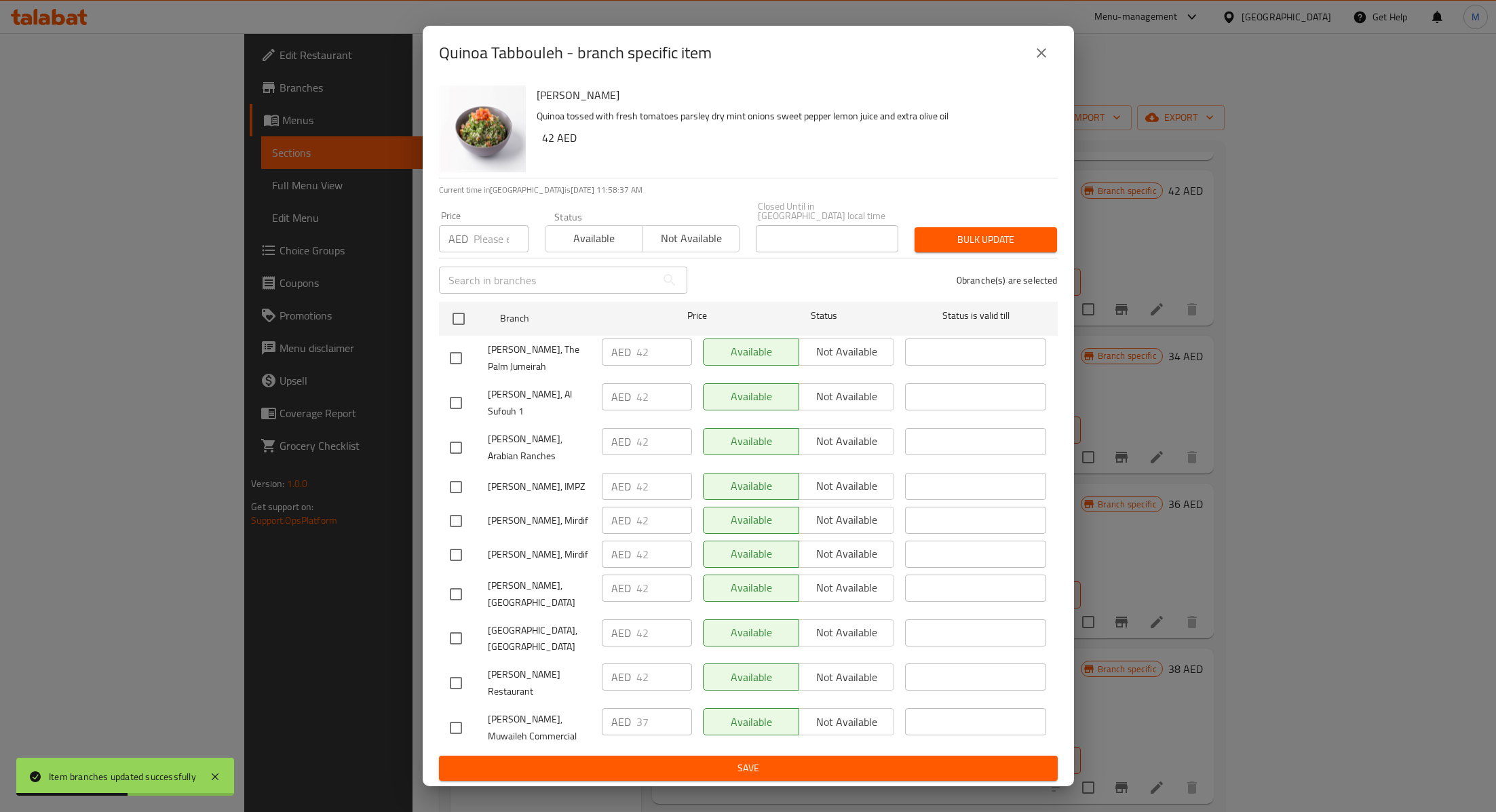
click at [462, 669] on input "checkbox" at bounding box center [456, 683] width 28 height 28
checkbox input "true"
click at [653, 664] on input "42" at bounding box center [664, 677] width 56 height 27
type input "4"
type input "37"
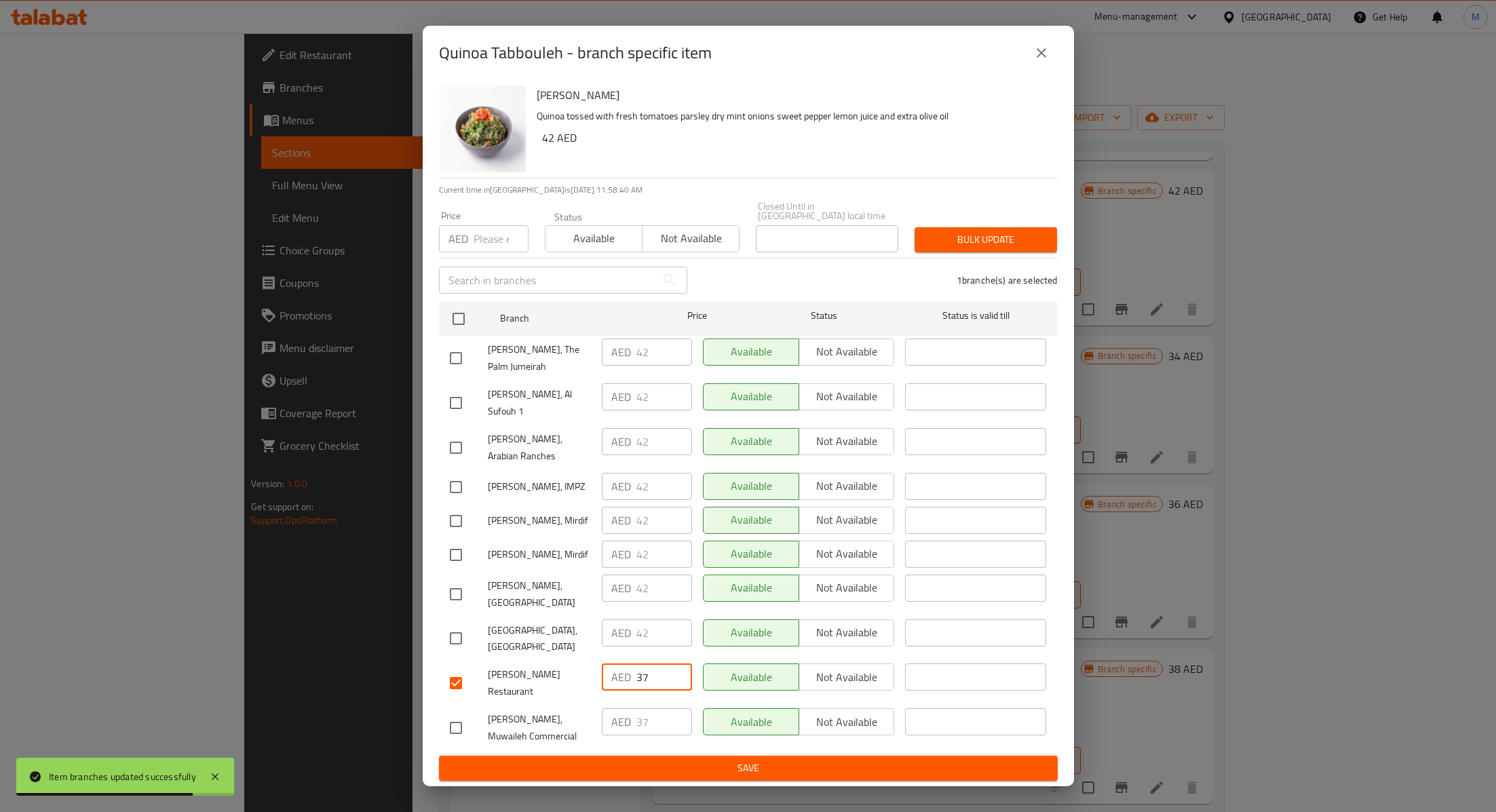
click at [638, 760] on span "Save" at bounding box center [748, 768] width 597 height 17
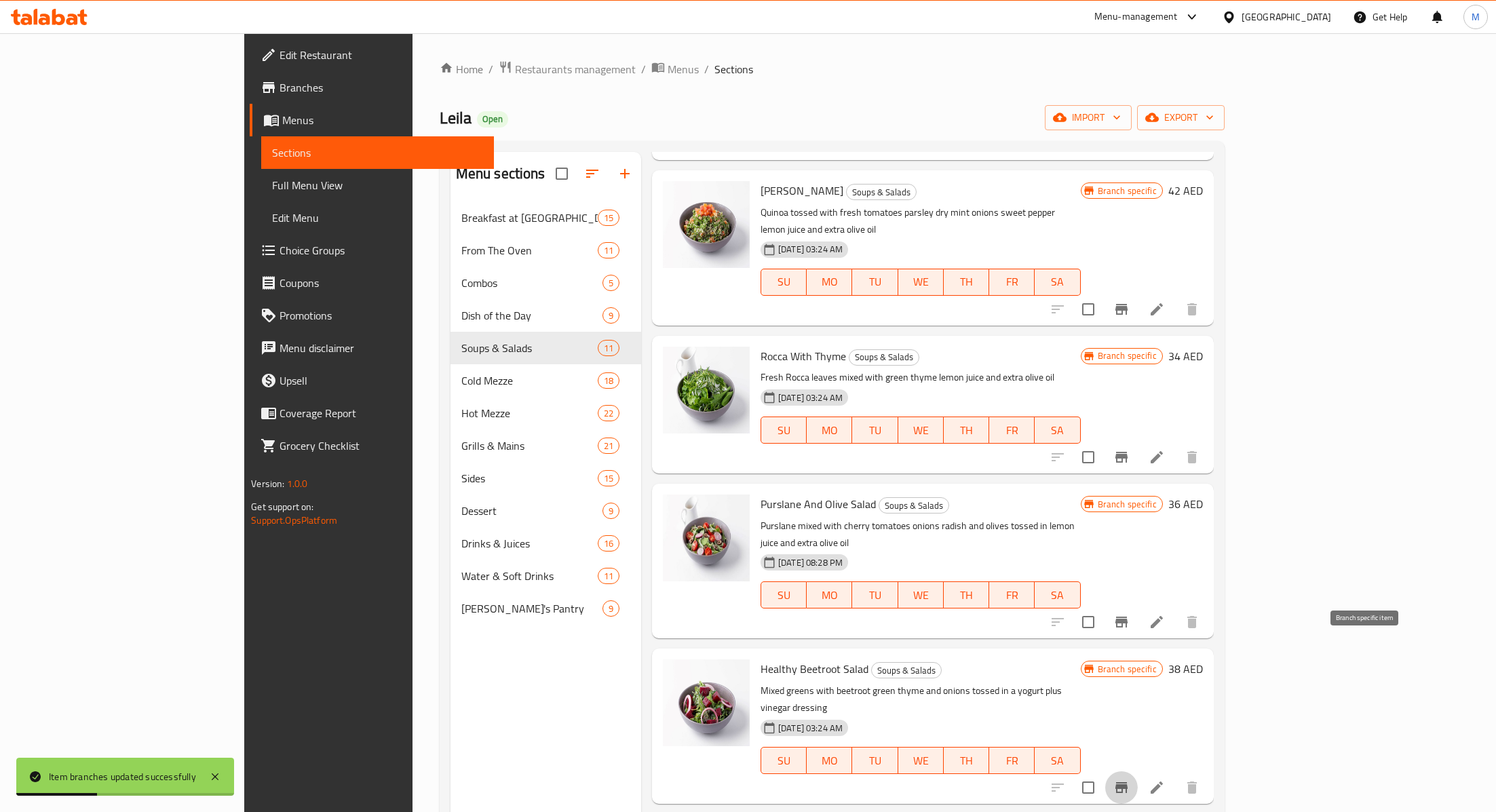
click at [1129, 780] on icon "Branch-specific-item" at bounding box center [1121, 787] width 16 height 16
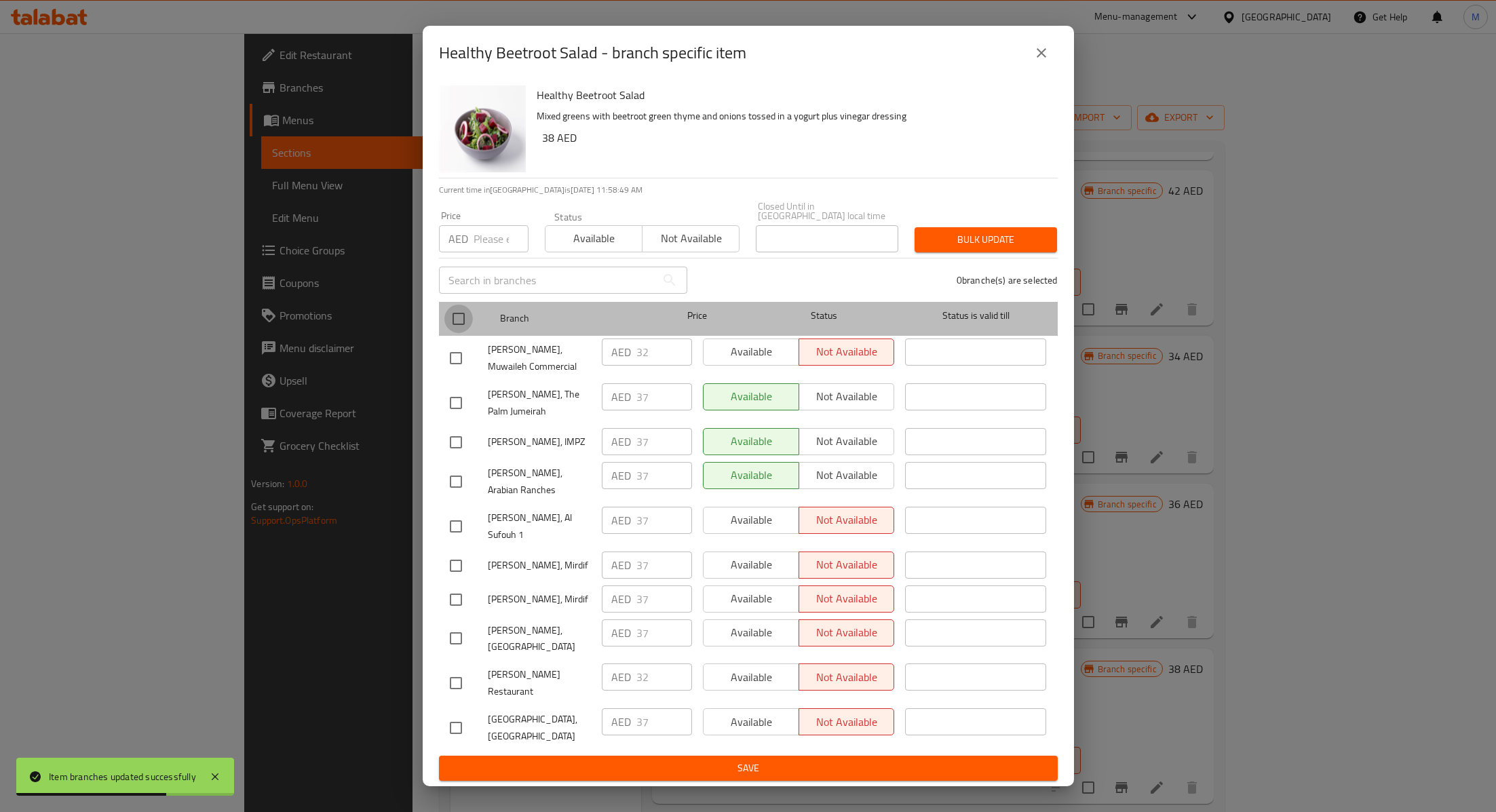
click at [459, 333] on input "checkbox" at bounding box center [458, 319] width 28 height 28
checkbox input "true"
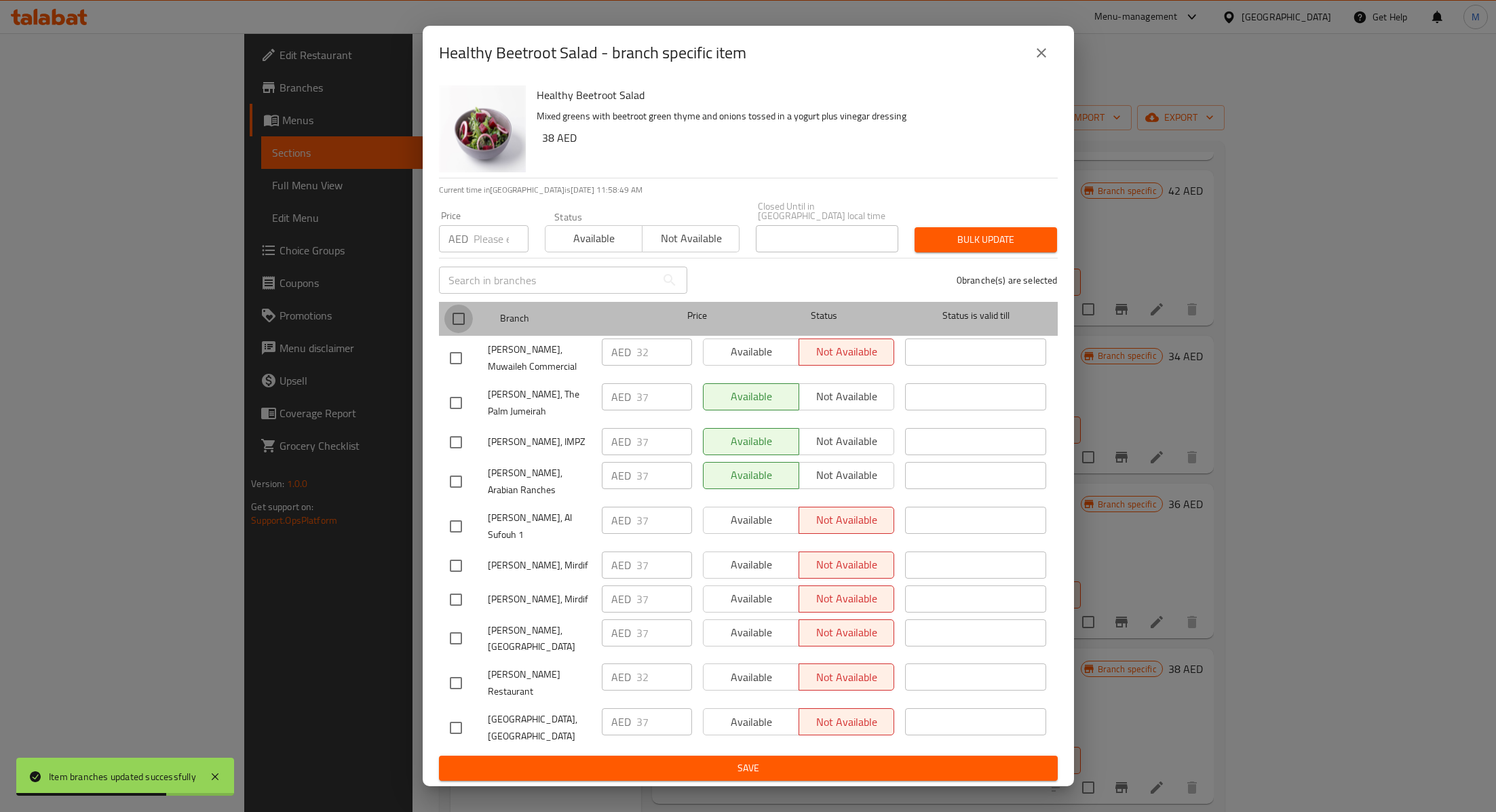
checkbox input "true"
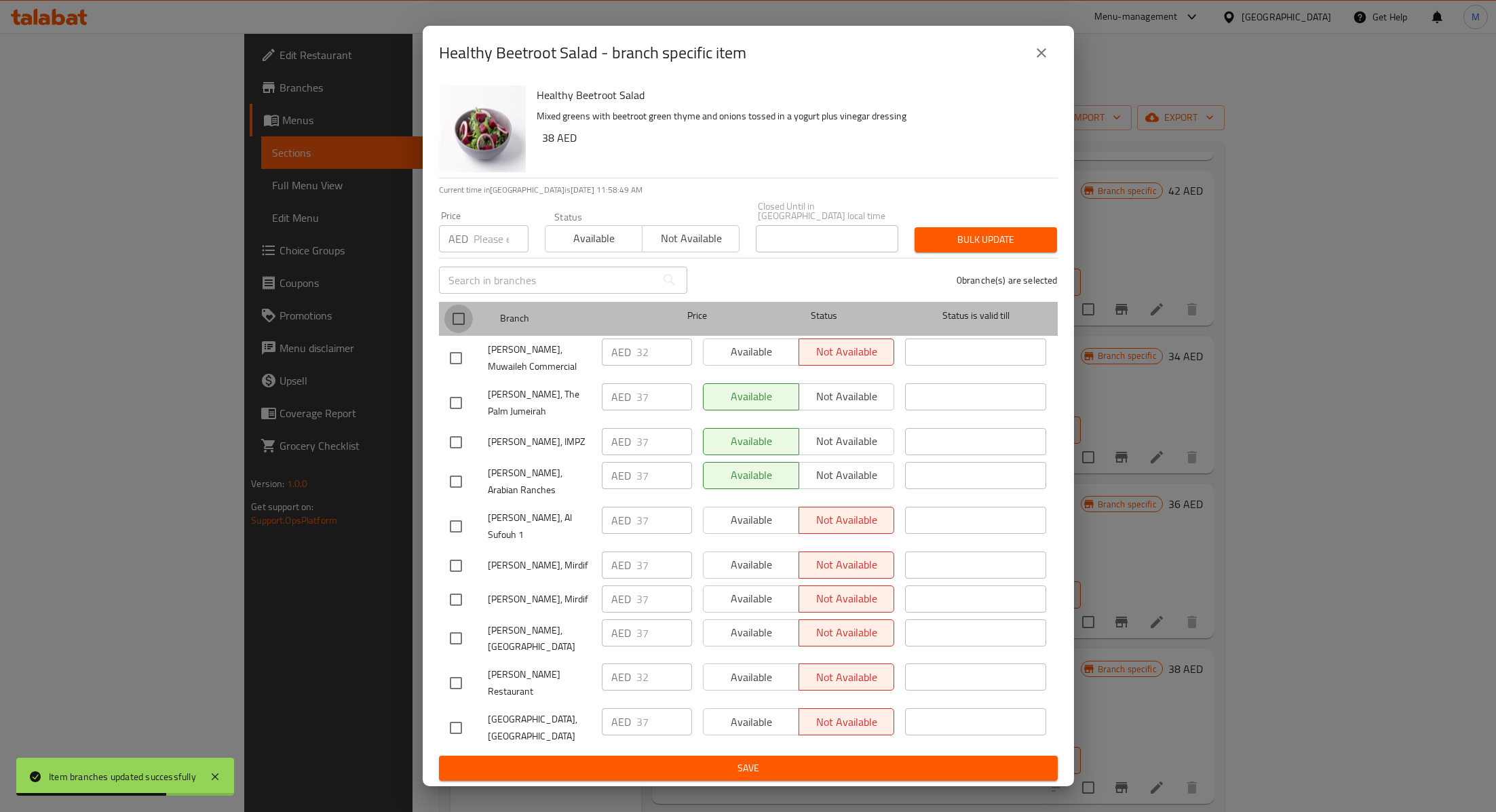
checkbox input "true"
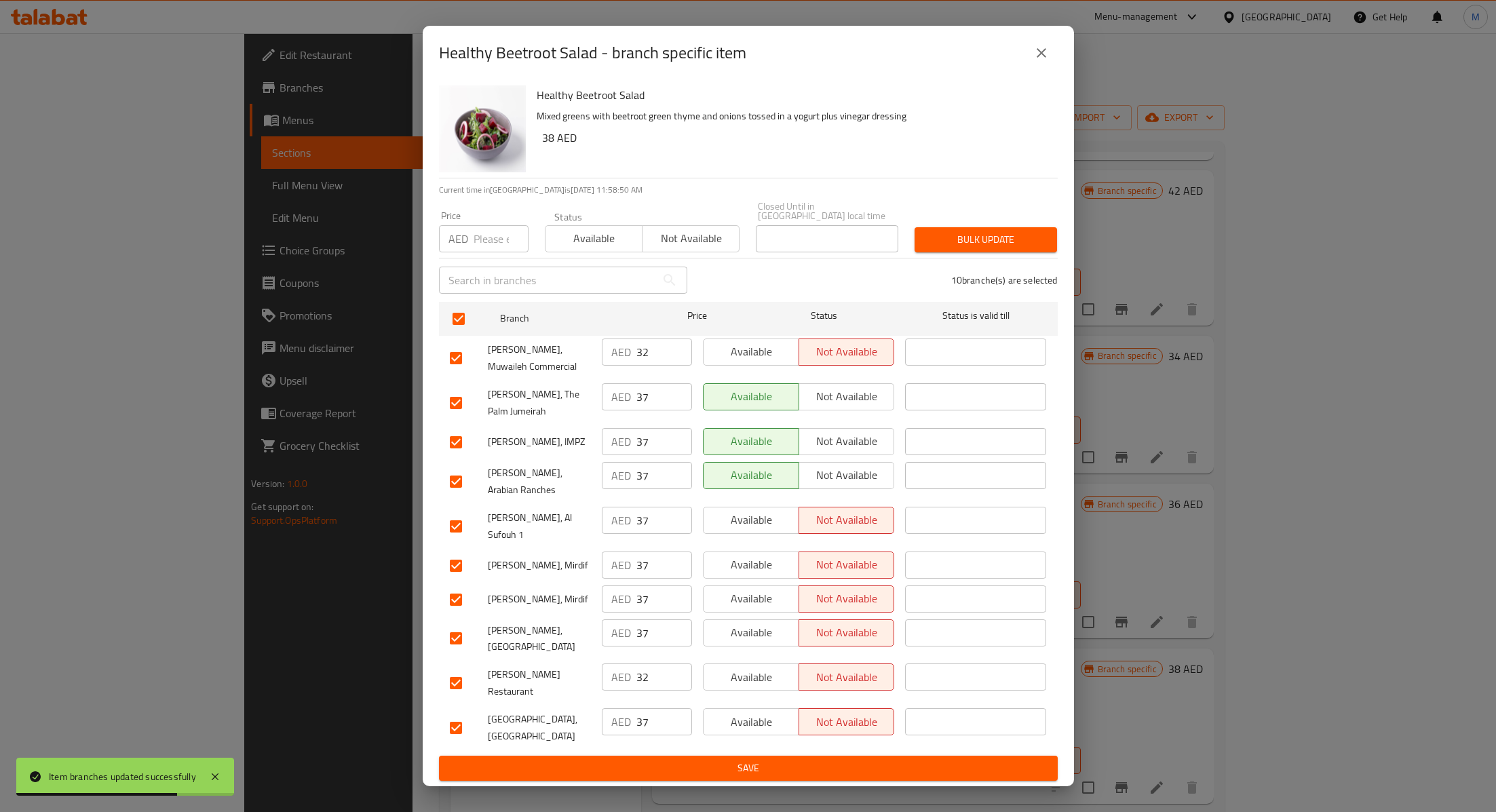
click at [483, 253] on input "number" at bounding box center [501, 239] width 55 height 27
type input "38"
click at [572, 248] on span "Available" at bounding box center [594, 239] width 86 height 20
click at [949, 248] on span "Bulk update" at bounding box center [986, 240] width 121 height 17
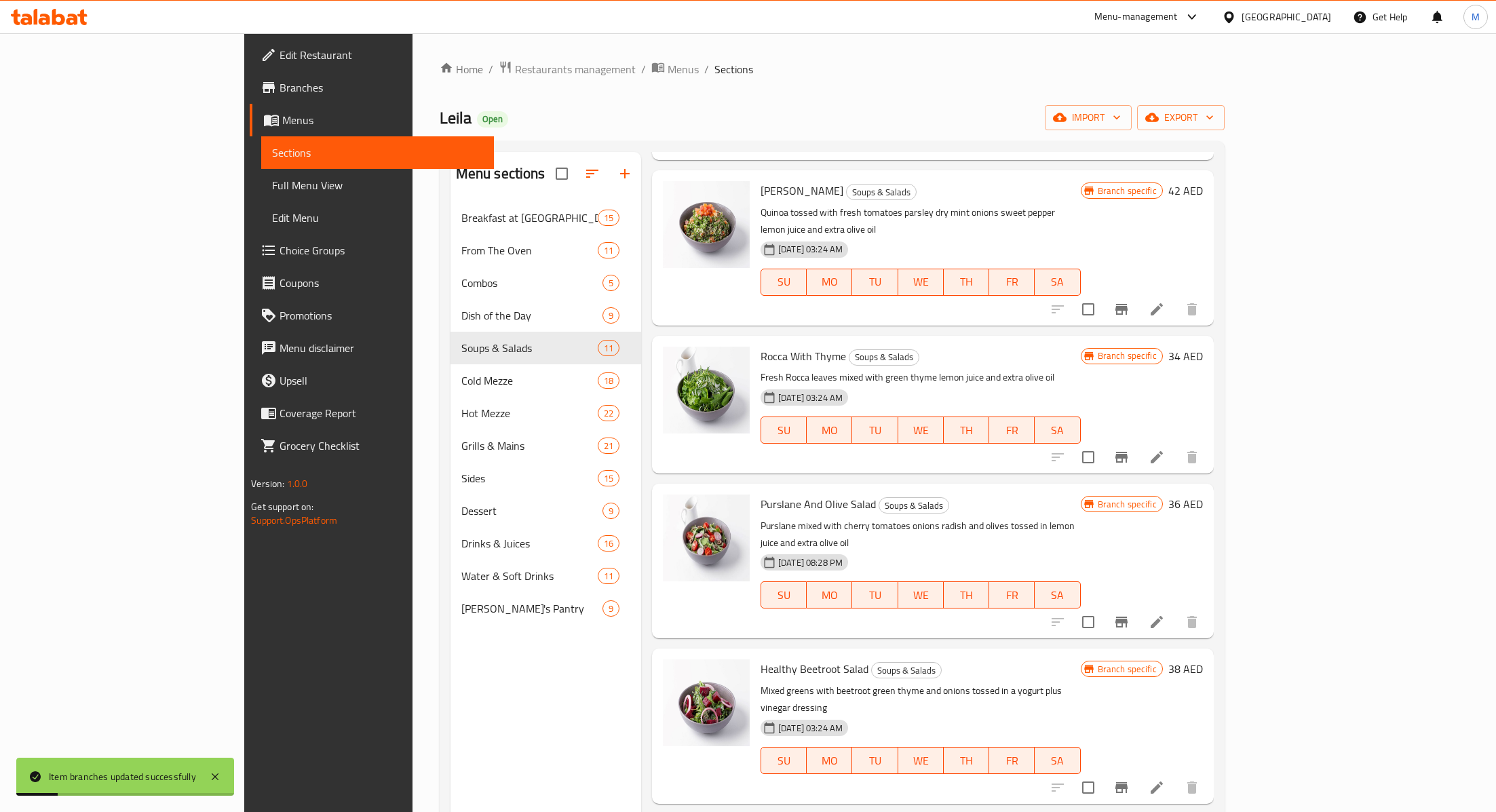
click at [1138, 771] on button "Branch-specific-item" at bounding box center [1121, 787] width 32 height 32
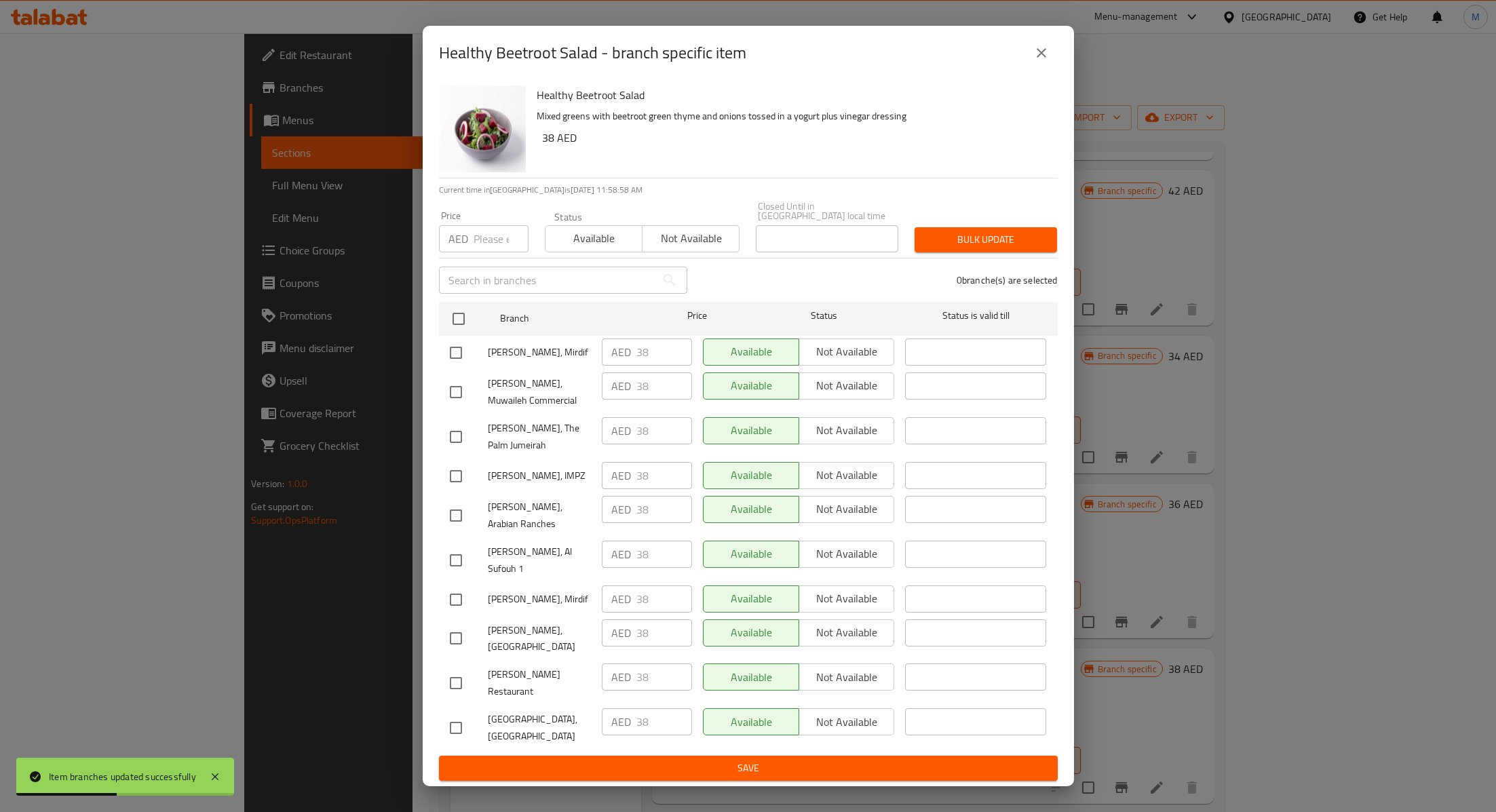
click at [459, 406] on input "checkbox" at bounding box center [456, 392] width 28 height 28
checkbox input "true"
click at [459, 669] on input "checkbox" at bounding box center [456, 683] width 28 height 28
checkbox input "true"
click at [660, 400] on input "38" at bounding box center [664, 386] width 56 height 27
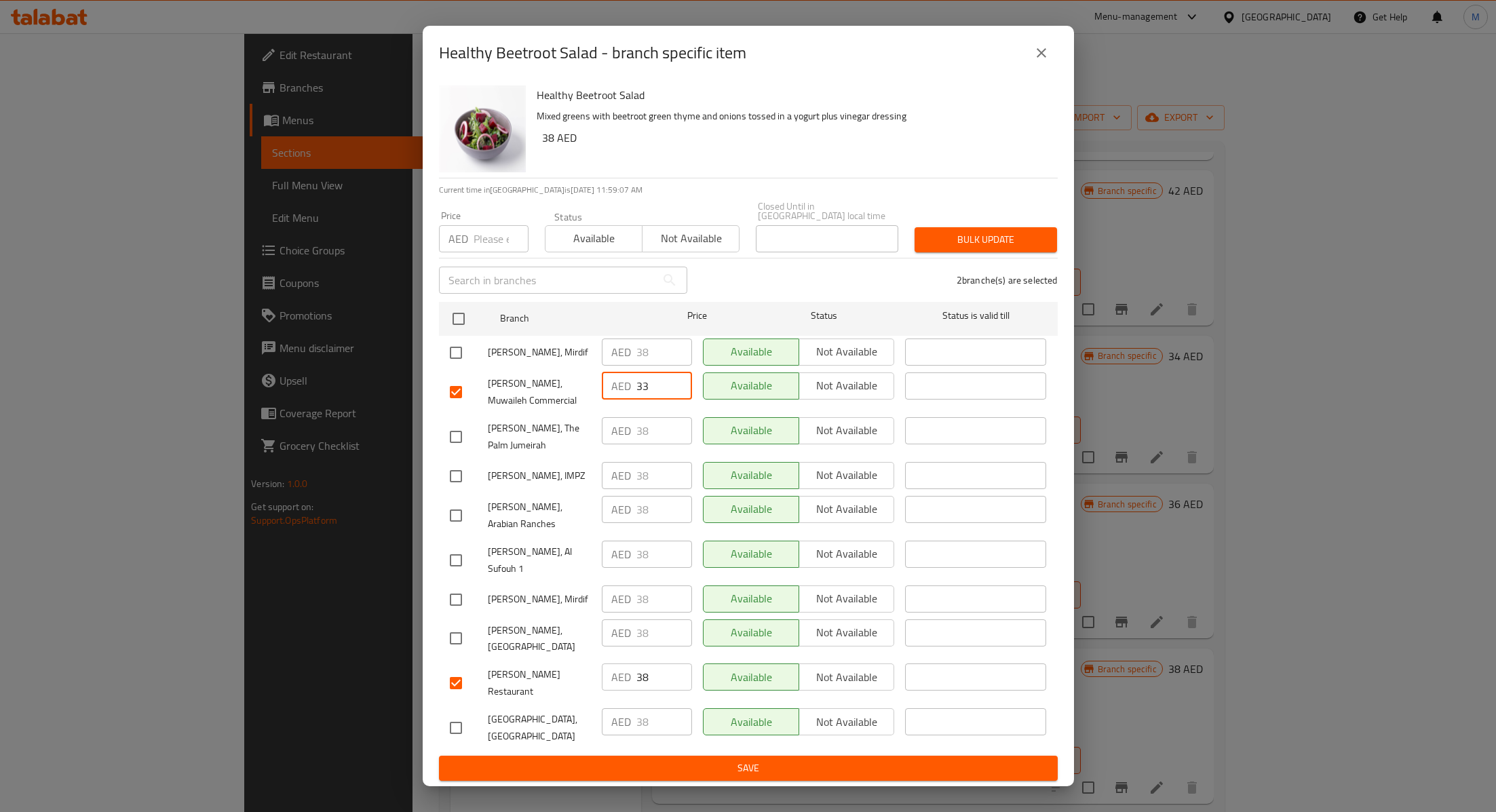
type input "33"
click at [660, 667] on input "38" at bounding box center [664, 677] width 56 height 27
type input "33"
click at [685, 760] on span "Save" at bounding box center [748, 768] width 597 height 17
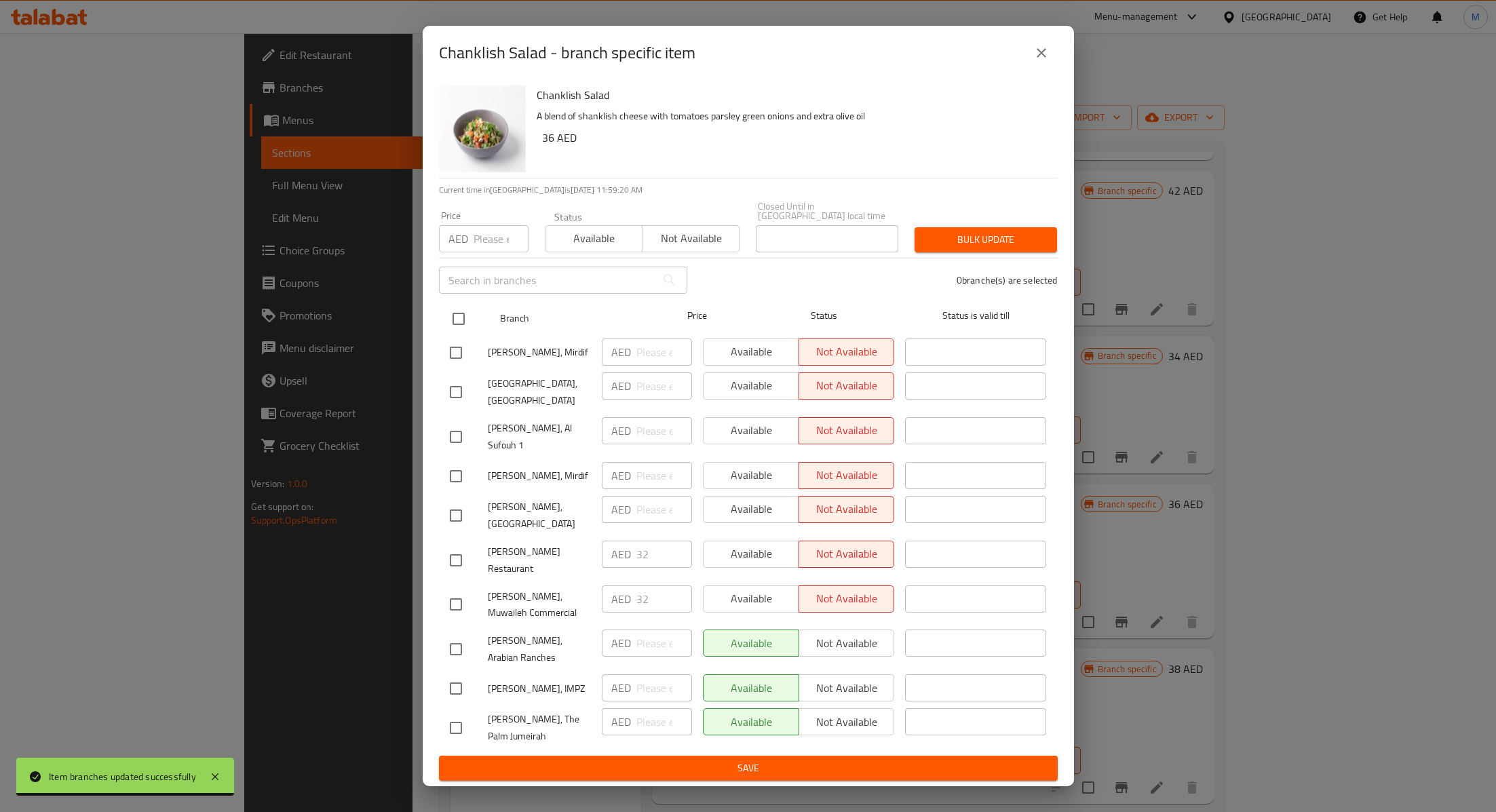
click at [461, 333] on input "checkbox" at bounding box center [458, 319] width 28 height 28
checkbox input "true"
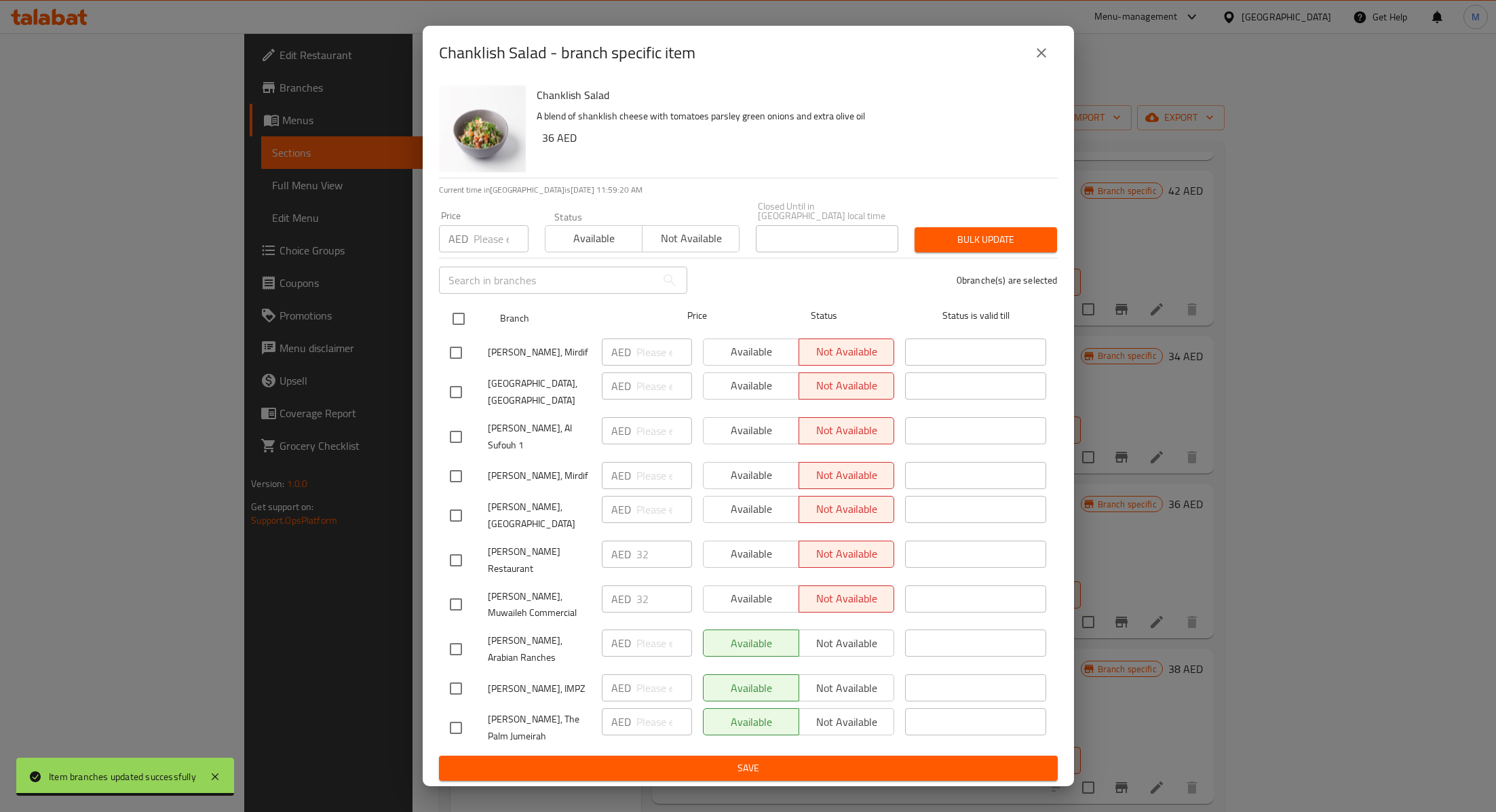
checkbox input "true"
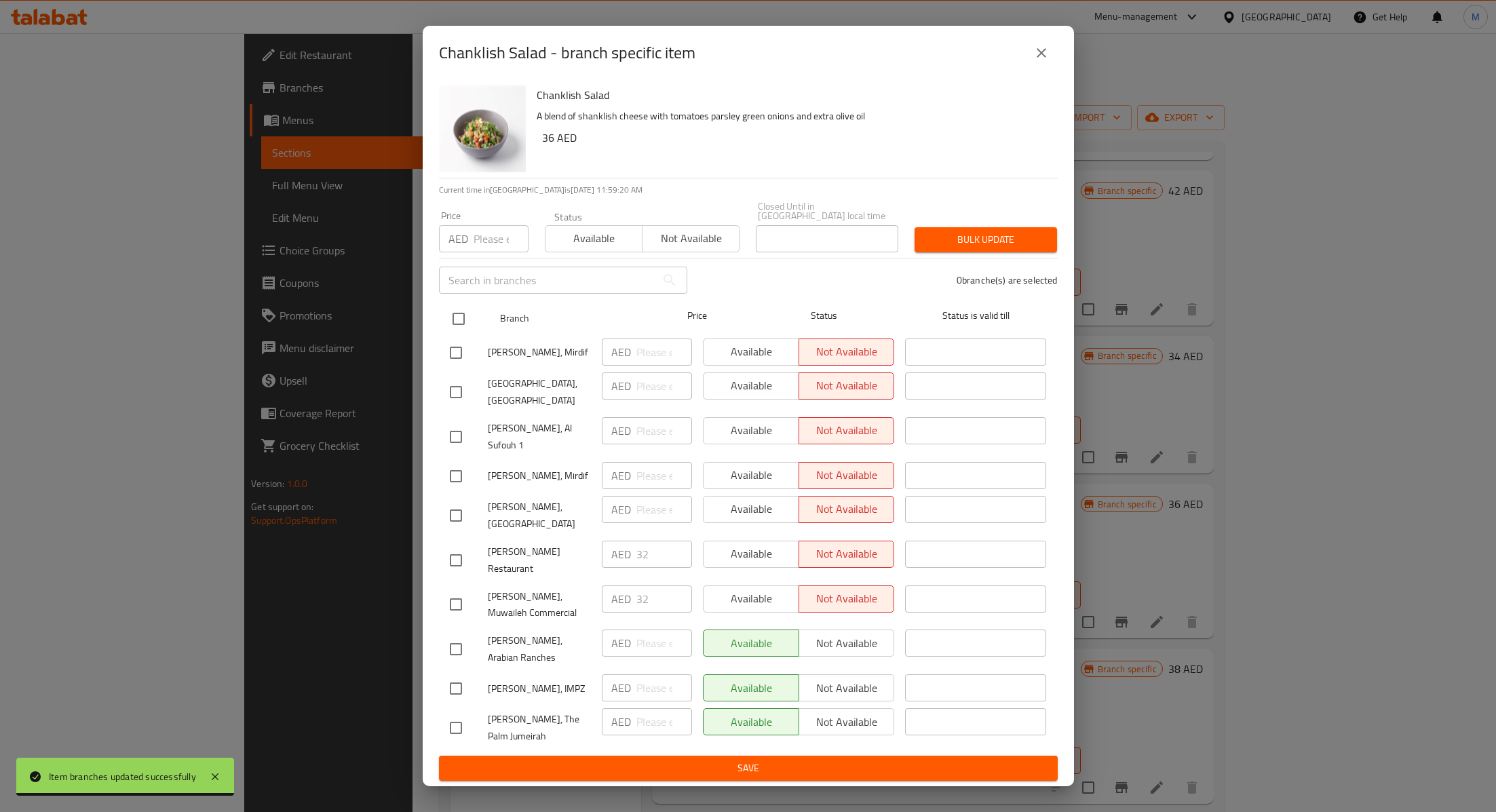
checkbox input "true"
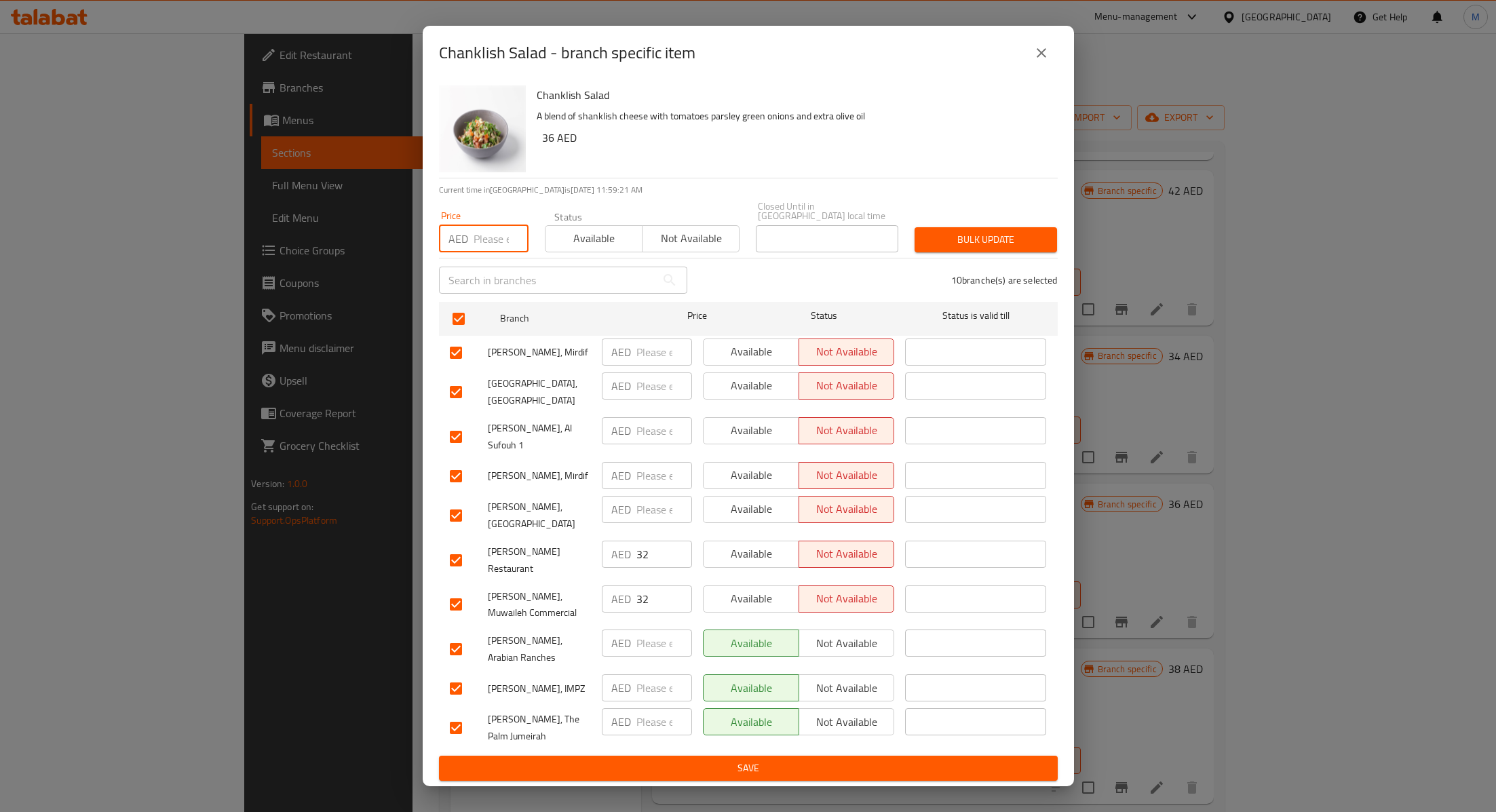
click at [492, 253] on input "number" at bounding box center [501, 239] width 55 height 27
type input "36"
click at [600, 248] on span "Available" at bounding box center [594, 239] width 86 height 20
click at [971, 250] on div "Bulk update" at bounding box center [986, 239] width 159 height 42
click at [951, 248] on span "Bulk update" at bounding box center [986, 240] width 121 height 17
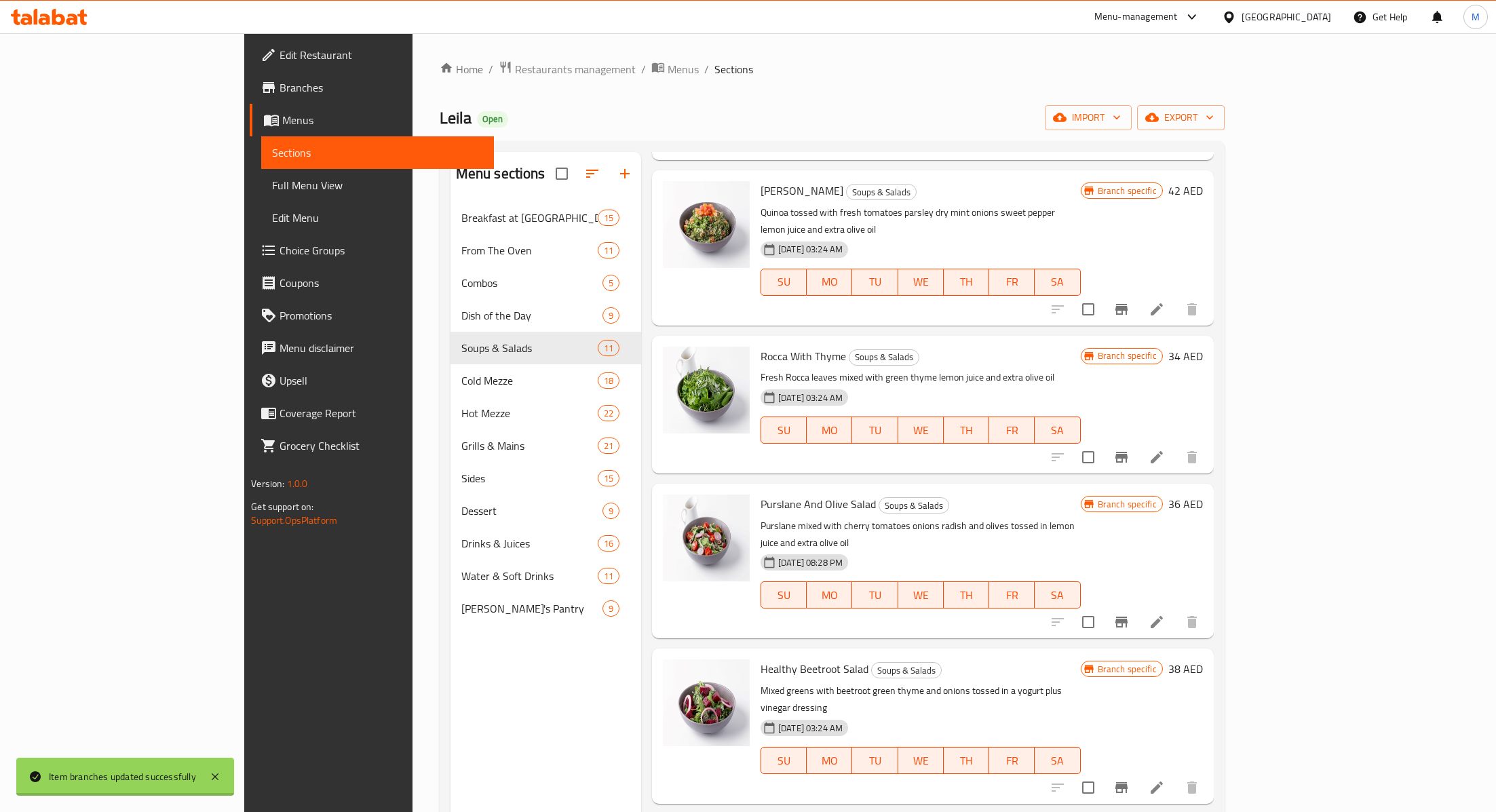
scroll to position [4, 0]
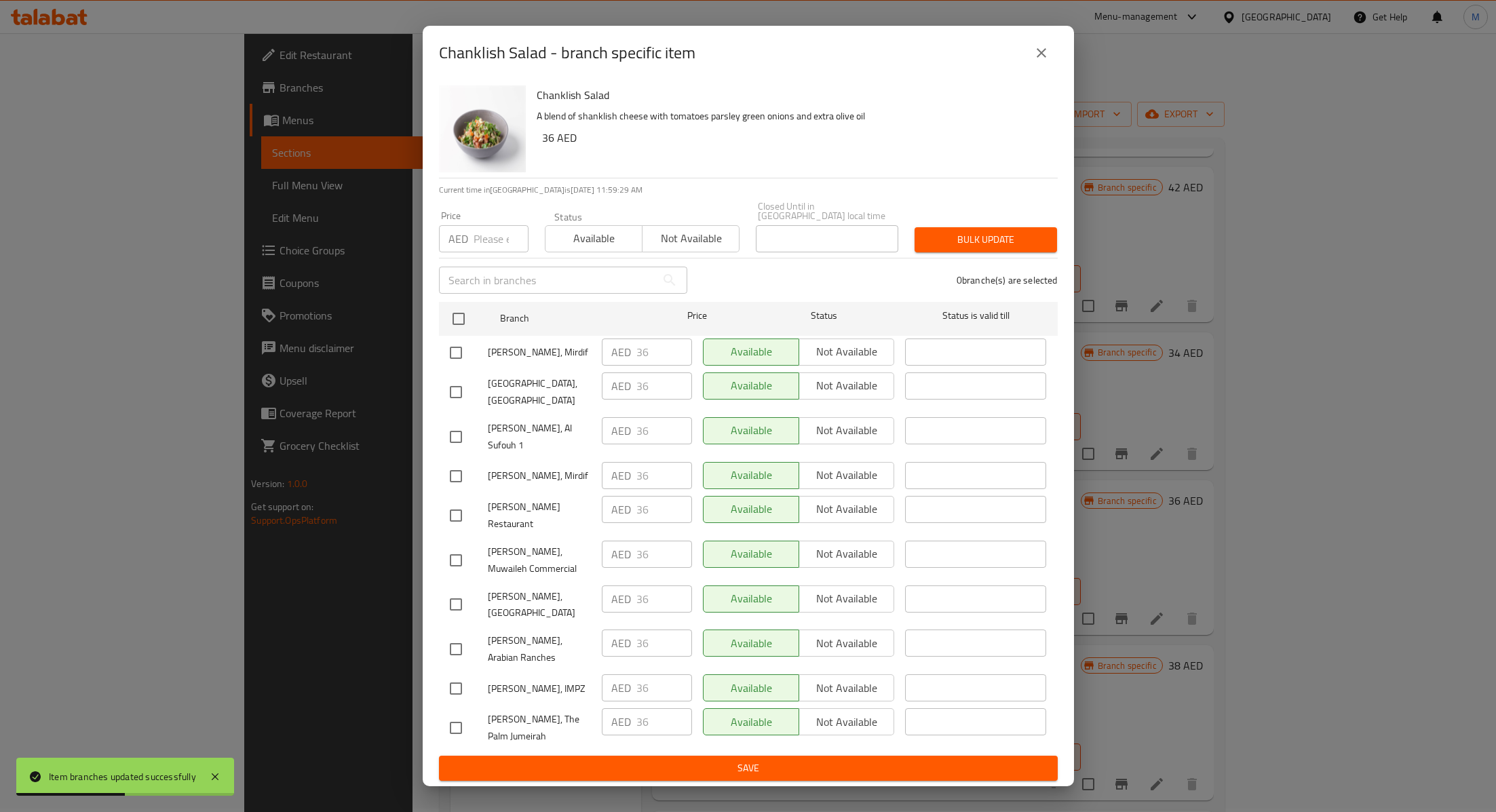
click at [457, 526] on input "checkbox" at bounding box center [456, 515] width 28 height 28
checkbox input "true"
click at [456, 564] on input "checkbox" at bounding box center [456, 560] width 28 height 28
checkbox input "true"
click at [649, 523] on input "36" at bounding box center [664, 509] width 56 height 27
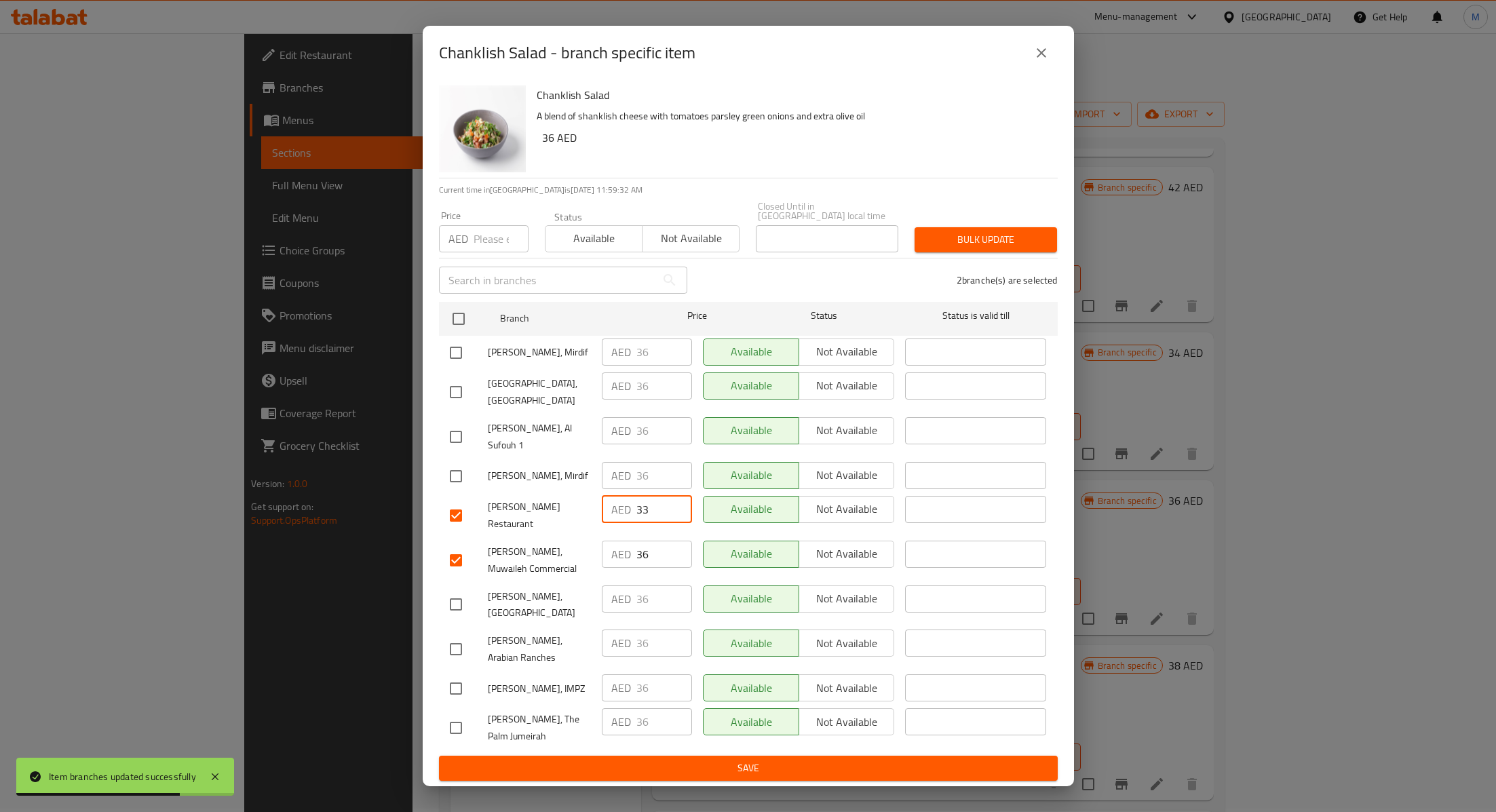
type input "33"
type button "0"
type button "1"
type button "0"
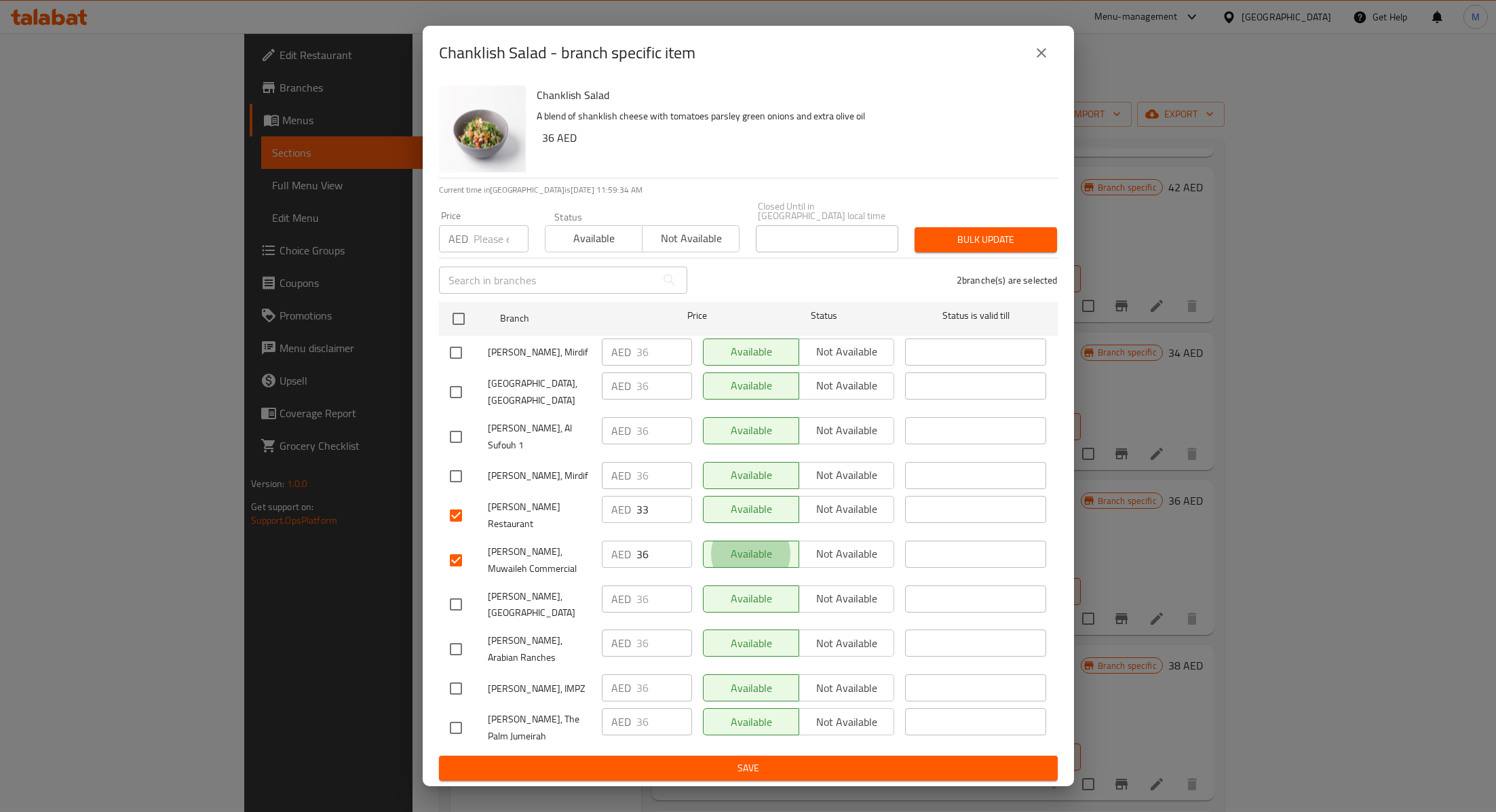
click at [662, 557] on input "36" at bounding box center [664, 554] width 56 height 27
type input "33"
click at [706, 760] on span "Save" at bounding box center [748, 768] width 597 height 17
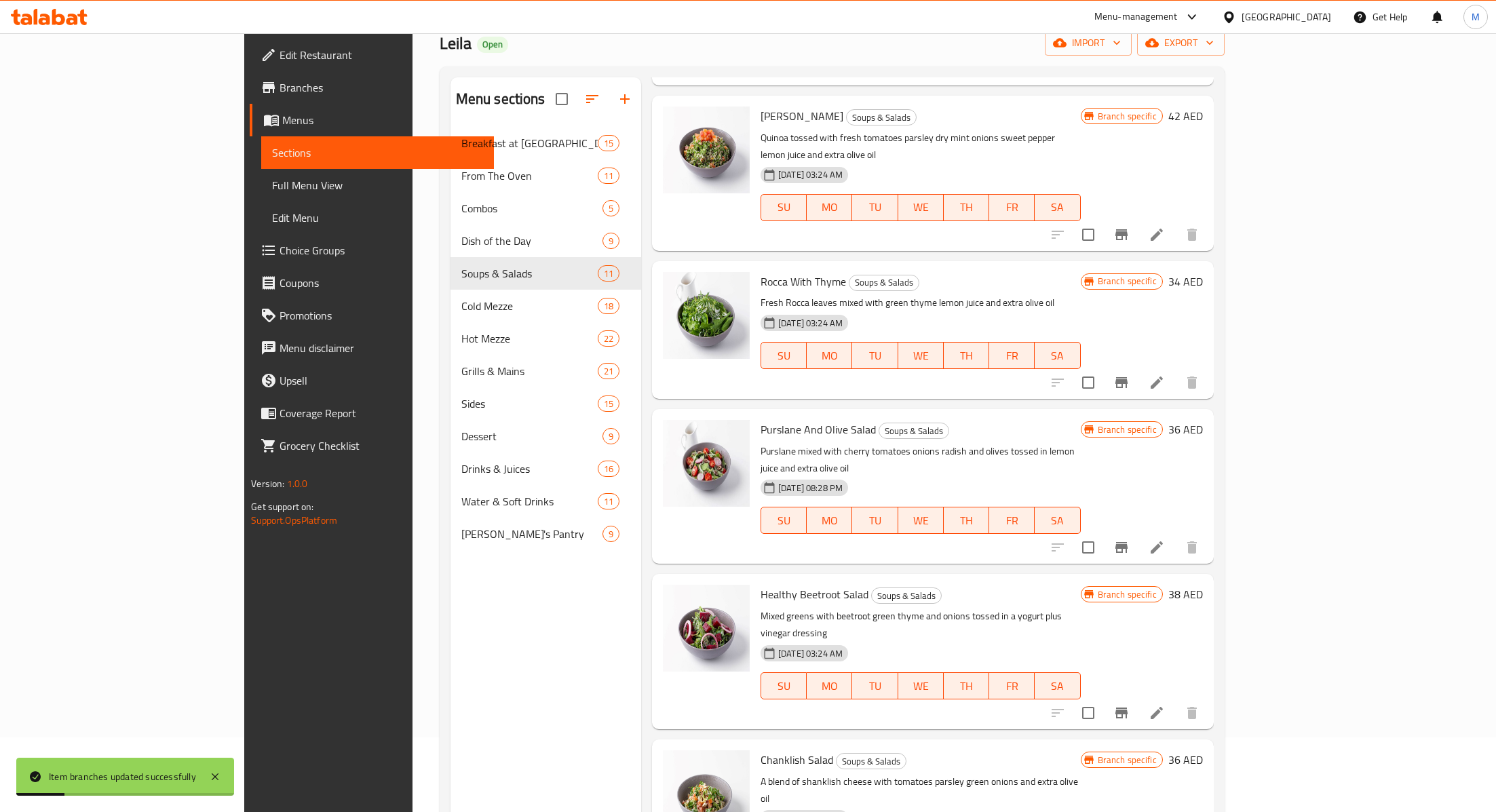
scroll to position [189, 0]
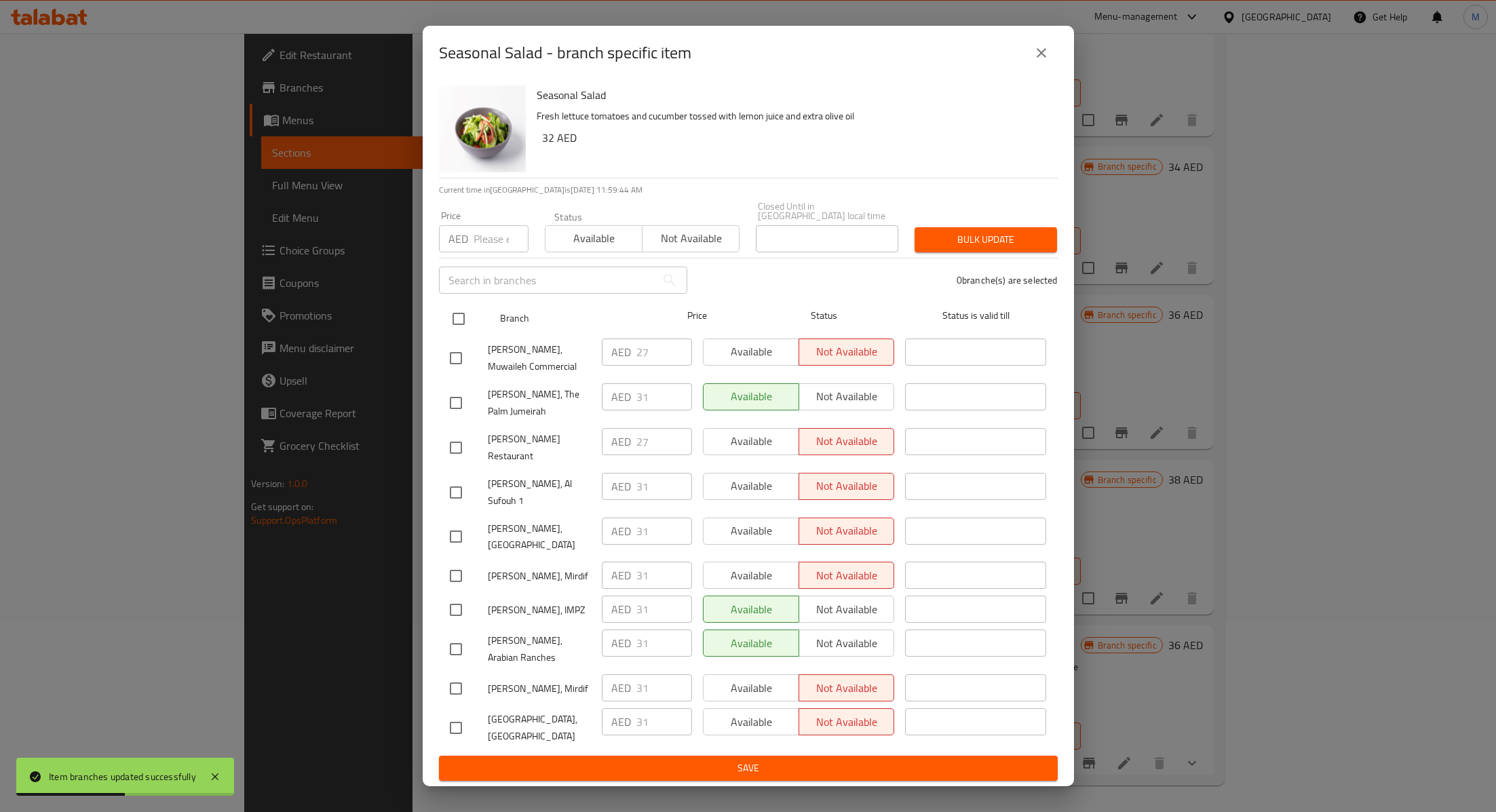
click at [453, 333] on input "checkbox" at bounding box center [458, 319] width 28 height 28
checkbox input "true"
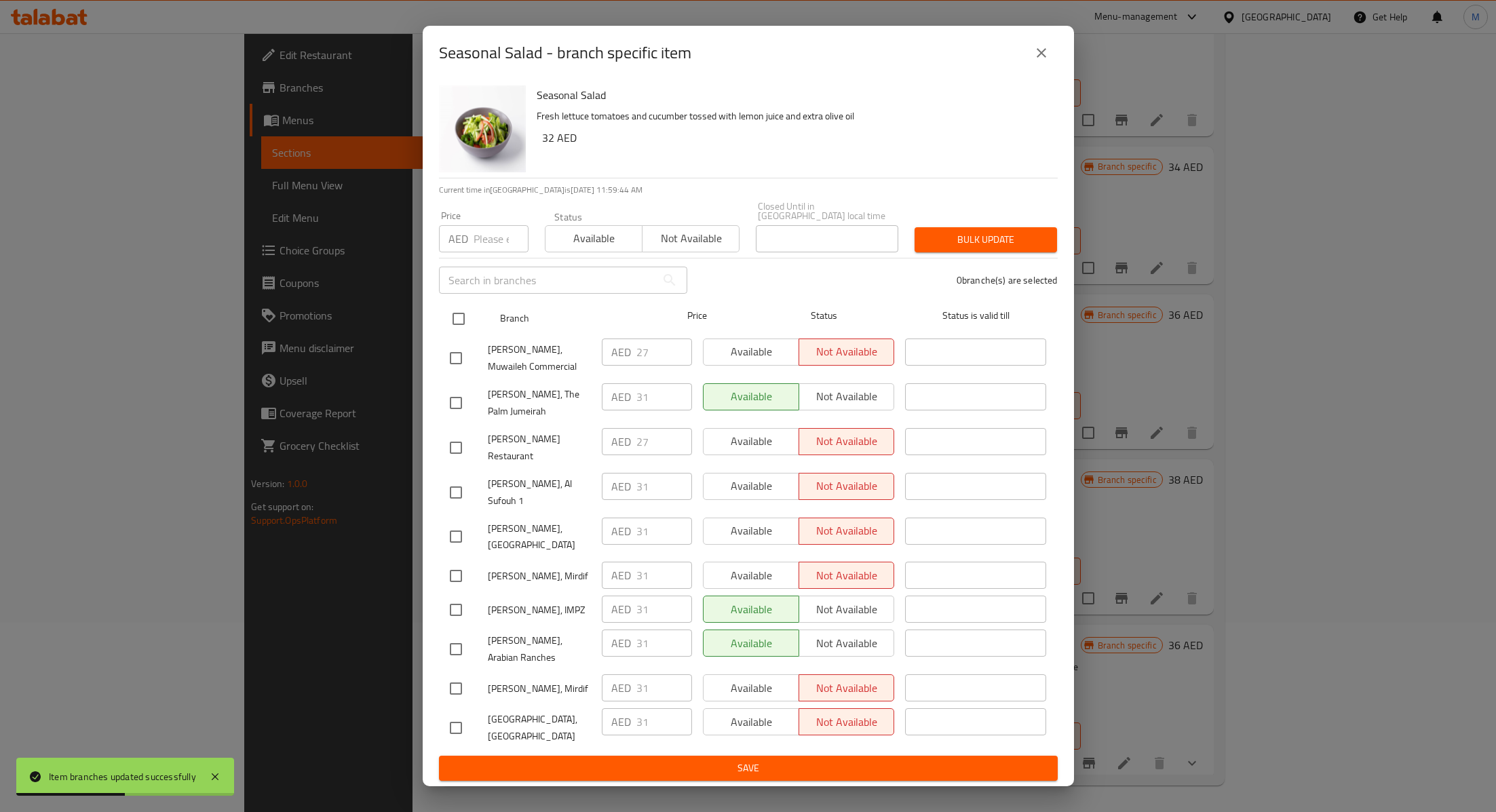
checkbox input "true"
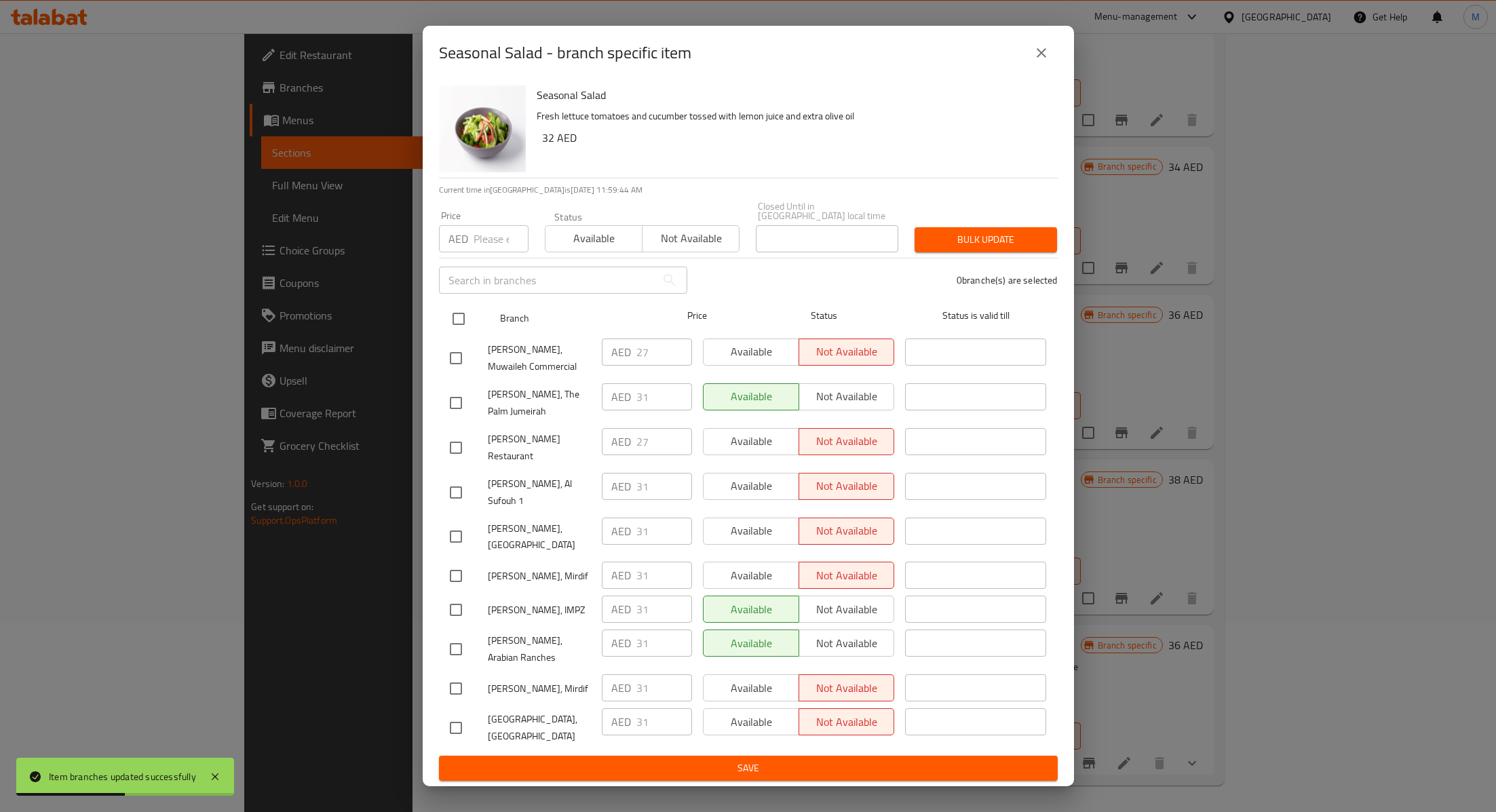
checkbox input "true"
click at [476, 253] on input "number" at bounding box center [501, 239] width 55 height 27
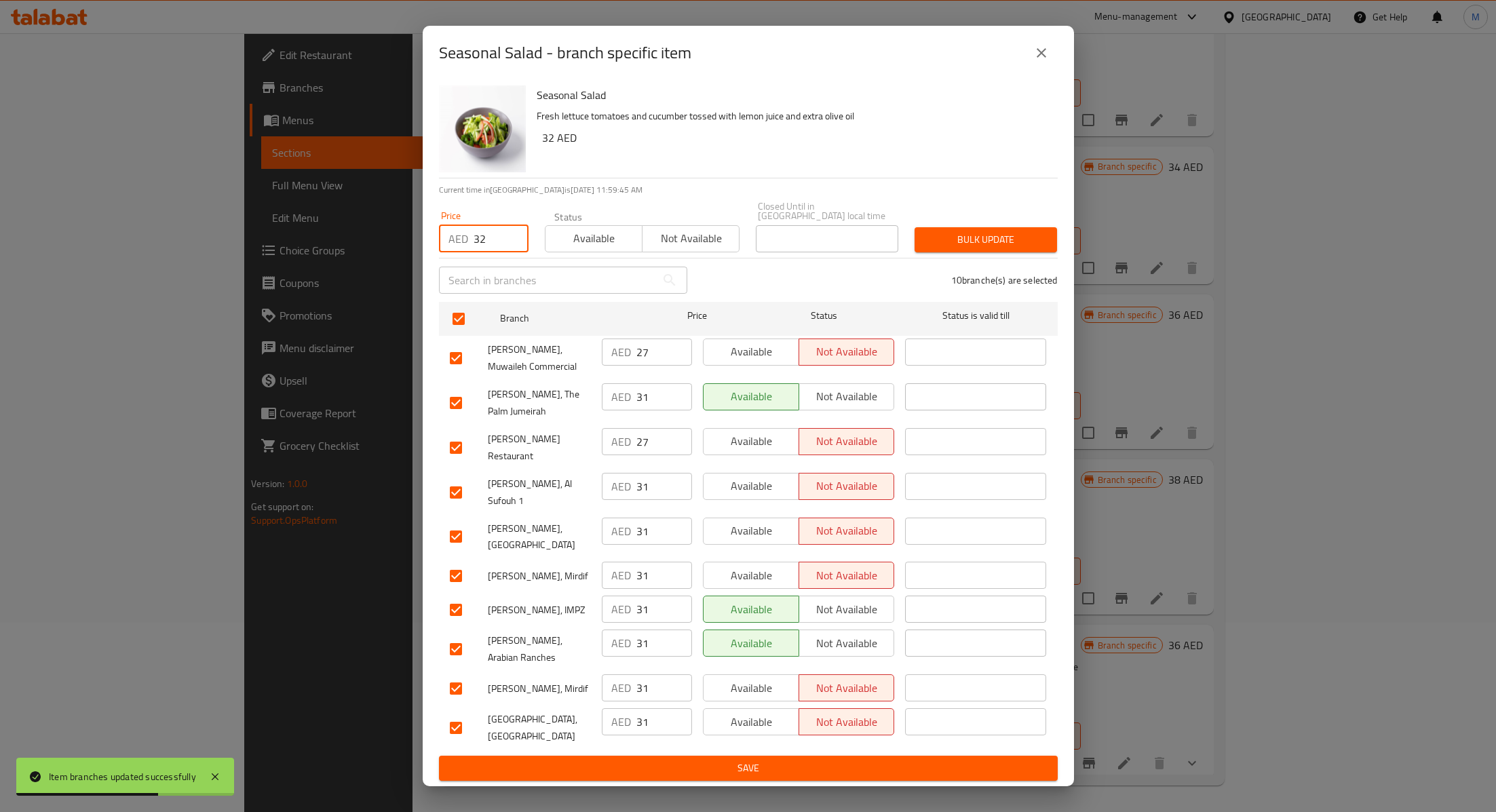
type input "32"
click at [573, 248] on span "Available" at bounding box center [594, 239] width 86 height 20
click at [964, 253] on button "Bulk update" at bounding box center [985, 240] width 142 height 25
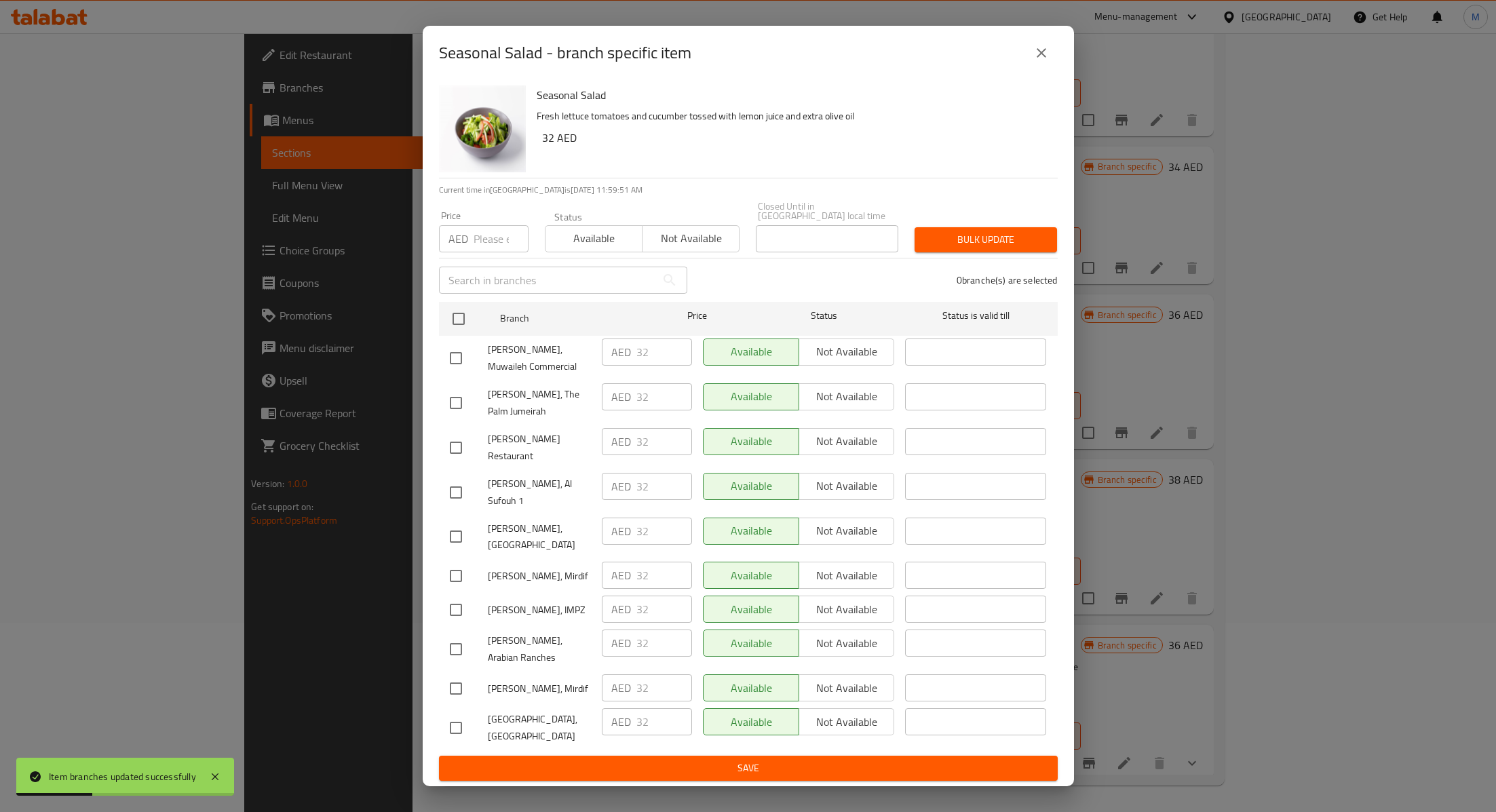
click at [449, 372] on input "checkbox" at bounding box center [456, 358] width 28 height 28
checkbox input "true"
click at [456, 454] on input "checkbox" at bounding box center [456, 448] width 28 height 28
checkbox input "true"
click at [653, 366] on input "32" at bounding box center [664, 352] width 56 height 27
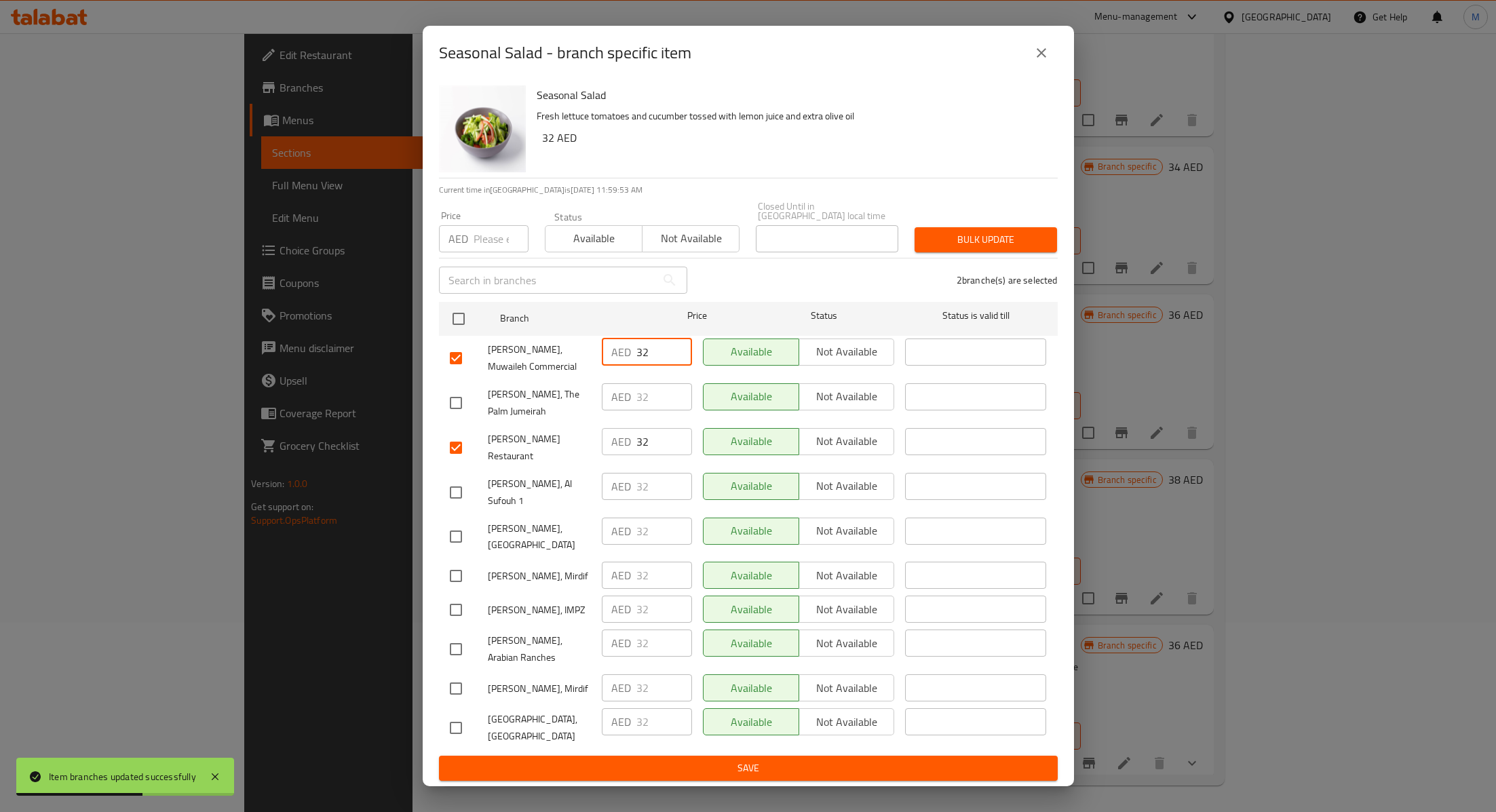
type input "3"
type input "28"
type button "0"
type button "1"
type button "0"
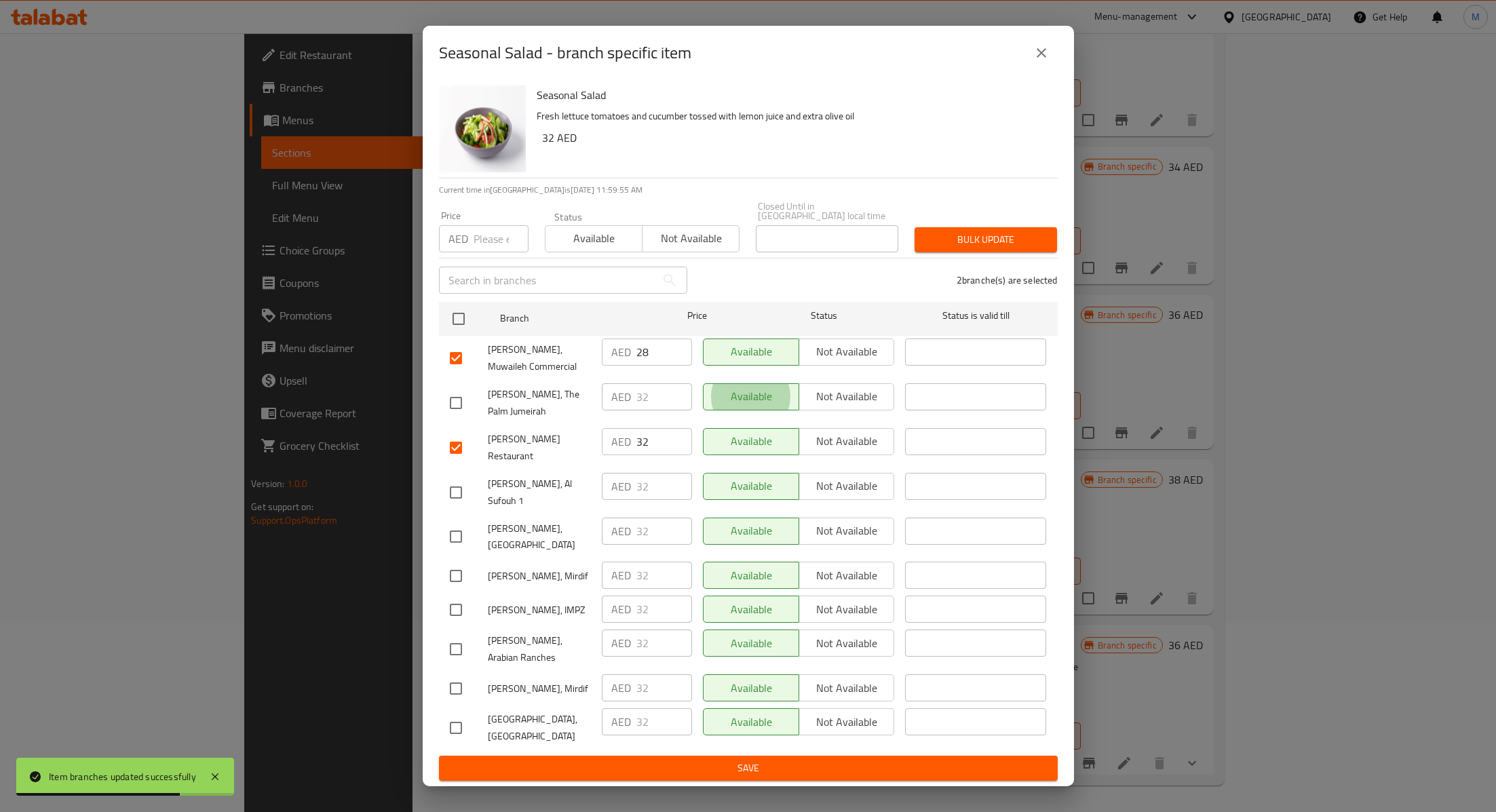
type button "1"
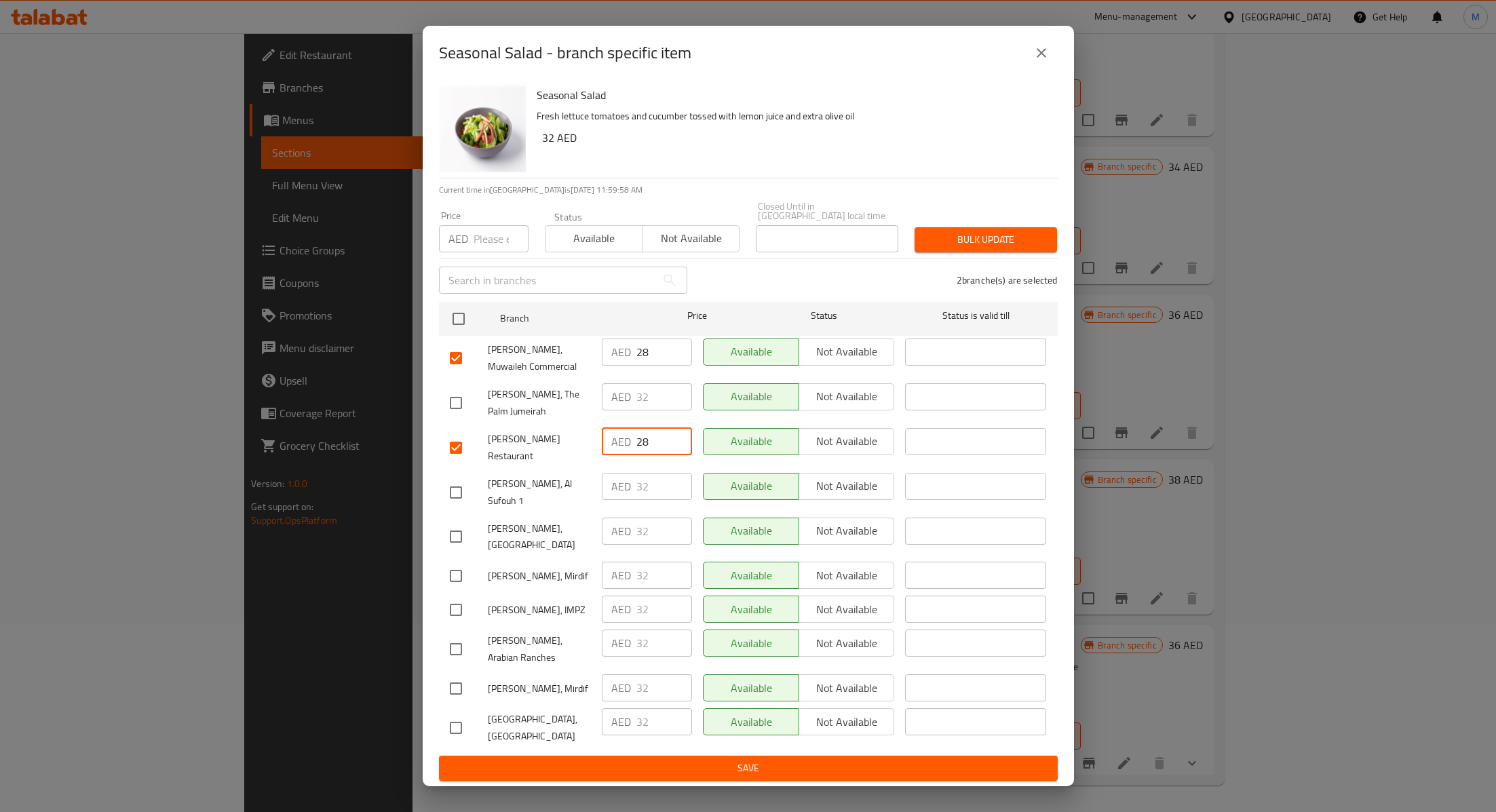
type input "28"
click at [658, 760] on span "Save" at bounding box center [748, 768] width 597 height 17
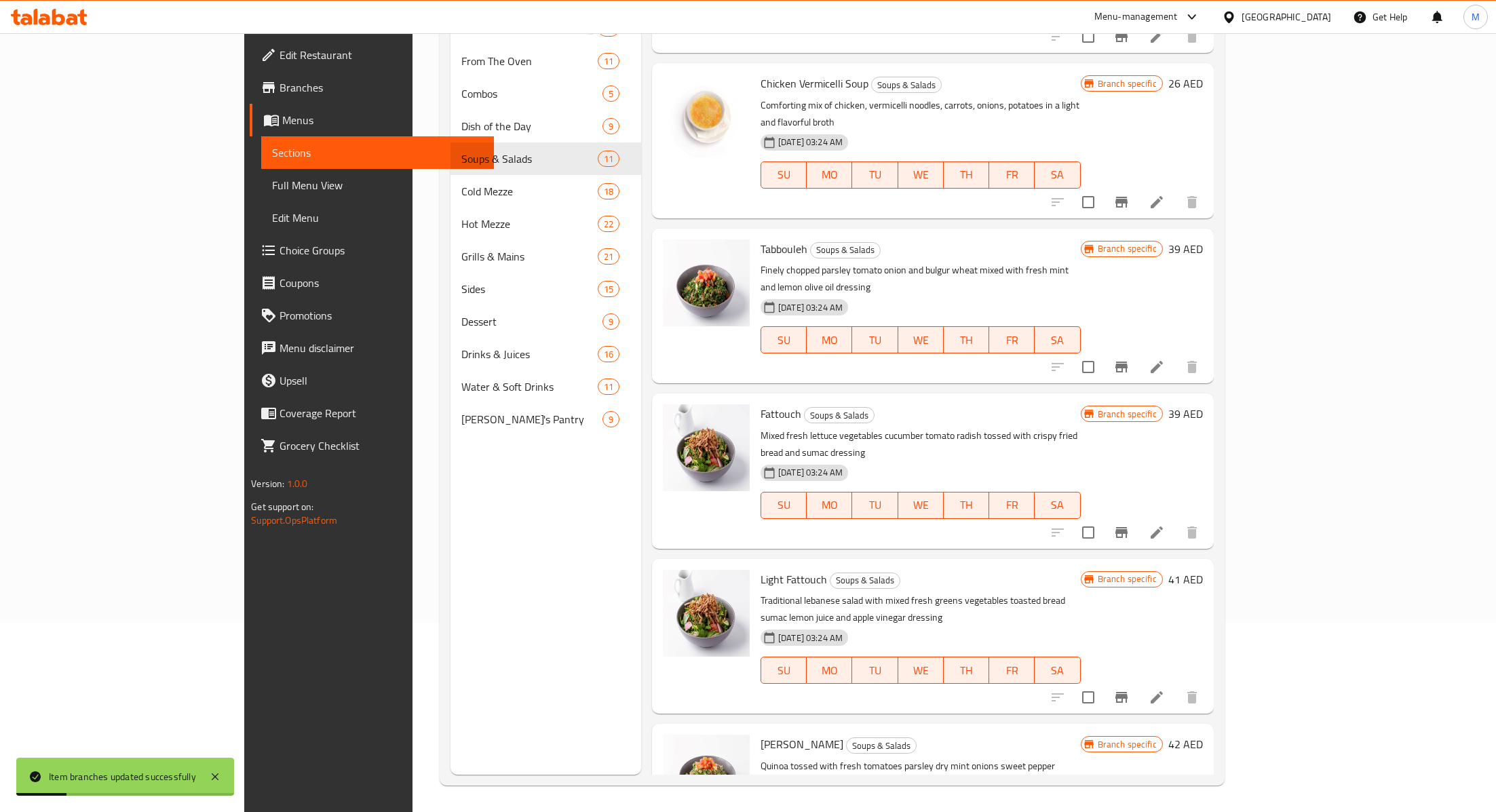
scroll to position [113, 0]
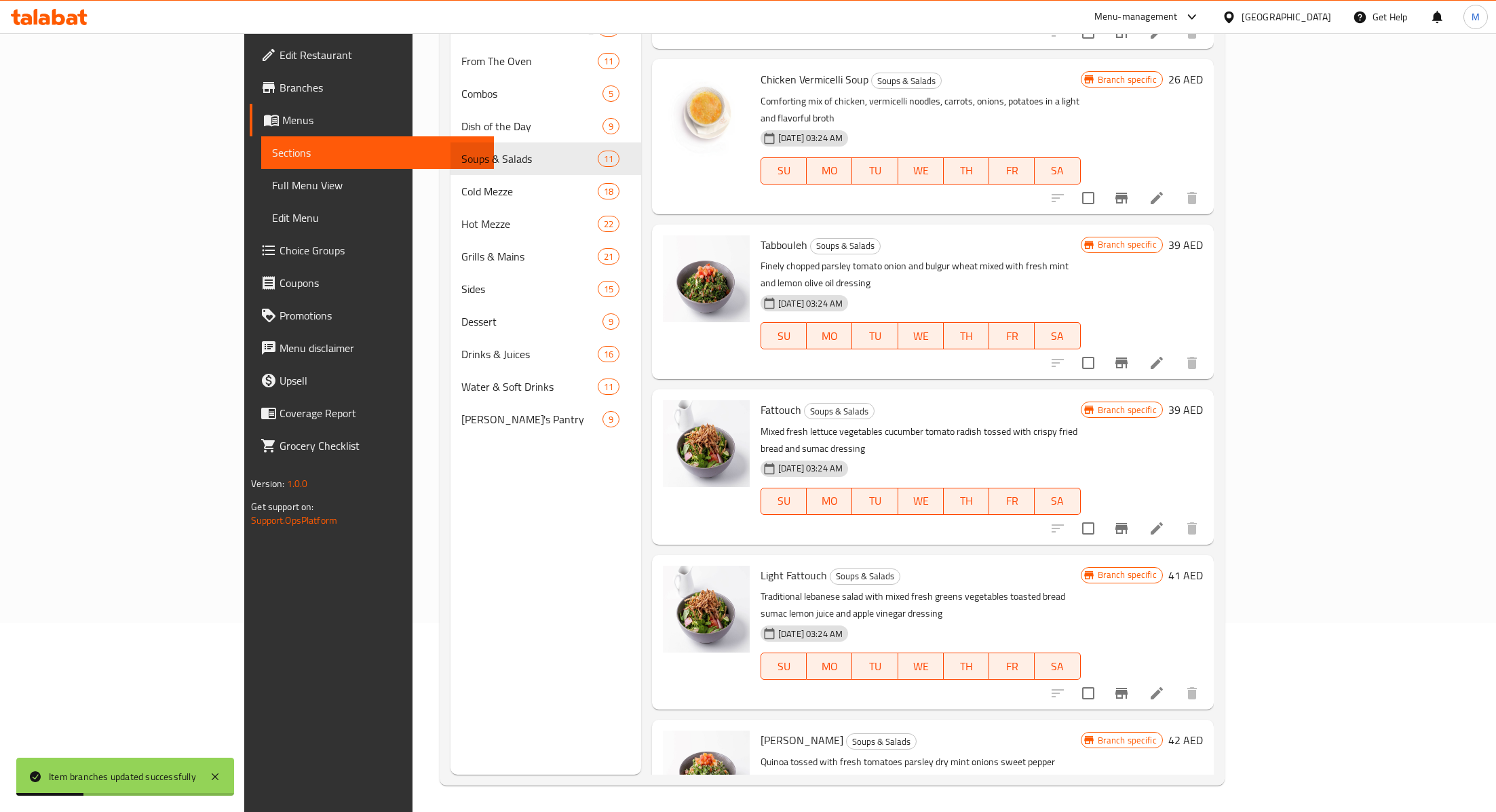
click at [1129, 355] on icon "Branch-specific-item" at bounding box center [1121, 362] width 16 height 16
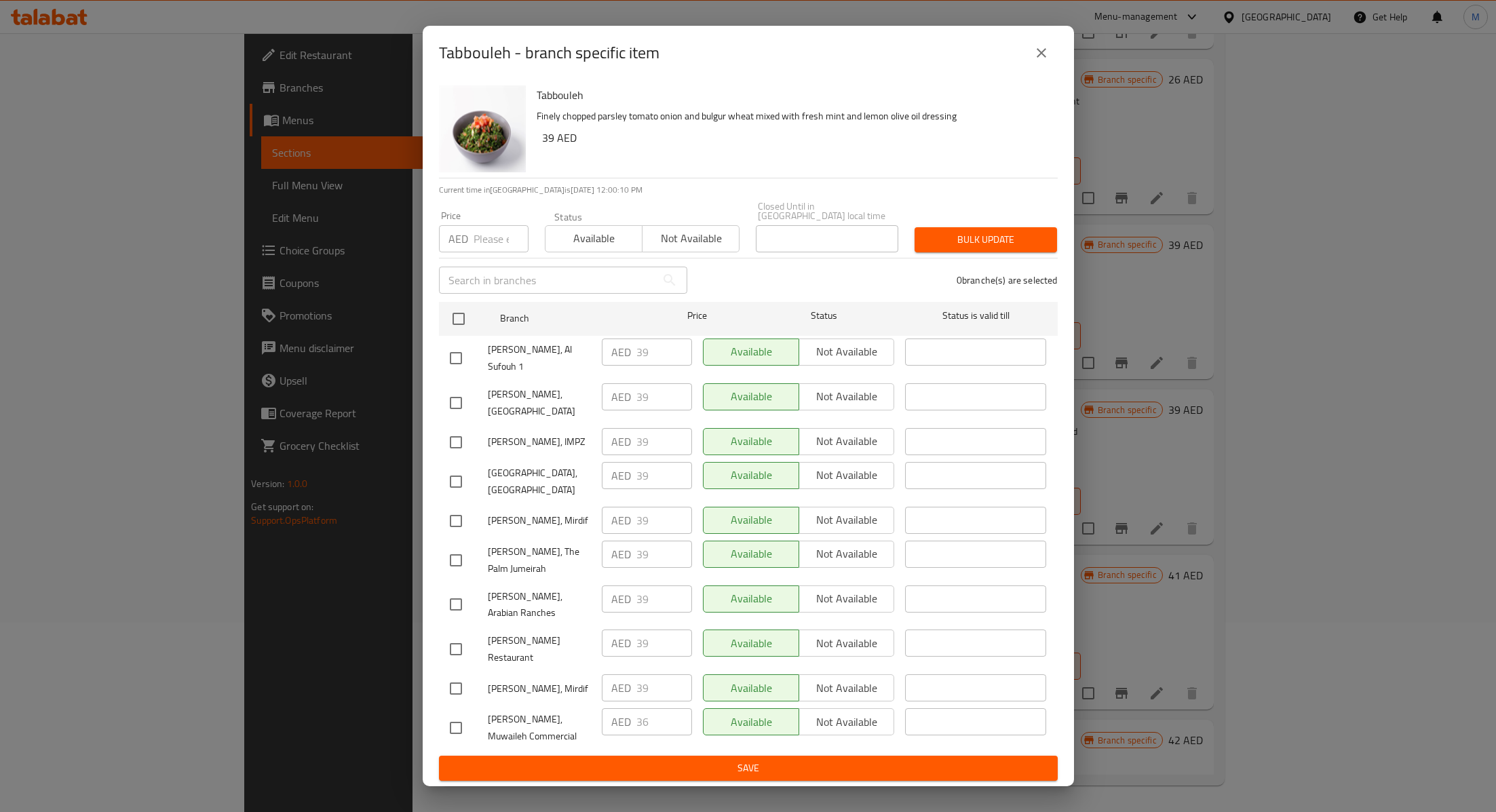
click at [454, 635] on input "checkbox" at bounding box center [456, 649] width 28 height 28
checkbox input "true"
click at [660, 630] on input "39" at bounding box center [664, 643] width 56 height 27
type input "36"
click at [671, 760] on span "Save" at bounding box center [748, 768] width 597 height 17
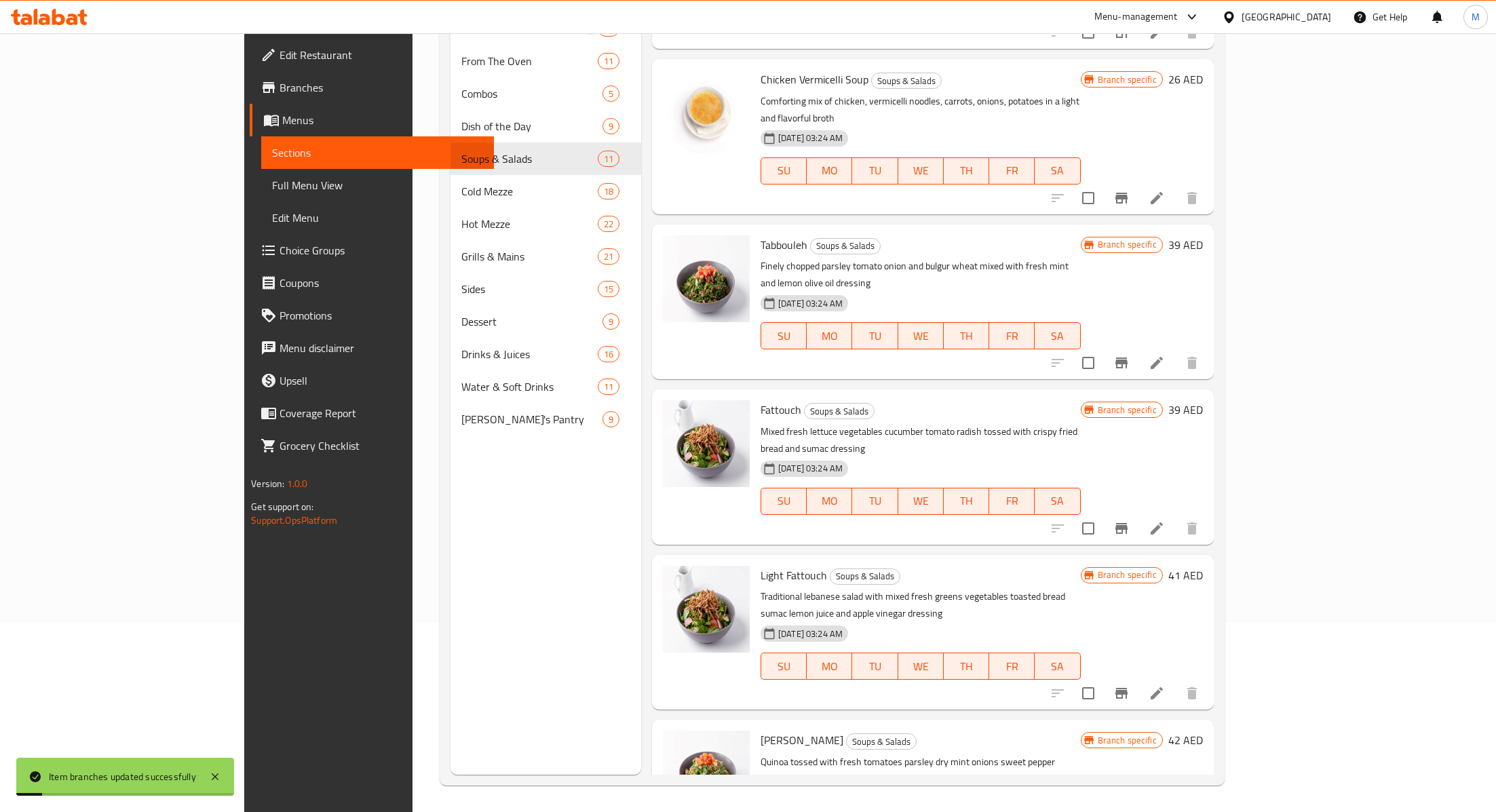
click at [1127, 523] on icon "Branch-specific-item" at bounding box center [1121, 528] width 12 height 11
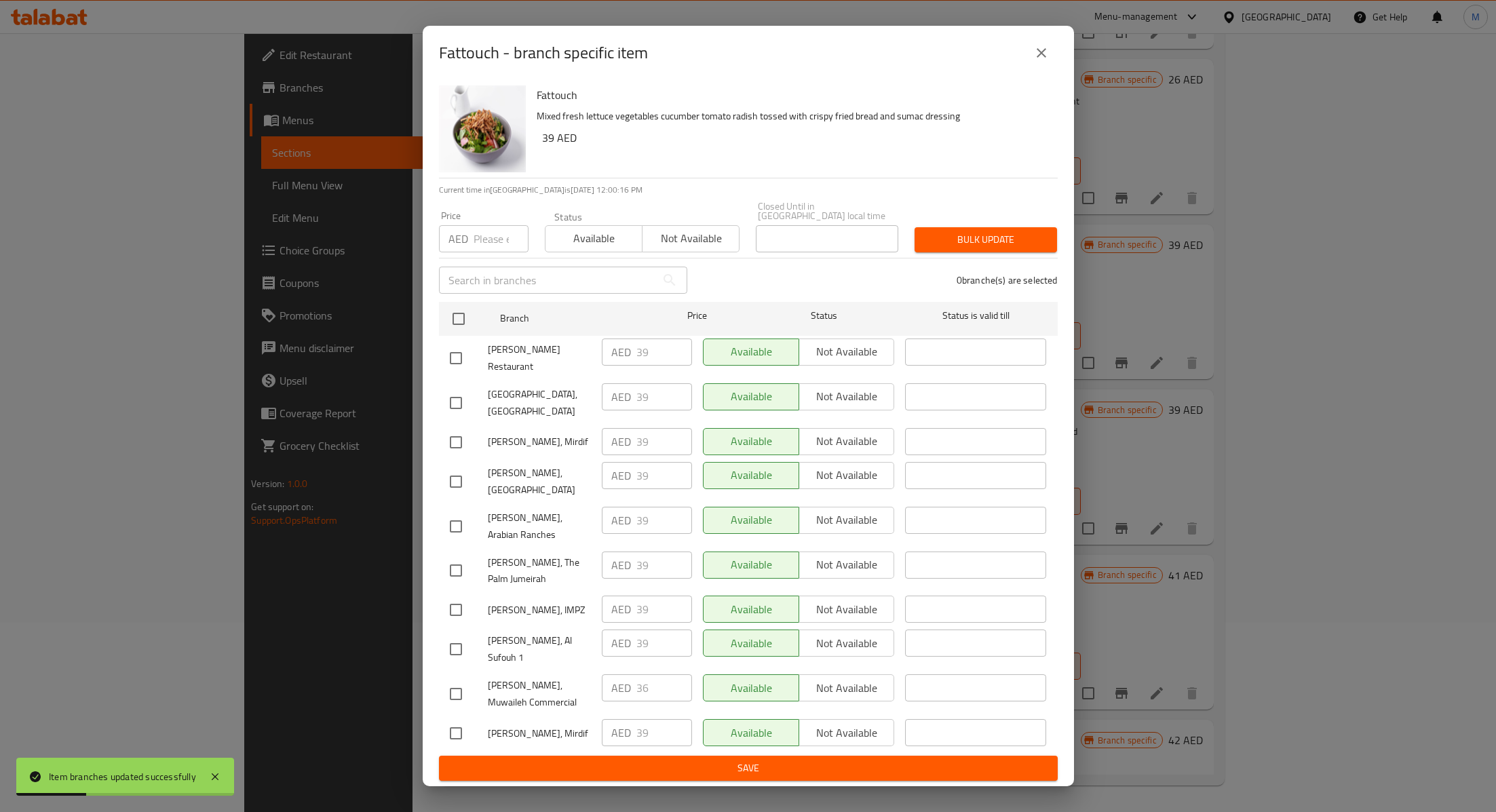
click at [452, 372] on input "checkbox" at bounding box center [456, 358] width 28 height 28
checkbox input "true"
click at [650, 366] on input "39" at bounding box center [664, 352] width 56 height 27
type input "36"
click at [663, 756] on button "Save" at bounding box center [748, 768] width 619 height 25
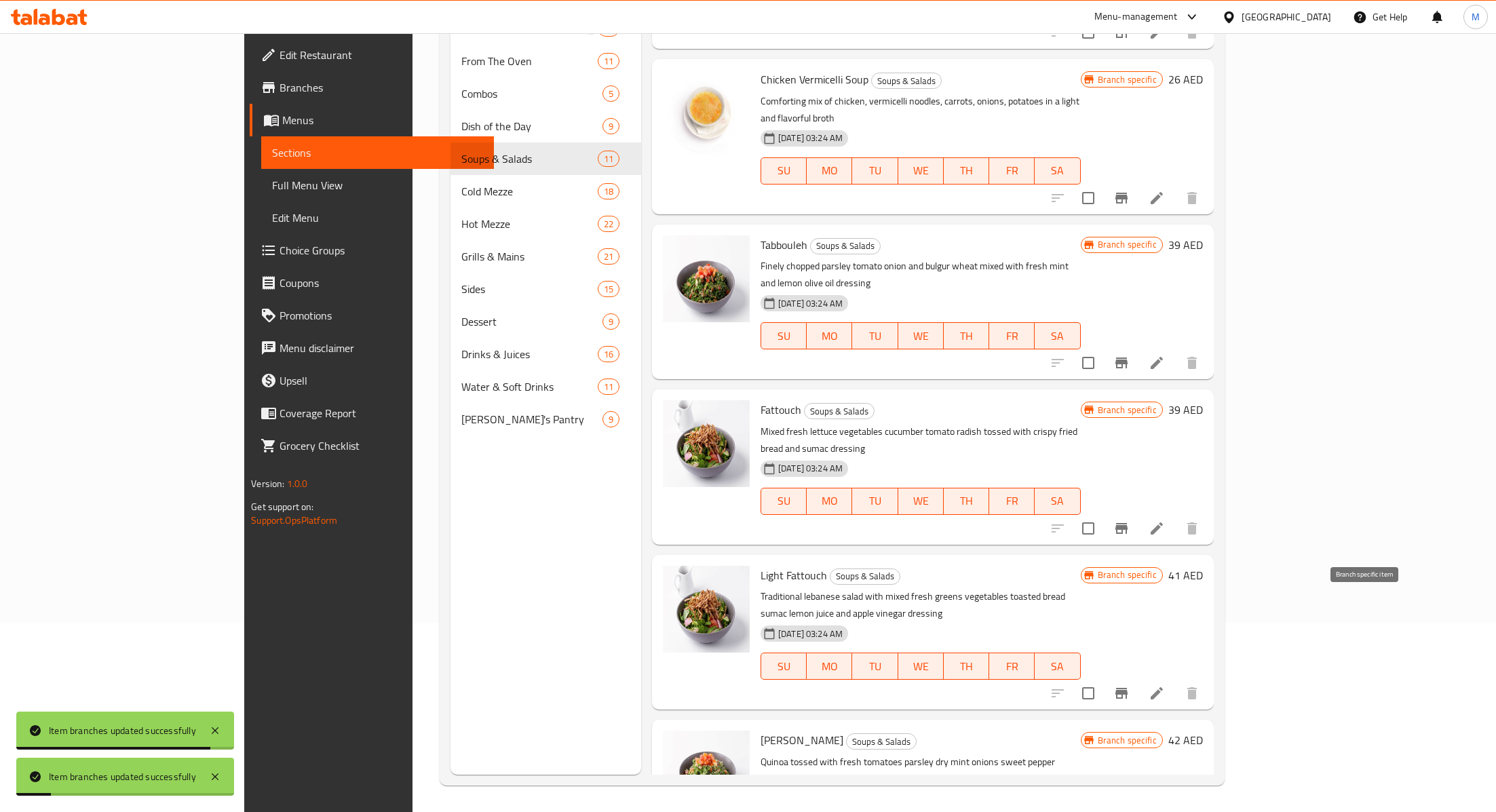
click at [1127, 687] on icon "Branch-specific-item" at bounding box center [1121, 692] width 12 height 11
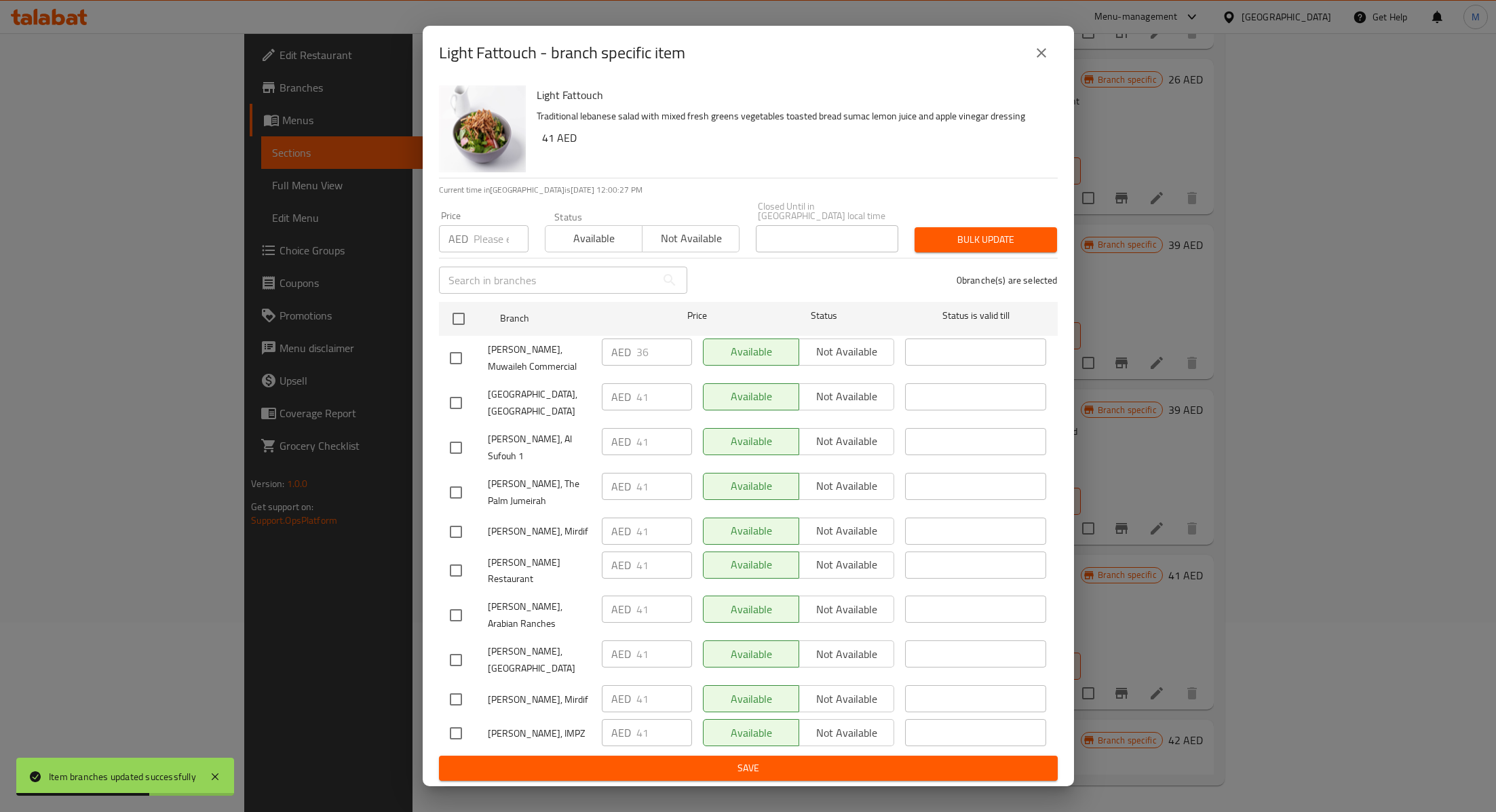
click at [464, 571] on input "checkbox" at bounding box center [456, 570] width 28 height 28
checkbox input "true"
click at [657, 575] on input "41" at bounding box center [664, 565] width 56 height 27
type input "4"
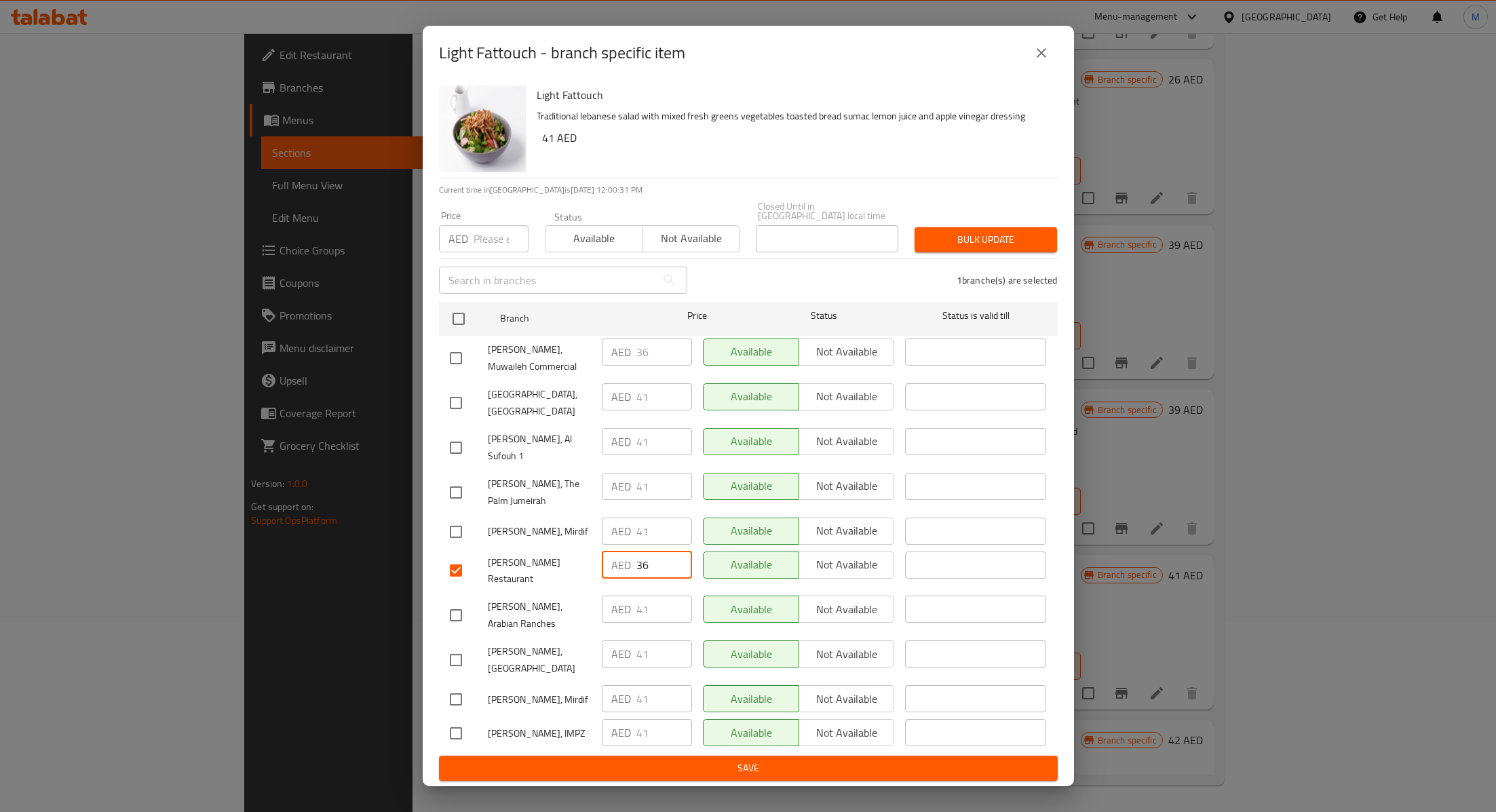
type input "36"
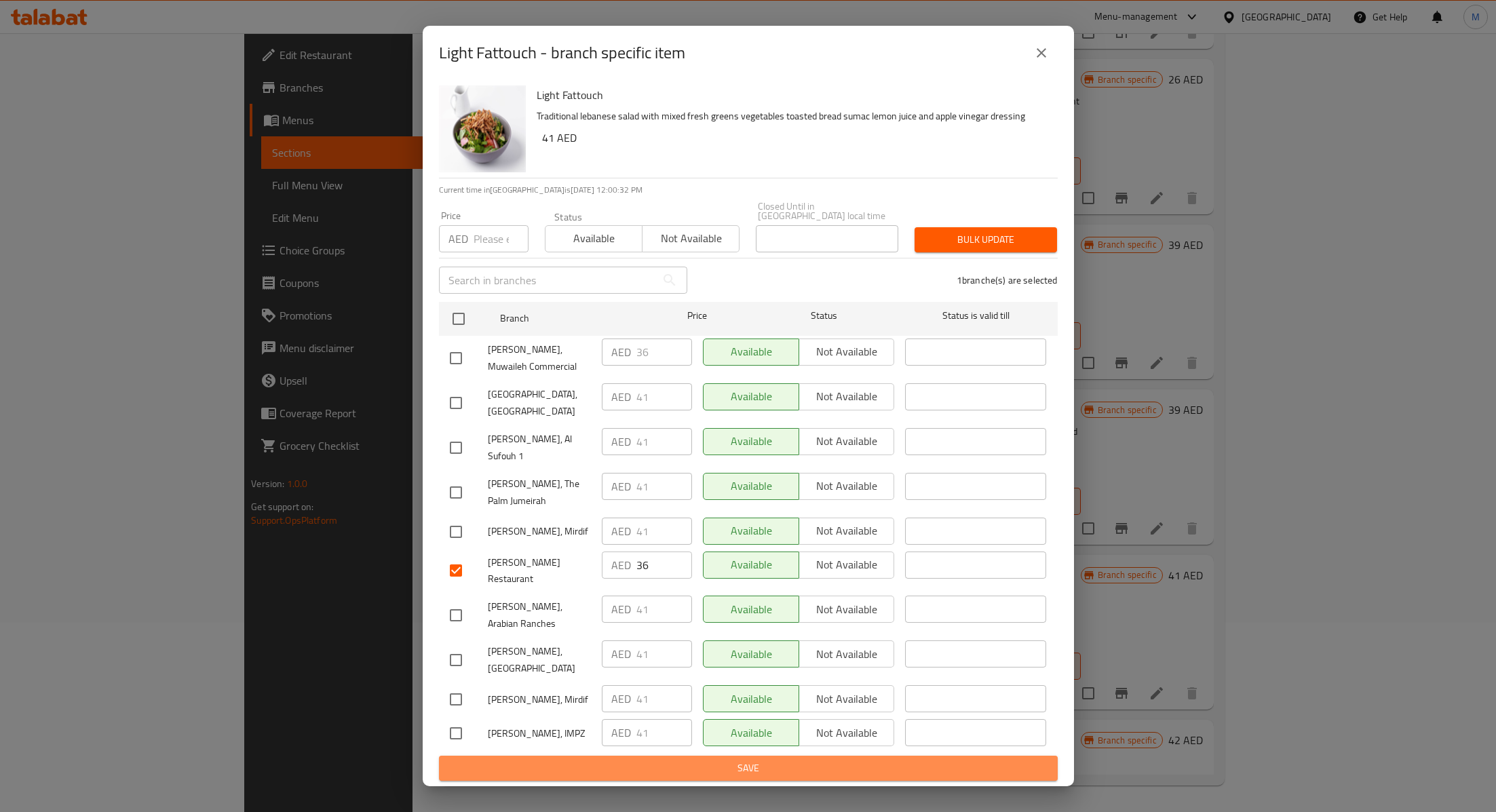
click at [727, 760] on span "Save" at bounding box center [748, 768] width 597 height 17
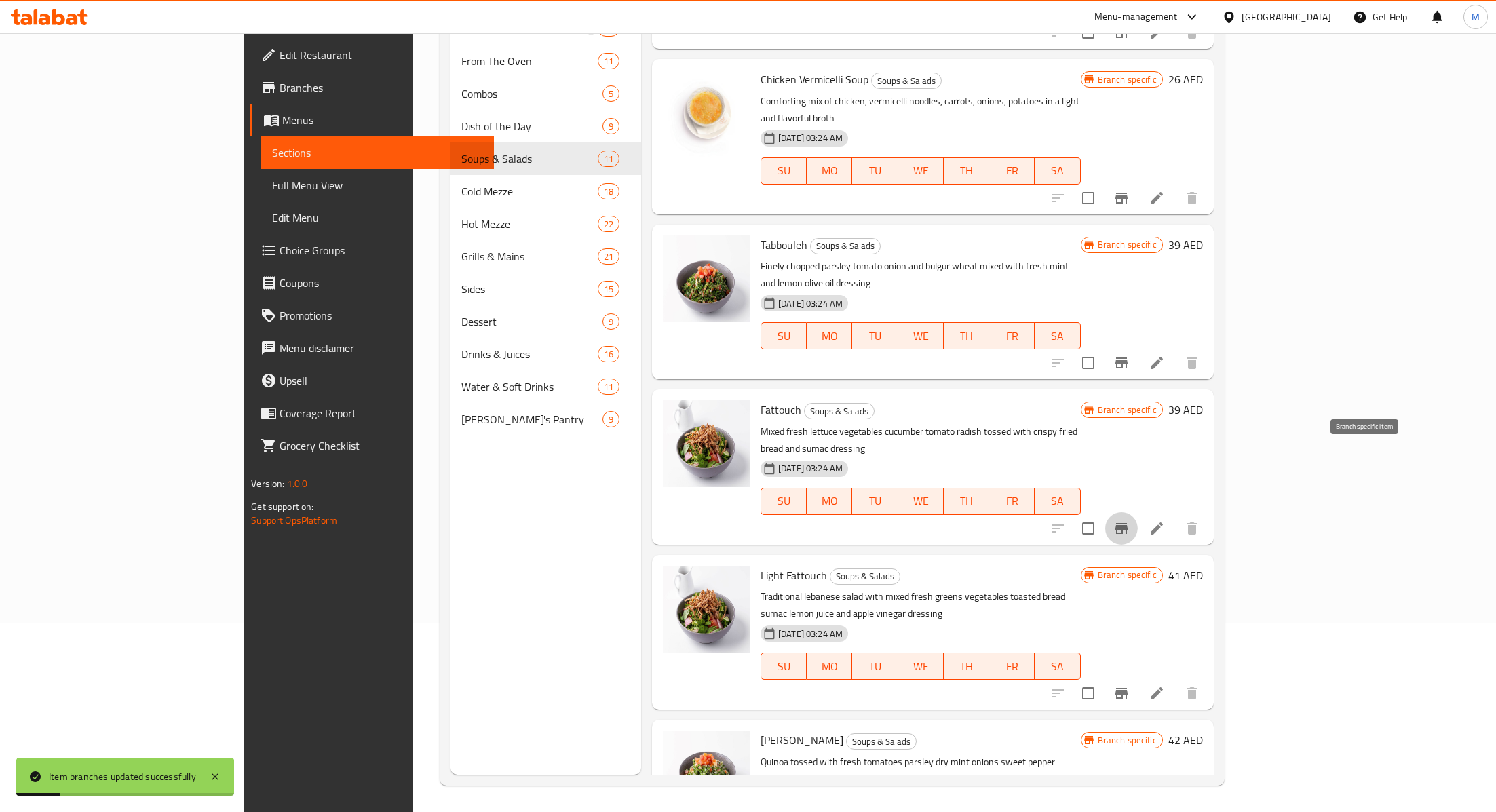
click at [1129, 520] on icon "Branch-specific-item" at bounding box center [1121, 528] width 16 height 16
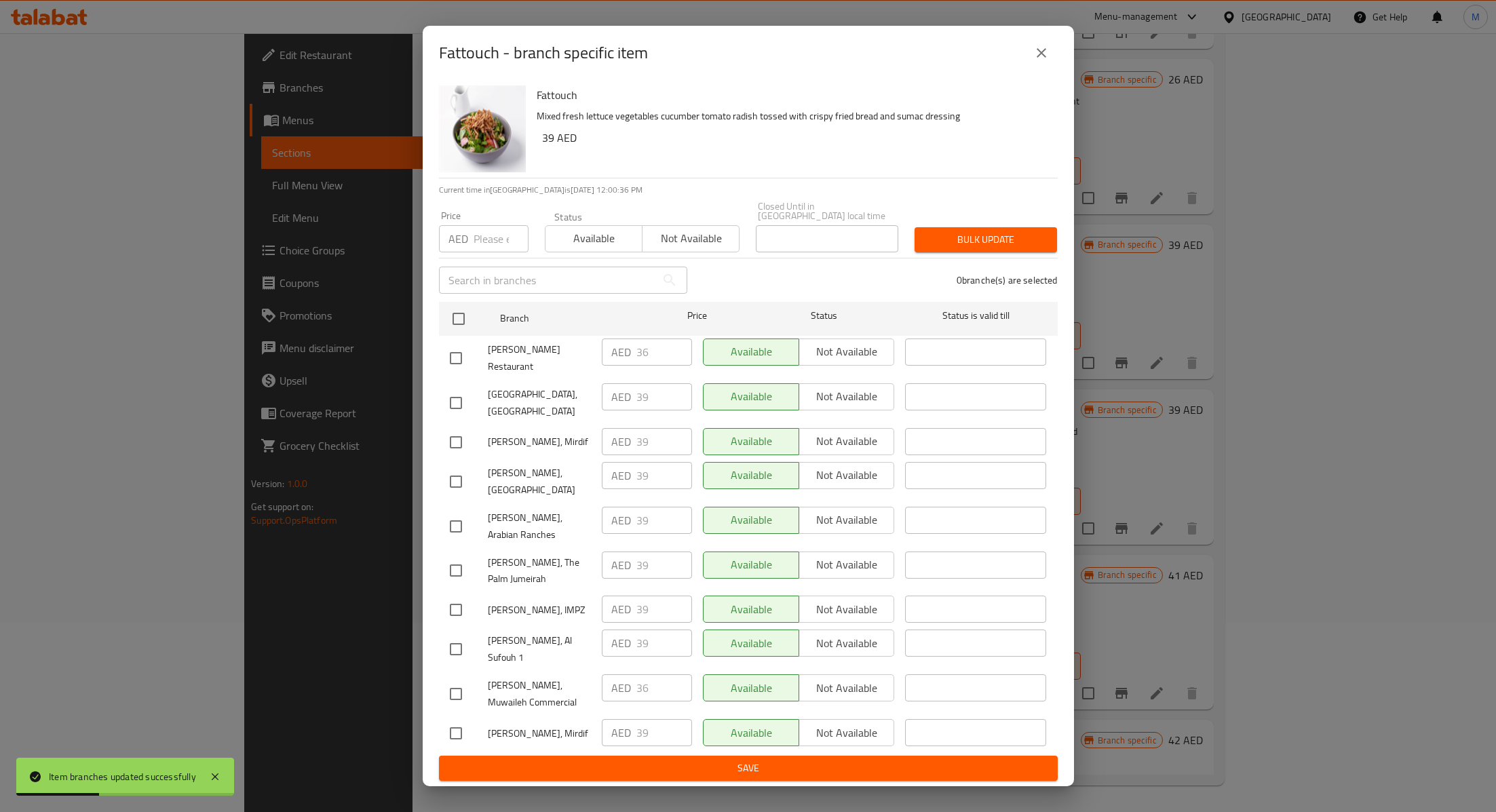
click at [1037, 61] on icon "close" at bounding box center [1041, 53] width 16 height 16
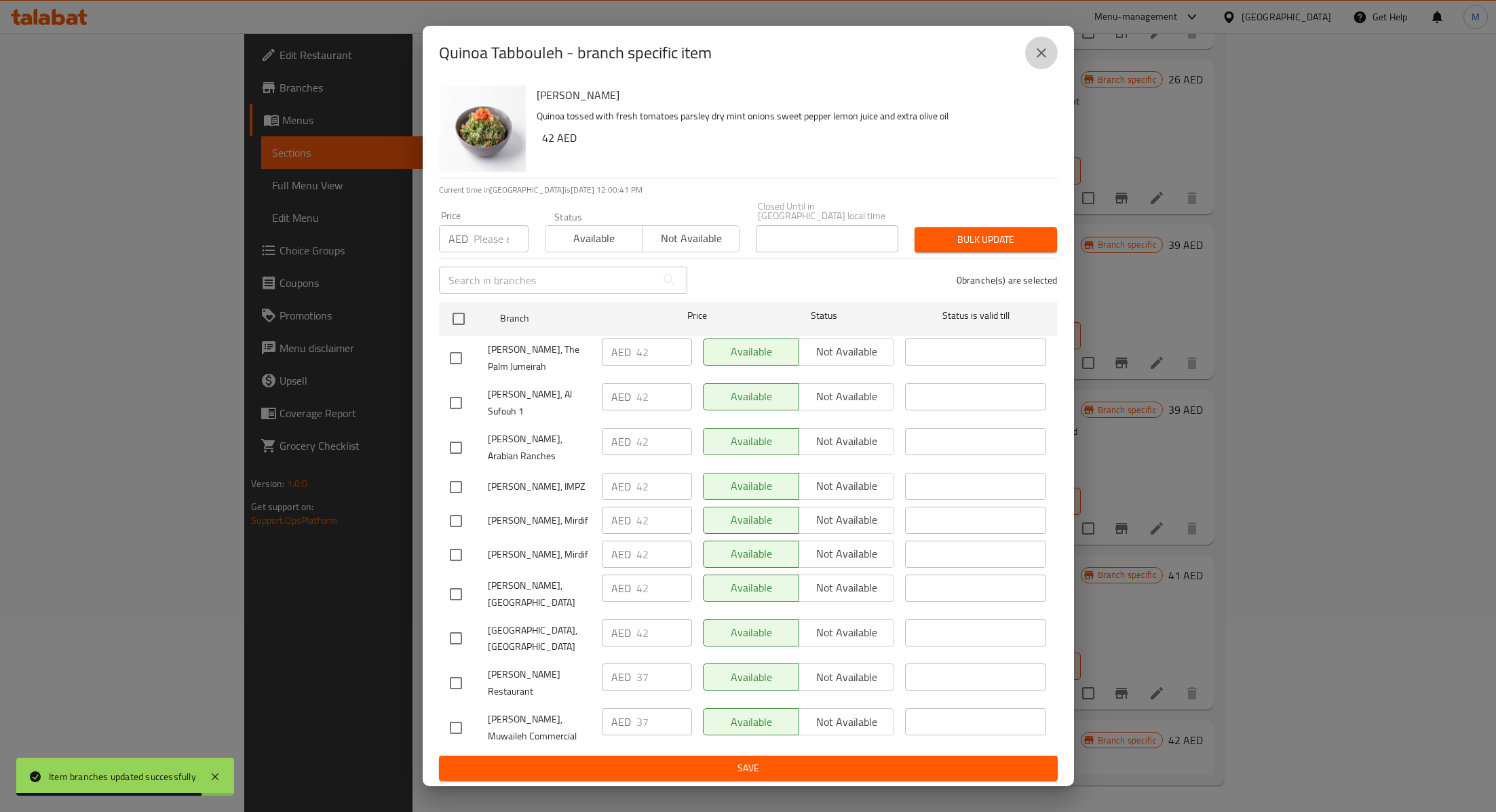
click at [1029, 69] on button "close" at bounding box center [1041, 53] width 32 height 32
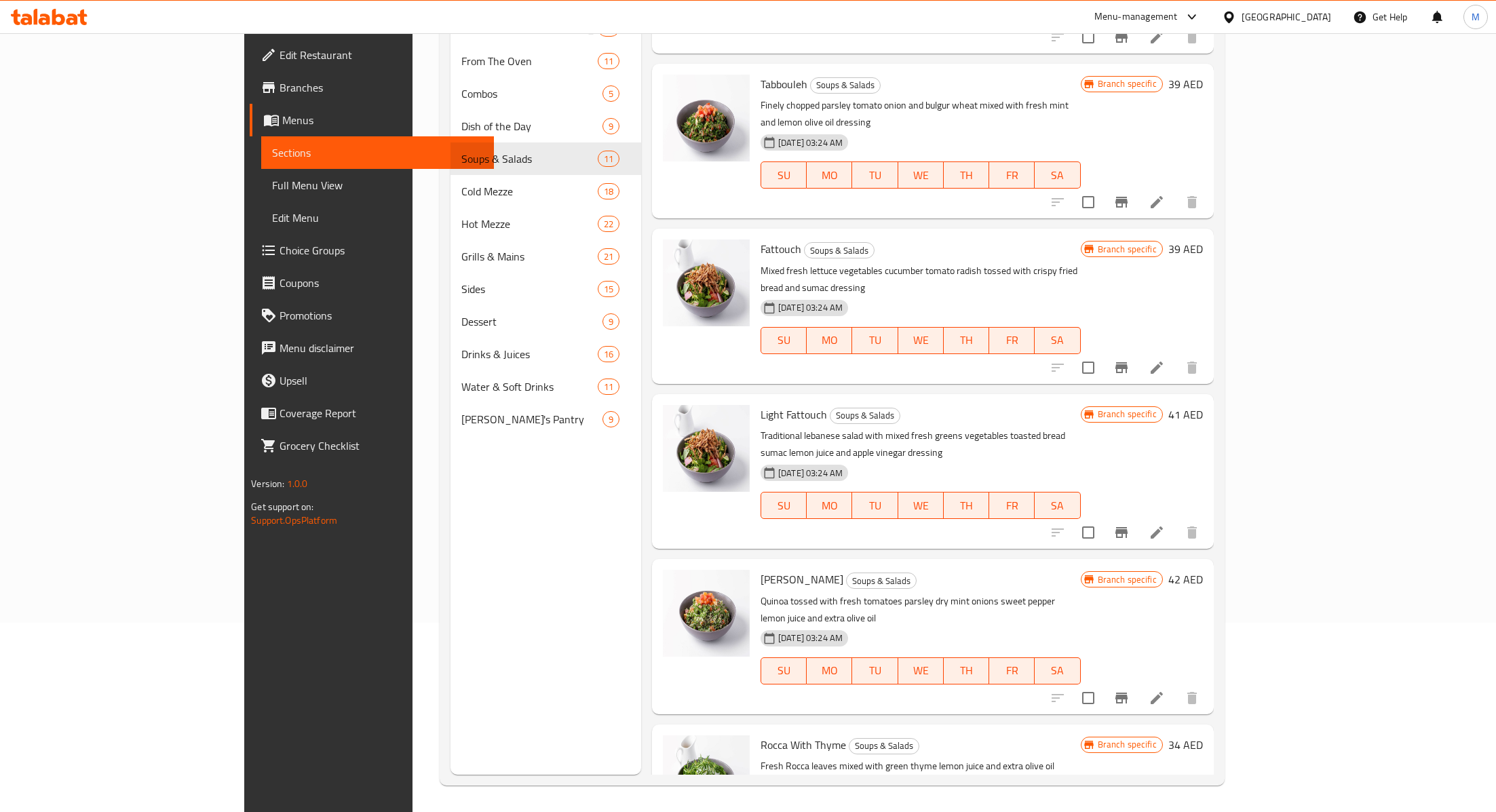
scroll to position [277, 0]
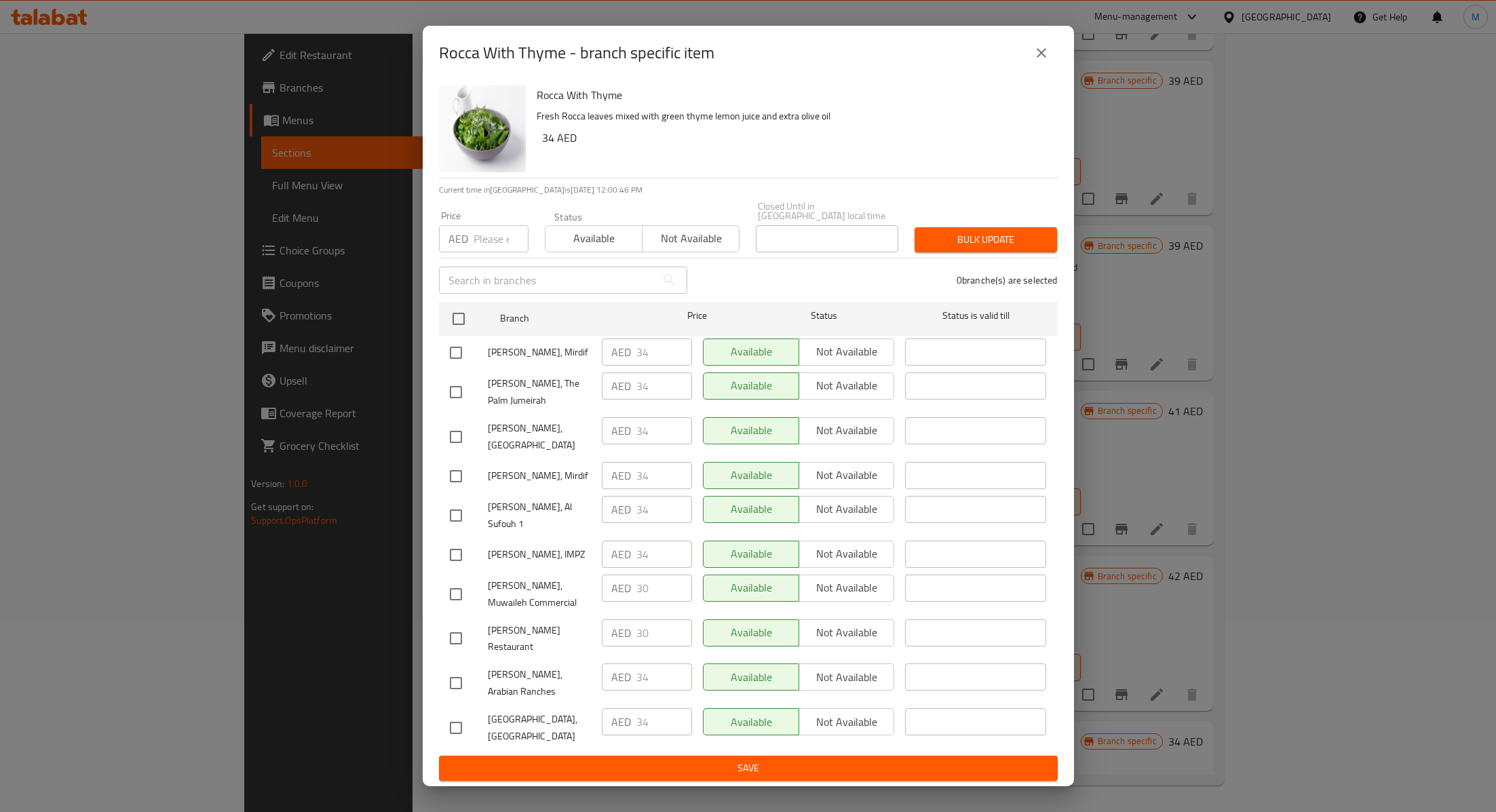
click at [1029, 69] on button "close" at bounding box center [1041, 53] width 32 height 32
